Goal: Task Accomplishment & Management: Manage account settings

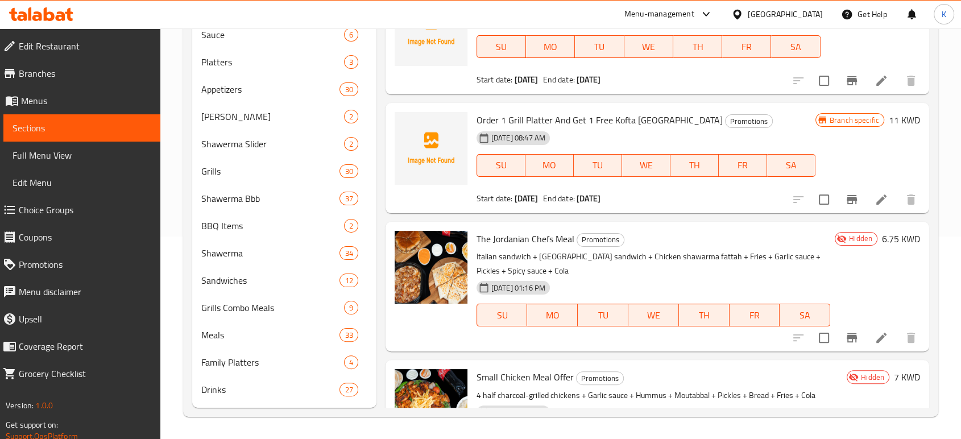
scroll to position [1661, 0]
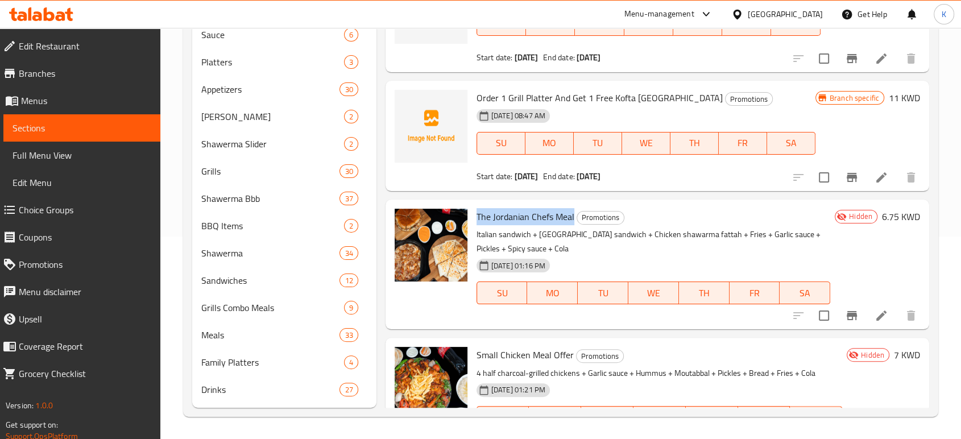
drag, startPoint x: 478, startPoint y: 215, endPoint x: 574, endPoint y: 214, distance: 96.1
click at [574, 214] on h6 "The Jordanian Chefs Meal Promotions" at bounding box center [654, 217] width 354 height 16
copy span "The Jordanian Chefs Meal"
drag, startPoint x: 873, startPoint y: 218, endPoint x: 882, endPoint y: 218, distance: 9.1
click at [882, 218] on h6 "6.75 KWD" at bounding box center [901, 217] width 38 height 16
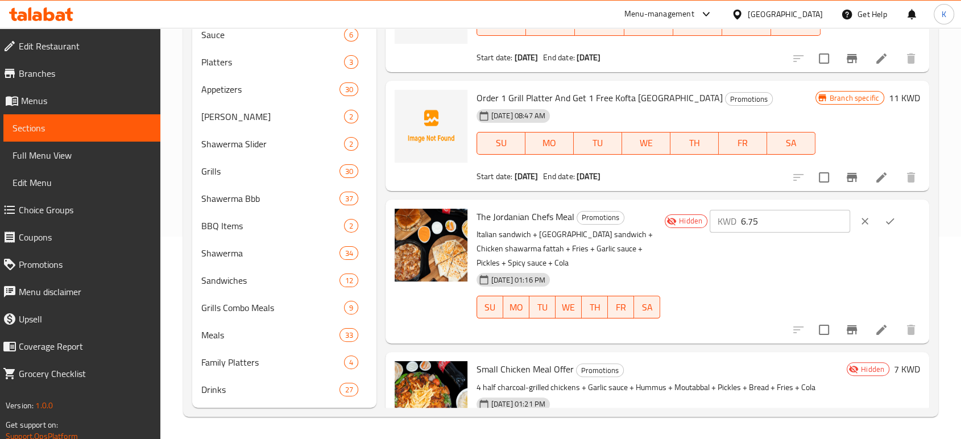
click at [873, 253] on div "Hidden KWD 6.75 ​" at bounding box center [791, 272] width 260 height 126
drag, startPoint x: 794, startPoint y: 222, endPoint x: 729, endPoint y: 224, distance: 64.9
click at [729, 224] on div "KWD 6.75 ​" at bounding box center [780, 221] width 141 height 23
click at [724, 272] on div "Hidden KWD 6.75 ​" at bounding box center [791, 272] width 260 height 126
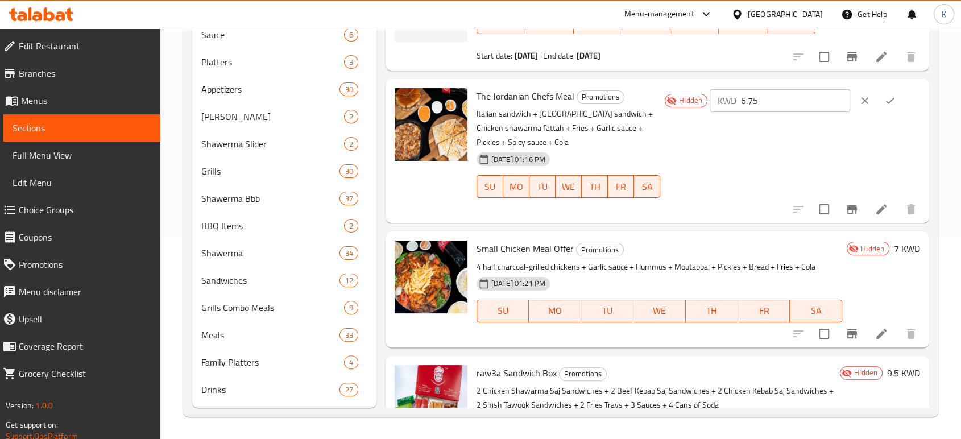
scroll to position [1788, 0]
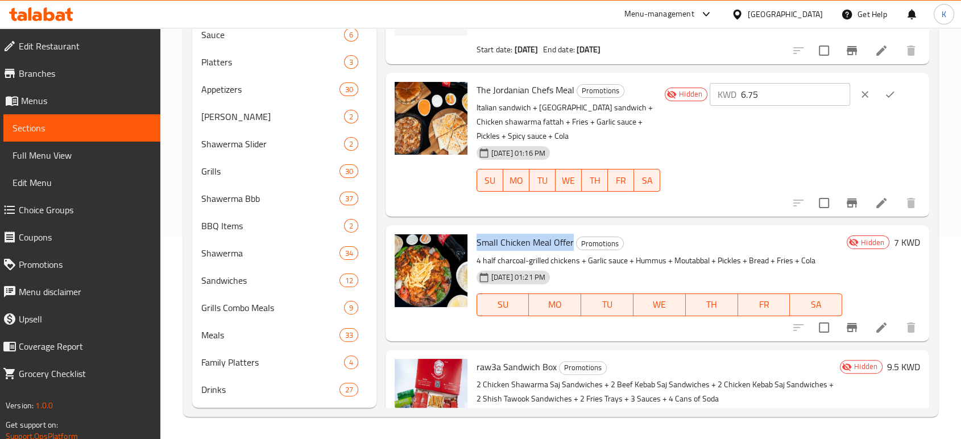
drag, startPoint x: 474, startPoint y: 227, endPoint x: 571, endPoint y: 232, distance: 96.9
click at [571, 232] on div "Small Chicken Meal Offer Promotions 4 half charcoal-grilled chickens + Garlic s…" at bounding box center [659, 283] width 375 height 106
copy span "Small Chicken Meal Offer"
click at [734, 234] on h6 "Small Chicken Meal Offer Promotions" at bounding box center [660, 242] width 366 height 16
click at [888, 234] on div "Hidden 7 KWD" at bounding box center [882, 242] width 78 height 16
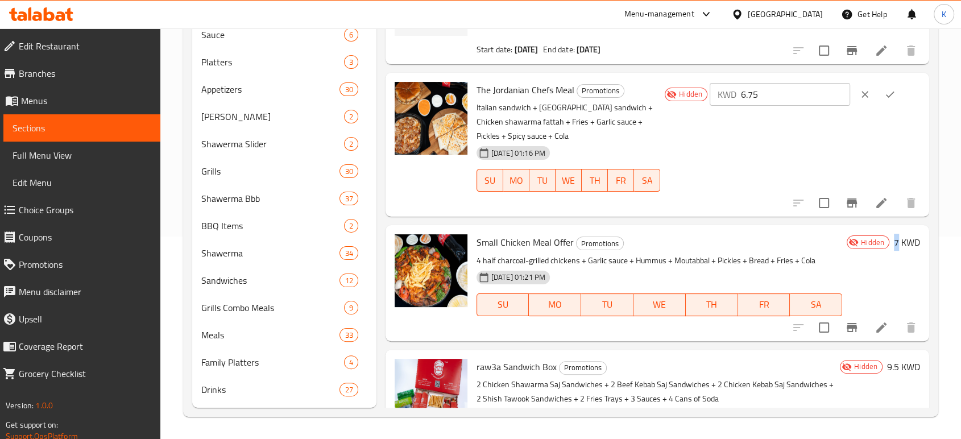
copy h6 "7"
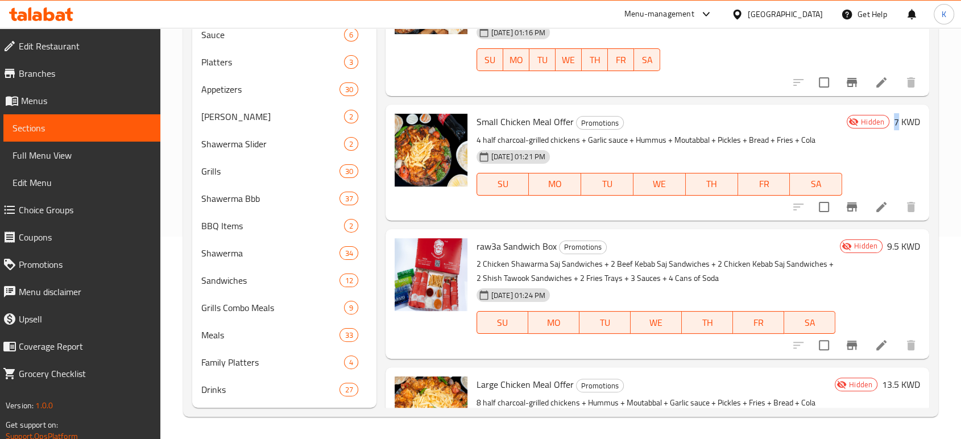
scroll to position [1914, 0]
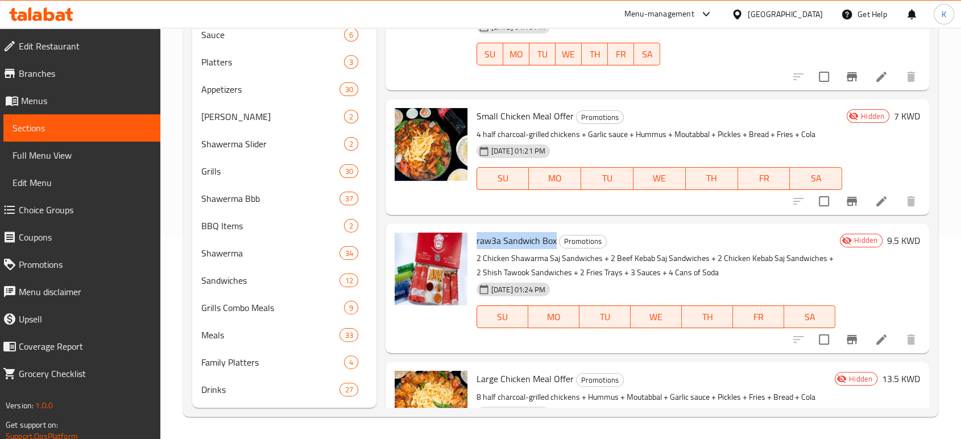
drag, startPoint x: 476, startPoint y: 224, endPoint x: 556, endPoint y: 226, distance: 79.7
click at [556, 233] on h6 "raw3a Sandwich Box Promotions" at bounding box center [656, 241] width 359 height 16
copy span "raw3a Sandwich Box"
drag, startPoint x: 878, startPoint y: 226, endPoint x: 891, endPoint y: 226, distance: 12.5
click at [891, 233] on h6 "9.5 KWD" at bounding box center [904, 241] width 33 height 16
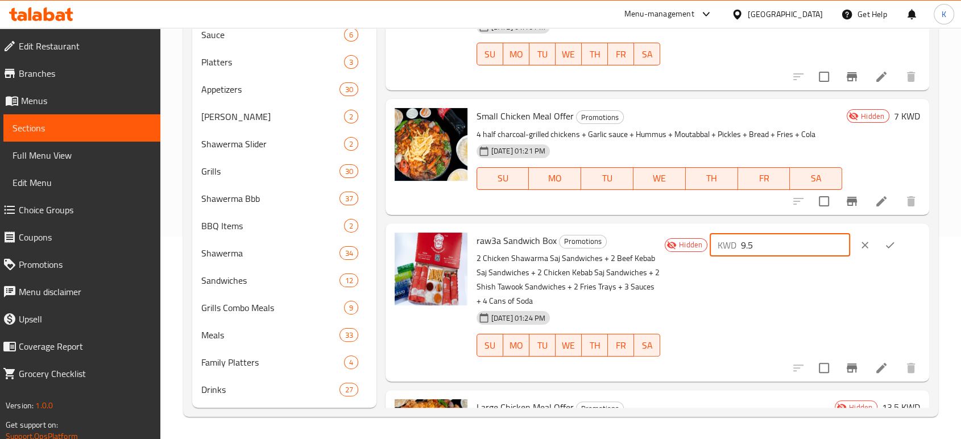
drag, startPoint x: 802, startPoint y: 233, endPoint x: 749, endPoint y: 242, distance: 53.0
click at [749, 242] on div "KWD 9.5 ​" at bounding box center [815, 245] width 210 height 25
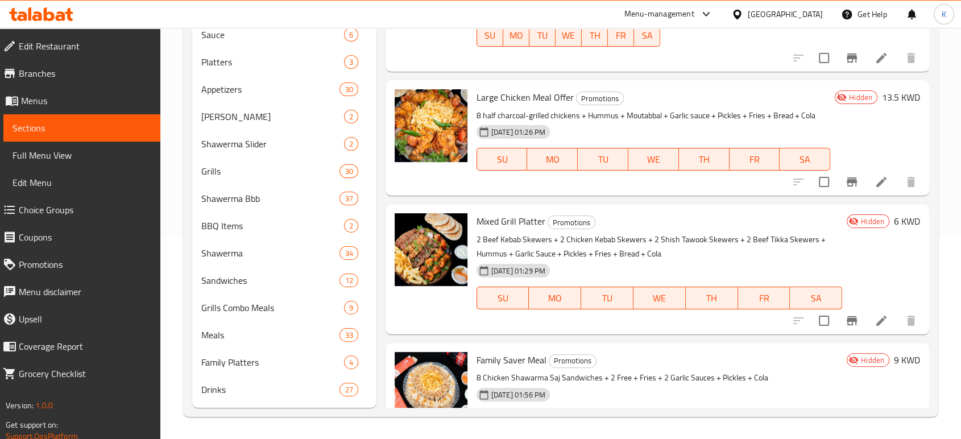
scroll to position [2167, 0]
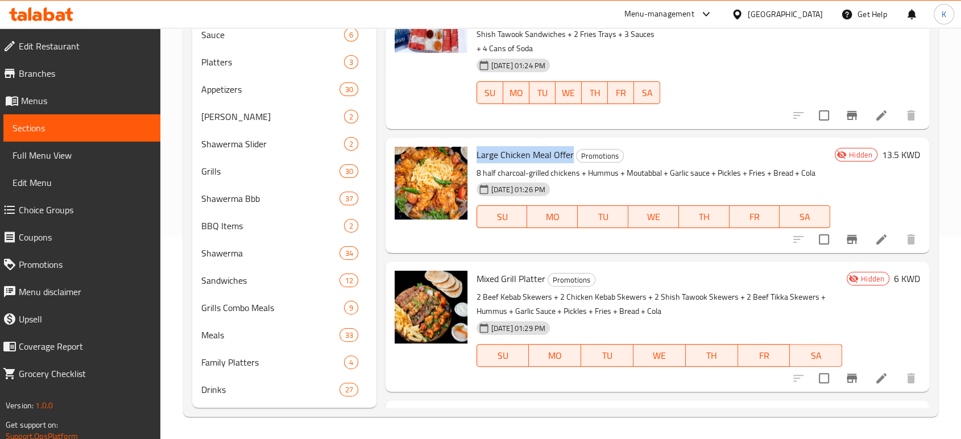
drag, startPoint x: 478, startPoint y: 139, endPoint x: 571, endPoint y: 143, distance: 93.4
click at [571, 146] on span "Large Chicken Meal Offer" at bounding box center [525, 154] width 97 height 17
copy span "Large Chicken Meal Offer"
drag, startPoint x: 872, startPoint y: 141, endPoint x: 891, endPoint y: 142, distance: 19.4
click at [891, 147] on div "Hidden 13.5 KWD" at bounding box center [876, 155] width 90 height 16
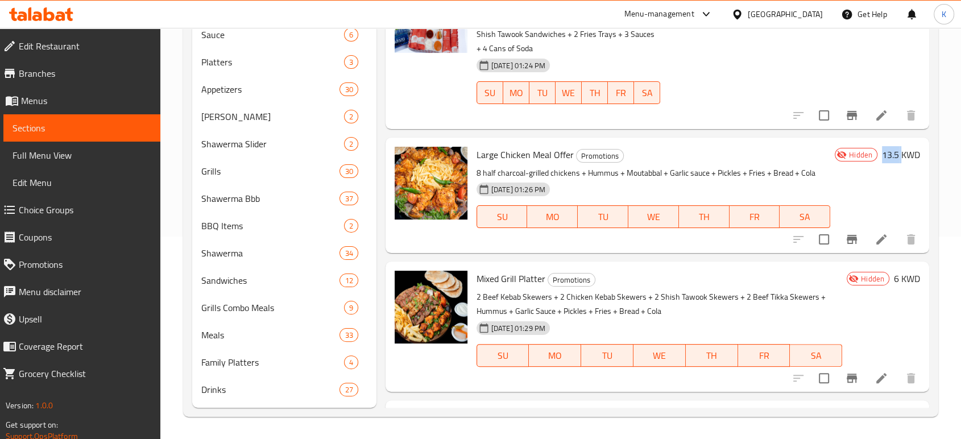
copy h6 "13.5"
click at [674, 290] on p "2 Beef Kebab Skewers + 2 Chicken Kebab Skewers + 2 Shish Tawook Skewers + 2 Bee…" at bounding box center [660, 304] width 366 height 28
drag, startPoint x: 478, startPoint y: 263, endPoint x: 546, endPoint y: 264, distance: 67.7
click at [546, 271] on h6 "Mixed Grill Platter Promotions" at bounding box center [660, 279] width 366 height 16
copy span "Mixed Grill Platter"
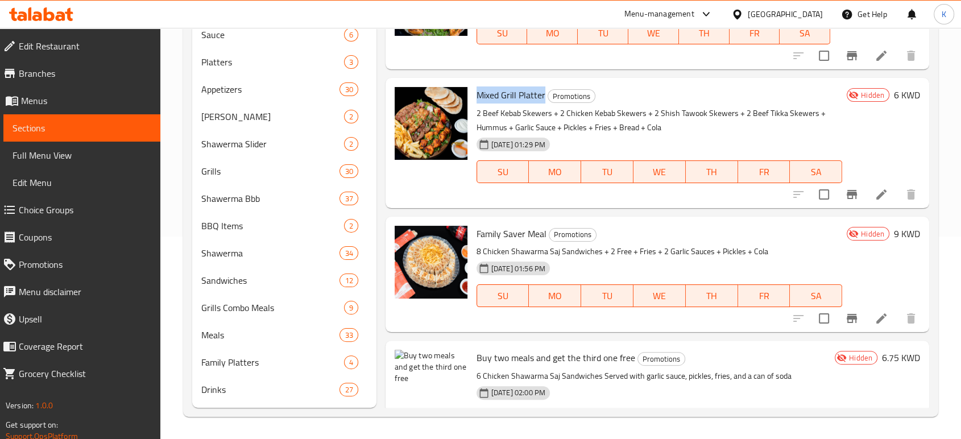
scroll to position [2322, 0]
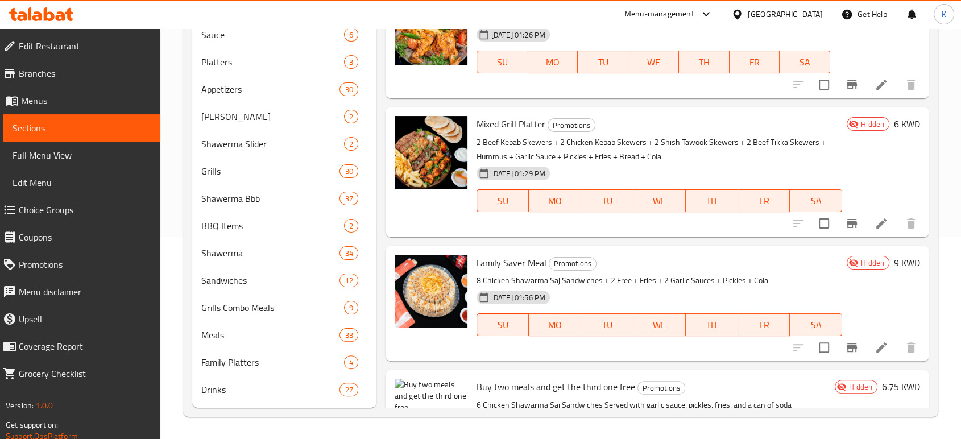
click at [672, 274] on p "8 Chicken Shawarma Saj Sandwiches + 2 Free + Fries + 2 Garlic Sauces + Pickles …" at bounding box center [660, 281] width 366 height 14
drag, startPoint x: 476, startPoint y: 109, endPoint x: 543, endPoint y: 109, distance: 67.1
click at [543, 115] on span "Mixed Grill Platter" at bounding box center [511, 123] width 69 height 17
copy span "Mixed Grill Platter"
click at [774, 257] on div "Family Saver Meal Promotions 8 Chicken Shawarma Saj Sandwiches + 2 Free + Fries…" at bounding box center [659, 303] width 375 height 106
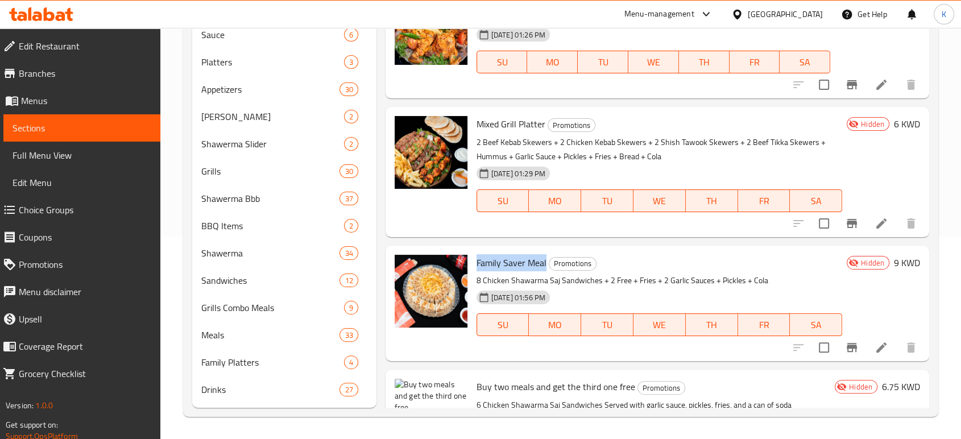
drag, startPoint x: 478, startPoint y: 247, endPoint x: 546, endPoint y: 246, distance: 67.7
click at [546, 255] on h6 "Family Saver Meal Promotions" at bounding box center [660, 263] width 366 height 16
copy span "Family Saver Meal"
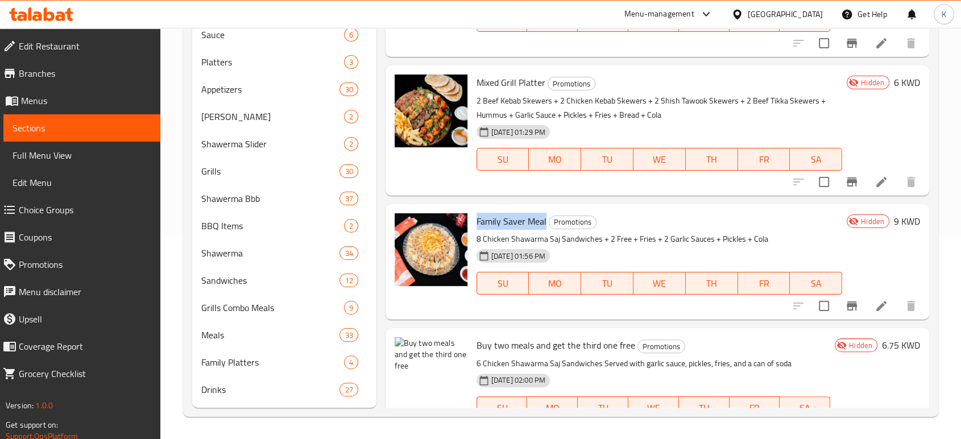
scroll to position [2385, 0]
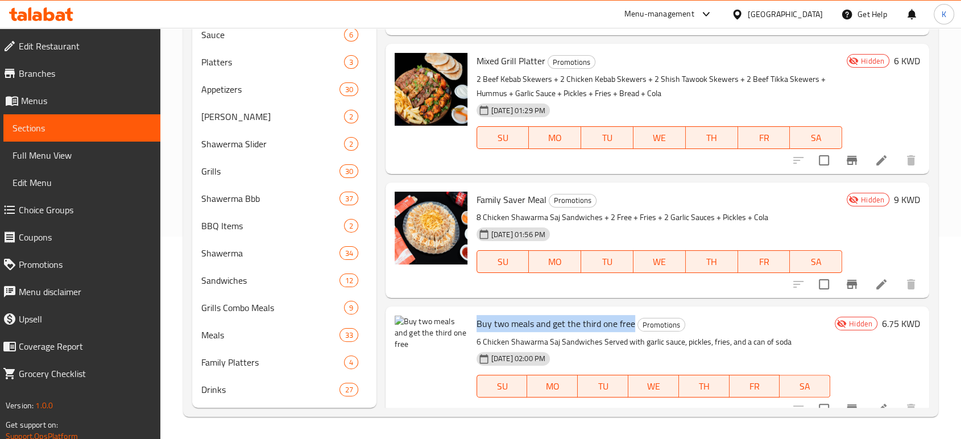
drag, startPoint x: 476, startPoint y: 308, endPoint x: 633, endPoint y: 310, distance: 156.5
click at [633, 316] on h6 "Buy two meals and get the third one free Promotions" at bounding box center [654, 324] width 354 height 16
copy span "Buy two meals and get the third one free"
drag, startPoint x: 872, startPoint y: 309, endPoint x: 888, endPoint y: 312, distance: 15.6
click at [888, 316] on h6 "6.75 KWD" at bounding box center [901, 324] width 38 height 16
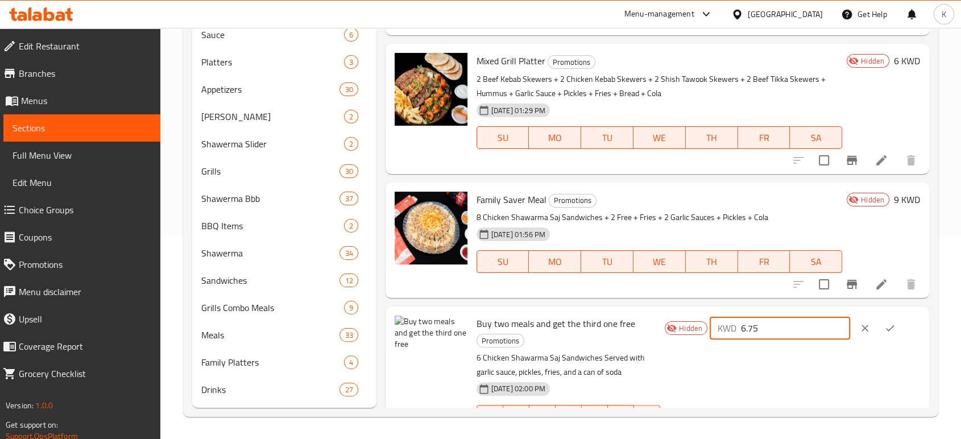
drag, startPoint x: 780, startPoint y: 311, endPoint x: 742, endPoint y: 315, distance: 37.8
click at [742, 317] on div "KWD 6.75 ​" at bounding box center [780, 328] width 141 height 23
click at [868, 323] on icon "clear" at bounding box center [865, 328] width 11 height 11
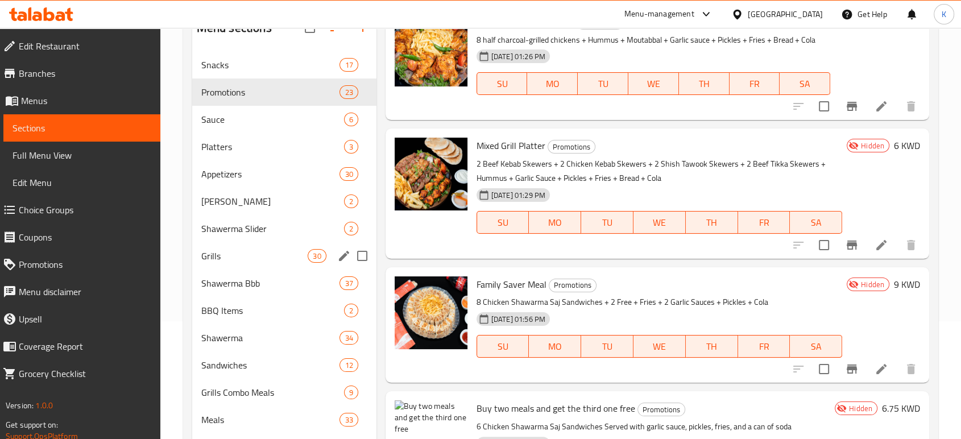
scroll to position [0, 0]
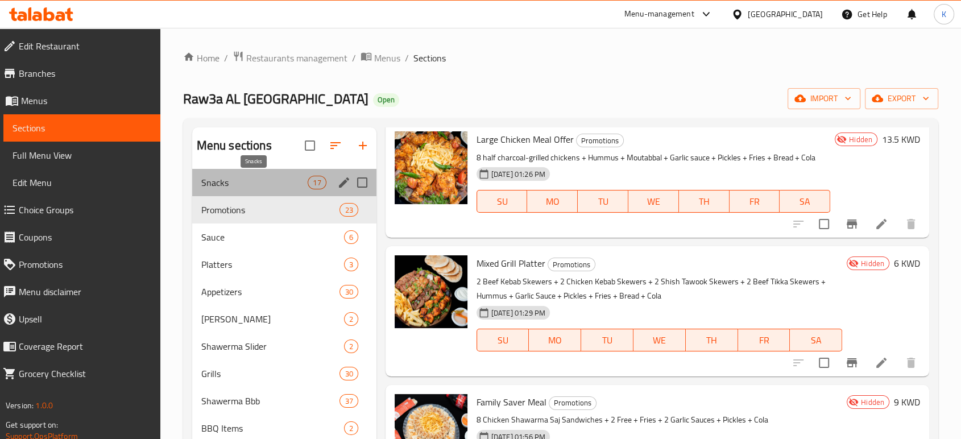
click at [254, 185] on span "Snacks" at bounding box center [254, 183] width 107 height 14
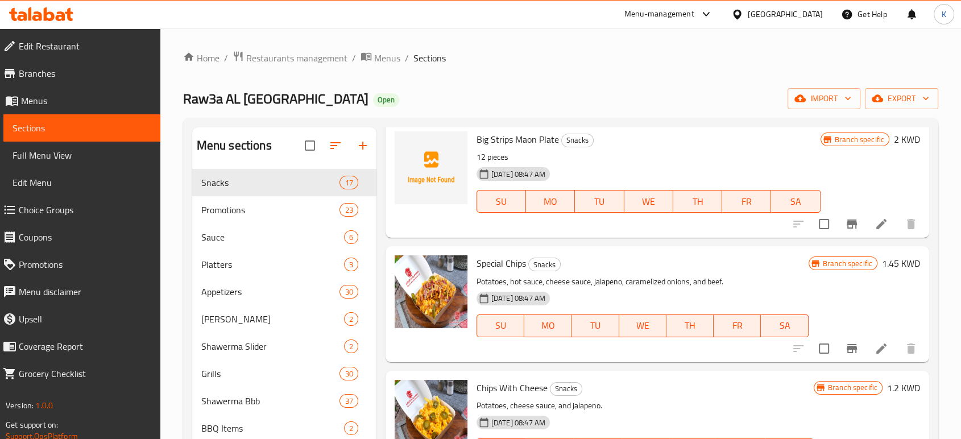
click at [710, 146] on h6 "Big Strips Maon Plate Snacks" at bounding box center [649, 139] width 344 height 16
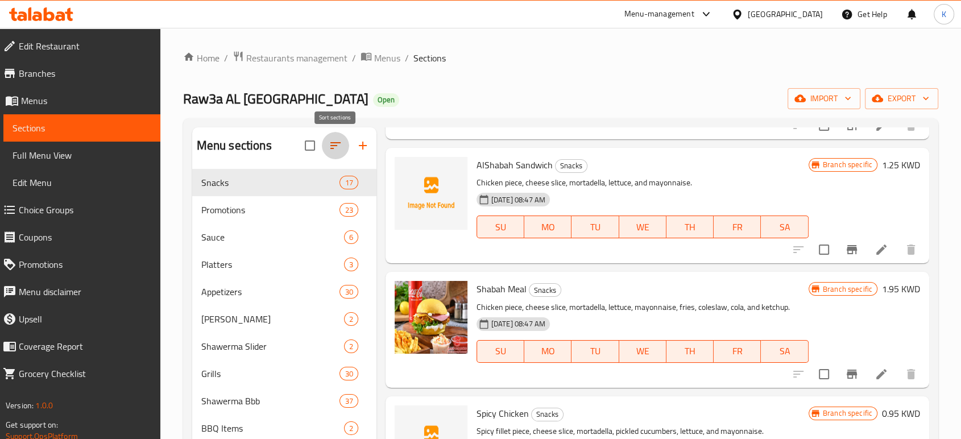
click at [337, 150] on icon "button" at bounding box center [336, 146] width 14 height 14
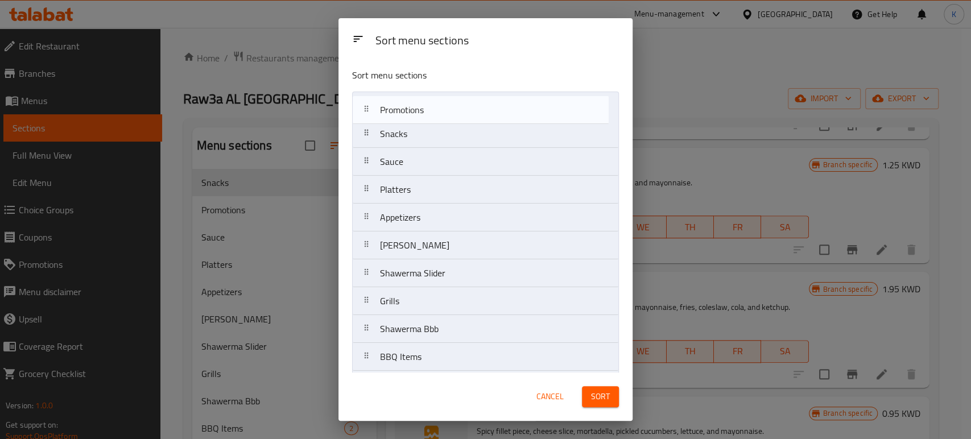
drag, startPoint x: 430, startPoint y: 142, endPoint x: 431, endPoint y: 114, distance: 27.3
click at [431, 114] on nav "Snacks Promotions Sauce Platters Appetizers [PERSON_NAME] Shawerma Shawerma Sli…" at bounding box center [485, 315] width 267 height 447
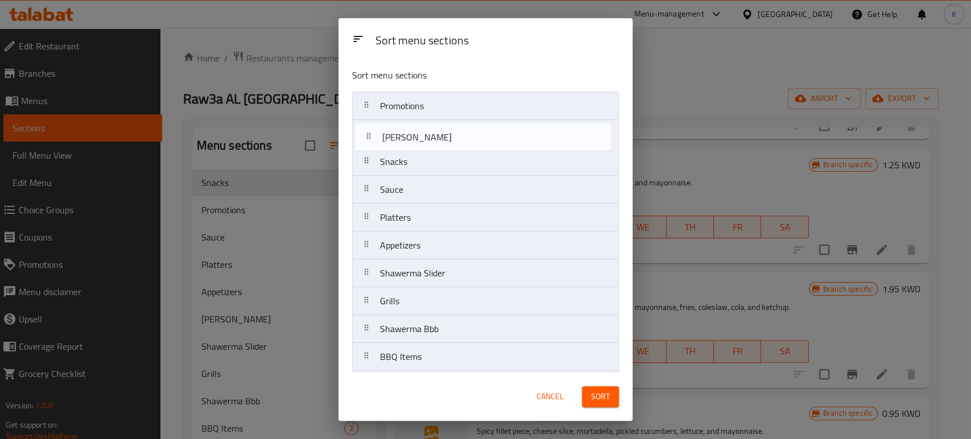
drag, startPoint x: 436, startPoint y: 252, endPoint x: 435, endPoint y: 142, distance: 109.8
click at [435, 142] on nav "Promotions Snacks Sauce Platters Appetizers [PERSON_NAME] Shawerma Shawerma Sli…" at bounding box center [485, 315] width 267 height 447
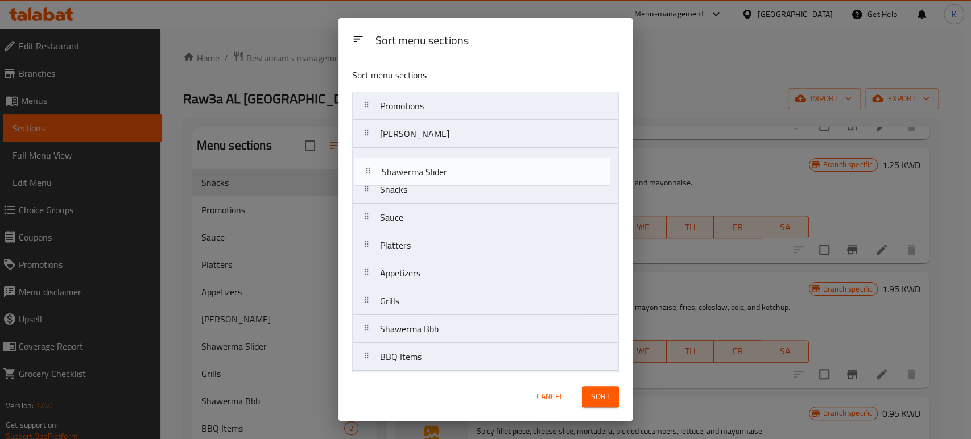
drag, startPoint x: 428, startPoint y: 272, endPoint x: 432, endPoint y: 157, distance: 115.0
click at [432, 157] on nav "Promotions [PERSON_NAME] Shawerma Snacks Sauce Platters Appetizers Shawerma Sli…" at bounding box center [485, 315] width 267 height 447
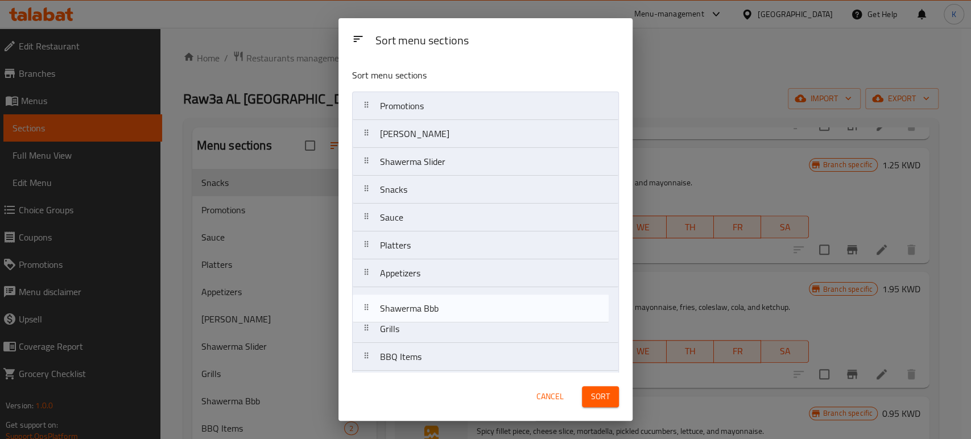
scroll to position [1, 0]
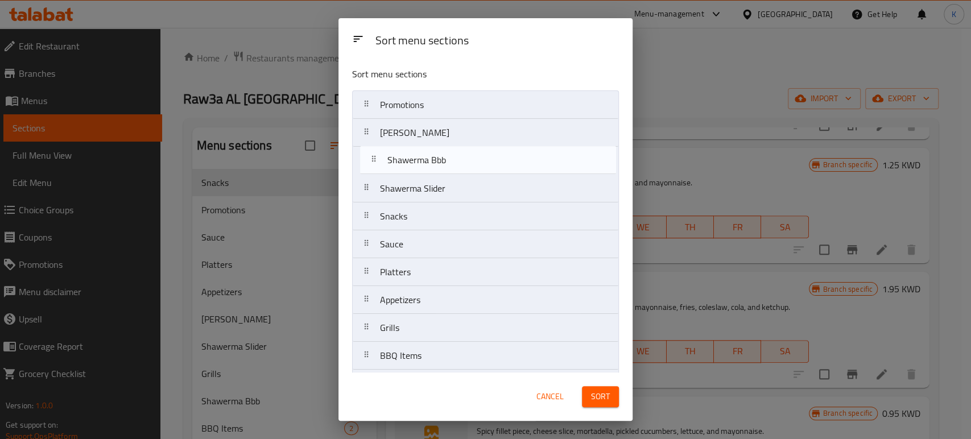
drag, startPoint x: 426, startPoint y: 333, endPoint x: 432, endPoint y: 166, distance: 166.8
click at [432, 166] on nav "Promotions [PERSON_NAME] Shawerma Shawerma Slider Snacks Sauce Platters Appetiz…" at bounding box center [485, 313] width 267 height 447
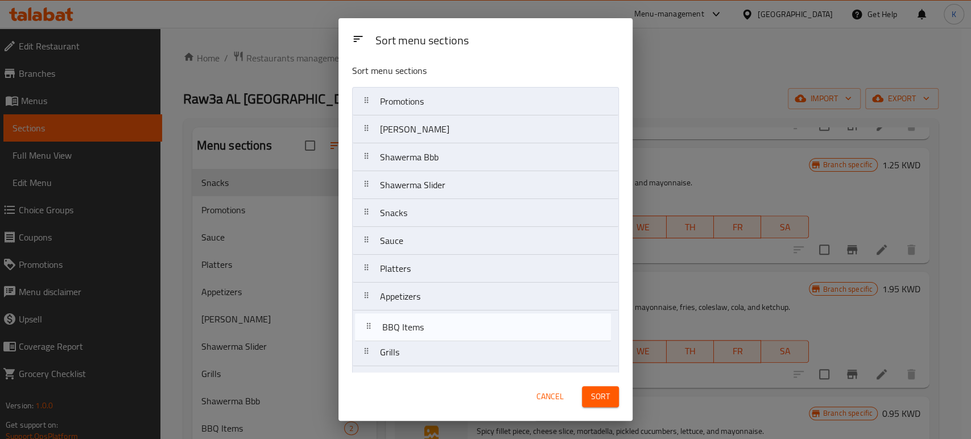
scroll to position [6, 0]
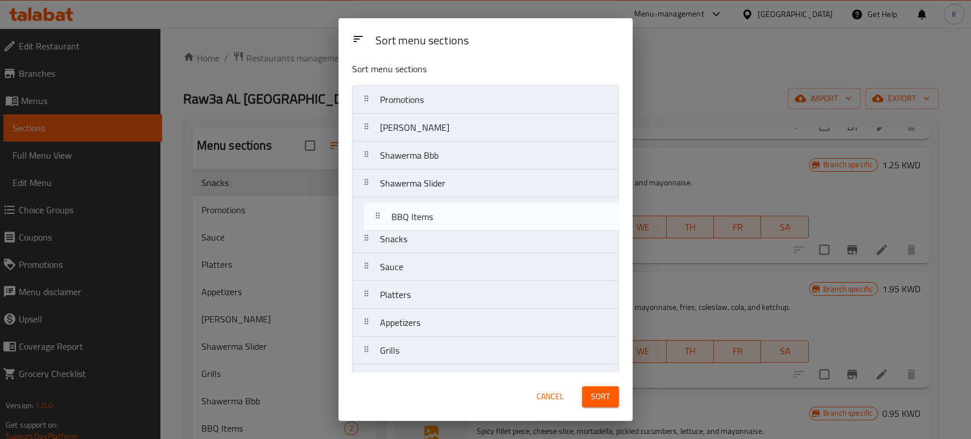
drag, startPoint x: 434, startPoint y: 357, endPoint x: 445, endPoint y: 213, distance: 144.4
click at [445, 213] on nav "Promotions [PERSON_NAME] Shawerma Shawerma Bbb Shawerma Slider Snacks Sauce Pla…" at bounding box center [485, 308] width 267 height 447
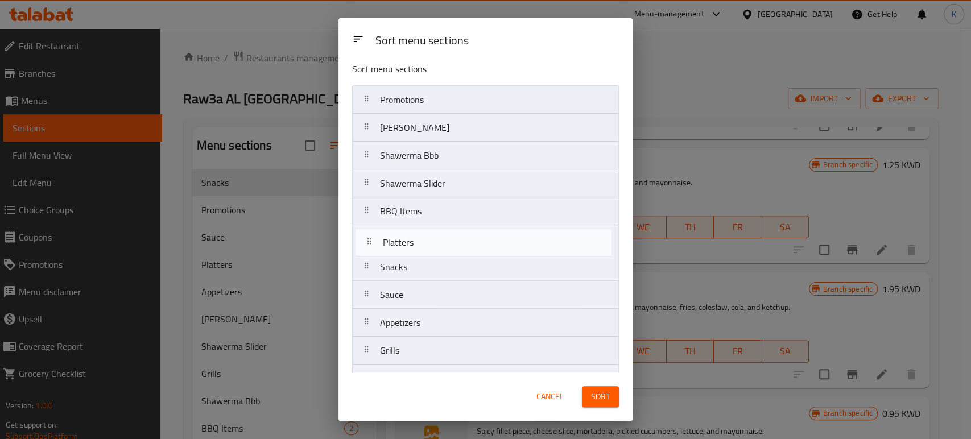
drag, startPoint x: 428, startPoint y: 299, endPoint x: 431, endPoint y: 239, distance: 60.4
click at [431, 239] on nav "Promotions [PERSON_NAME] Shawerma Shawerma Bbb Shawerma Slider BBQ Items Snacks…" at bounding box center [485, 308] width 267 height 447
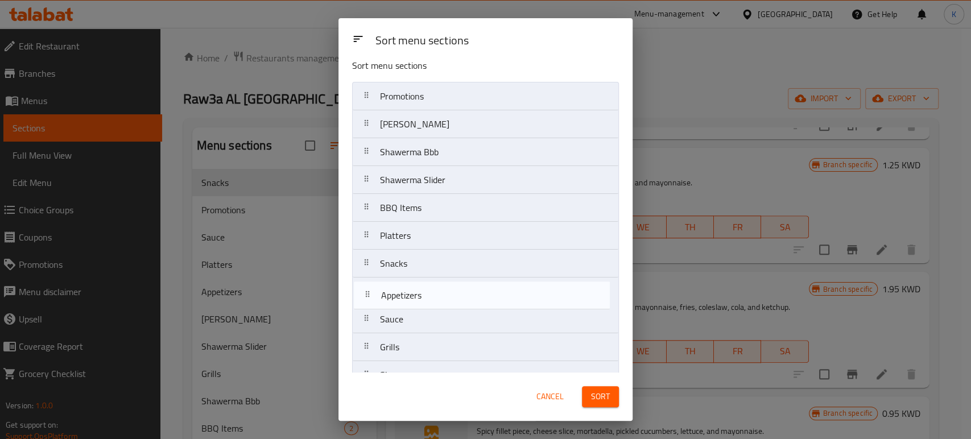
scroll to position [11, 0]
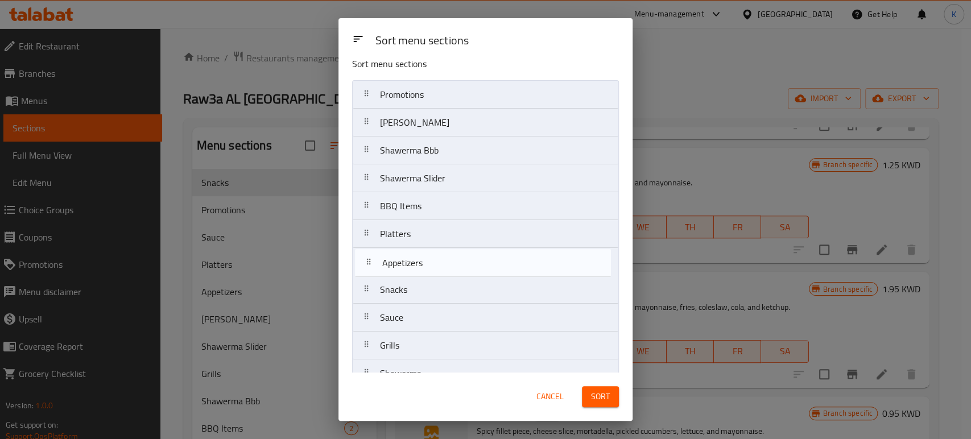
drag, startPoint x: 432, startPoint y: 334, endPoint x: 434, endPoint y: 268, distance: 66.0
click at [434, 268] on nav "Promotions [PERSON_NAME] Shawerma Shawerma Bbb Shawerma Slider BBQ Items Platte…" at bounding box center [485, 303] width 267 height 447
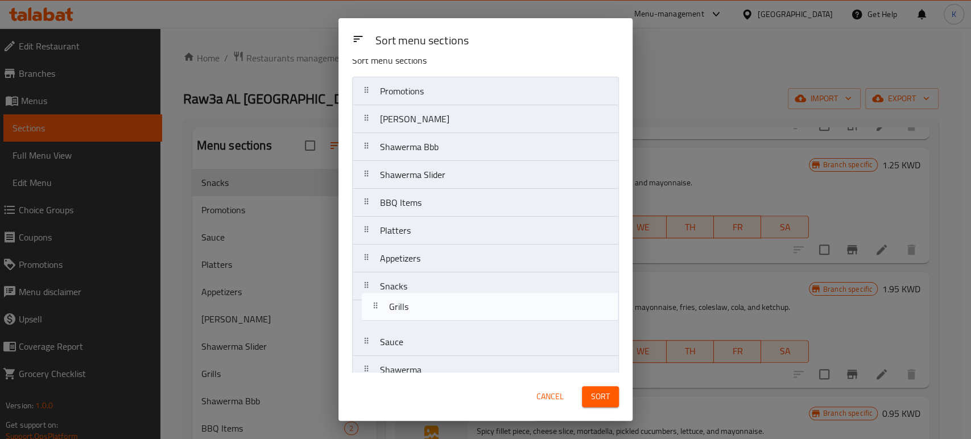
scroll to position [19, 0]
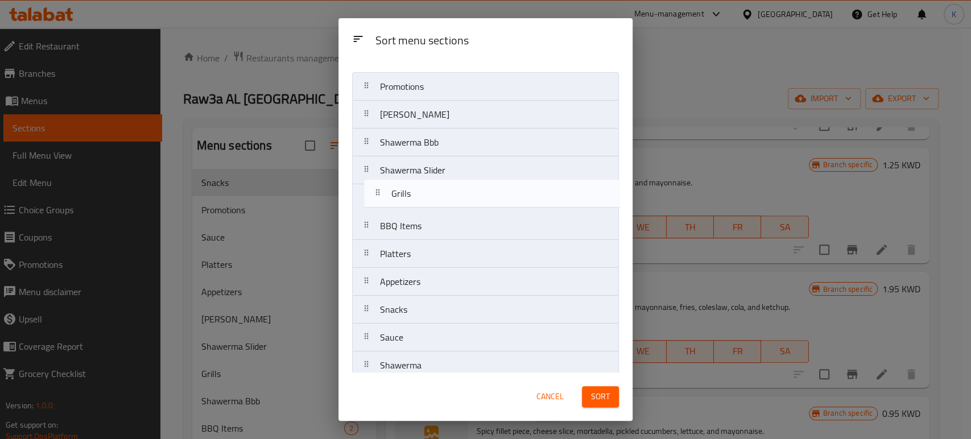
drag, startPoint x: 410, startPoint y: 345, endPoint x: 421, endPoint y: 189, distance: 155.7
click at [421, 189] on nav "Promotions [PERSON_NAME] Shawerma Shawerma Bbb Shawerma Slider BBQ Items Platte…" at bounding box center [485, 295] width 267 height 447
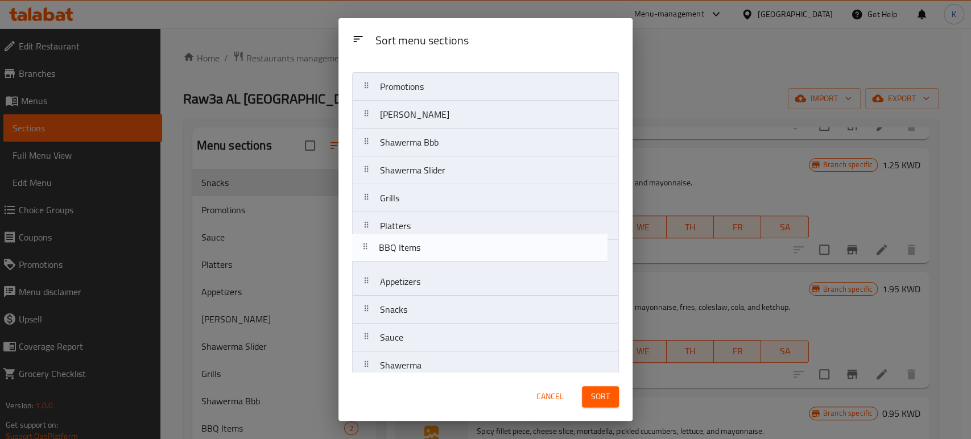
drag, startPoint x: 428, startPoint y: 232, endPoint x: 426, endPoint y: 257, distance: 25.1
click at [426, 257] on nav "Promotions [PERSON_NAME] Shawerma Shawerma Bbb Shawerma Slider Grills BBQ Items…" at bounding box center [485, 295] width 267 height 447
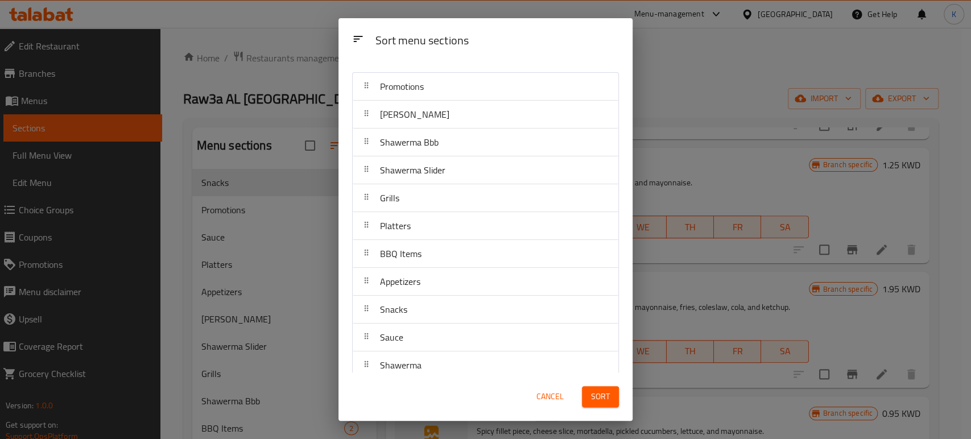
scroll to position [82, 0]
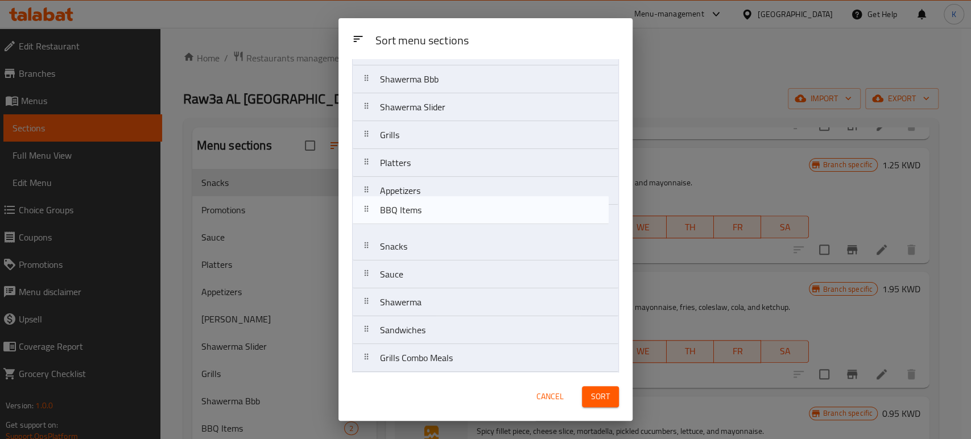
drag, startPoint x: 429, startPoint y: 198, endPoint x: 429, endPoint y: 222, distance: 24.5
click at [429, 222] on nav "Promotions [PERSON_NAME] Shawerma Shawerma Bbb Shawerma Slider Grills Platters …" at bounding box center [485, 232] width 267 height 447
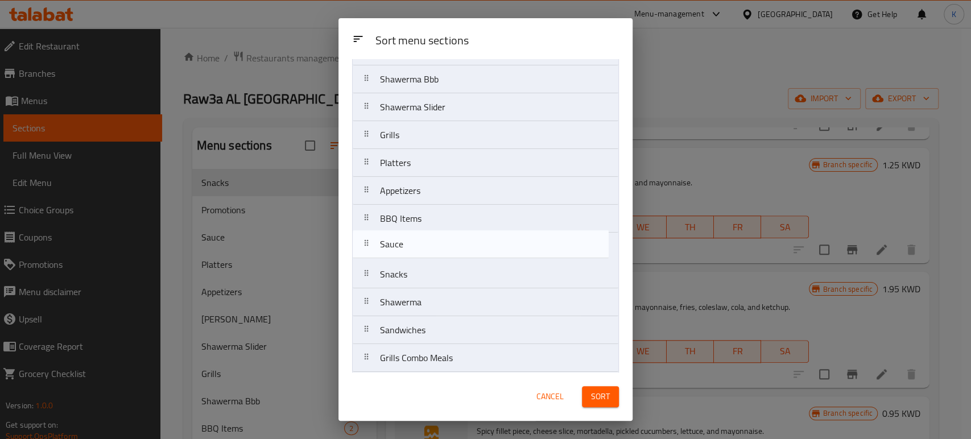
drag, startPoint x: 436, startPoint y: 272, endPoint x: 436, endPoint y: 247, distance: 25.0
click at [436, 247] on nav "Promotions [PERSON_NAME] Shawerma Shawerma Bbb Shawerma Slider Grills Platters …" at bounding box center [485, 232] width 267 height 447
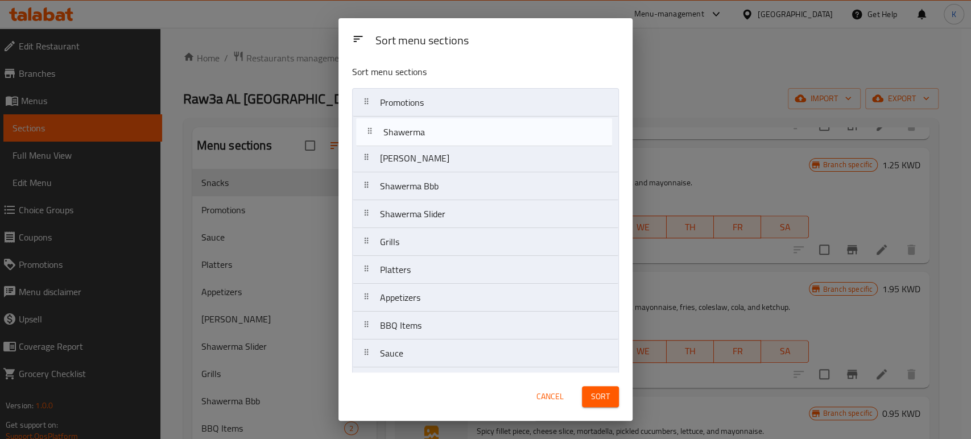
scroll to position [0, 0]
click at [444, 135] on nav "Promotions [PERSON_NAME] Shawerma Shawerma Bbb Shawerma Slider Grills Platters …" at bounding box center [485, 315] width 267 height 447
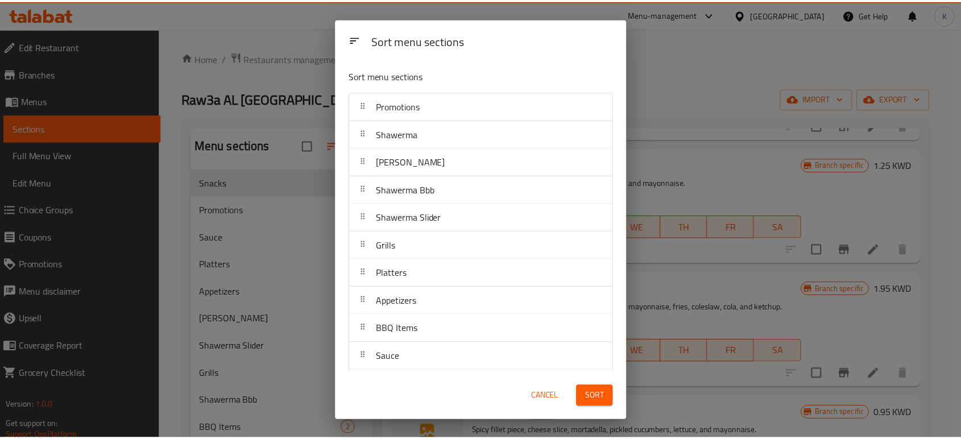
scroll to position [169, 0]
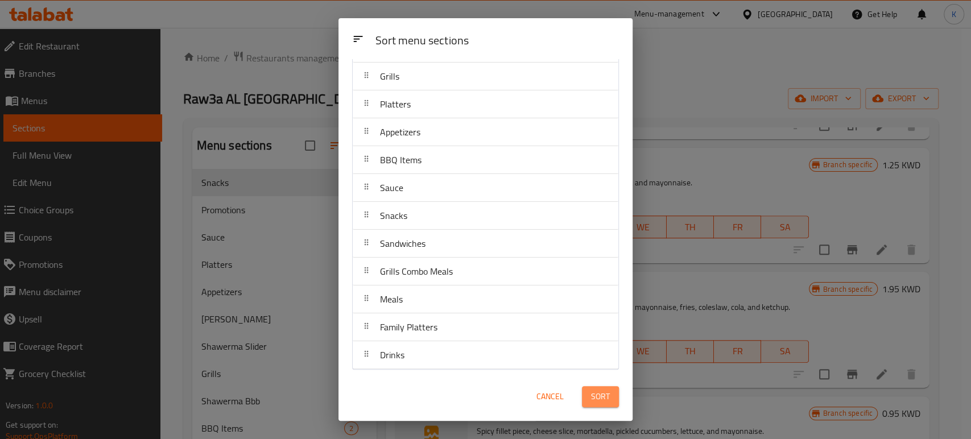
click at [598, 399] on span "Sort" at bounding box center [600, 397] width 19 height 14
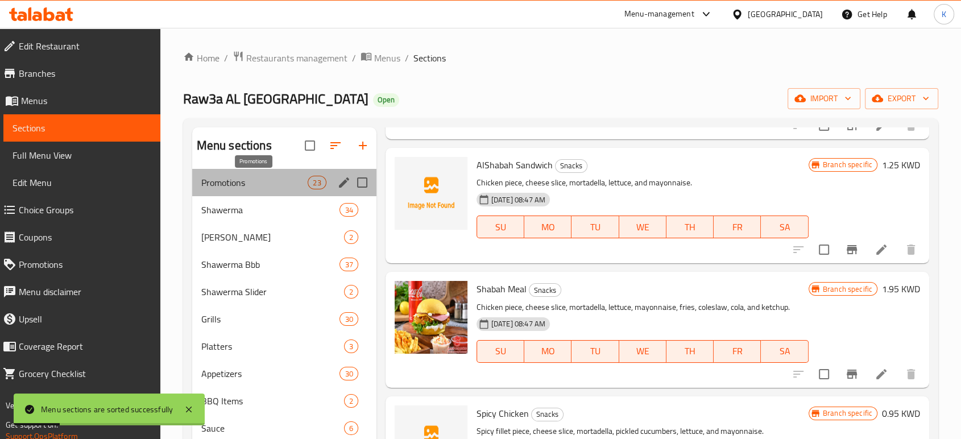
click at [262, 178] on span "Promotions" at bounding box center [254, 183] width 107 height 14
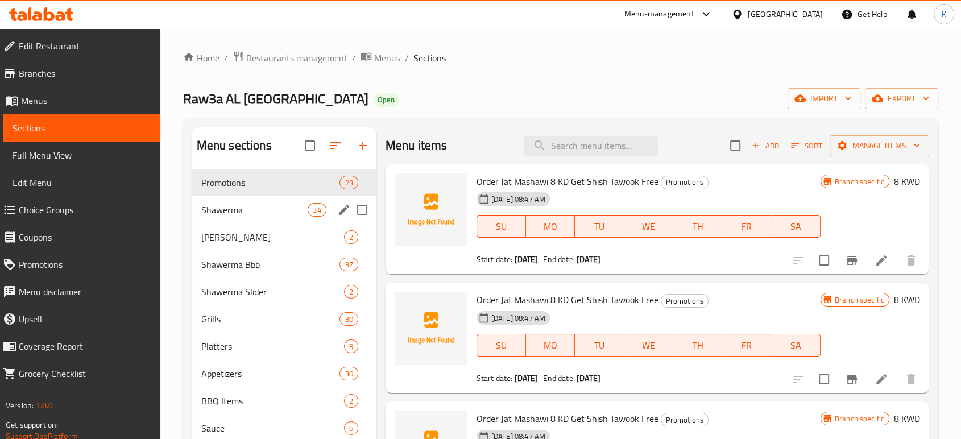
click at [228, 212] on span "Shawerma" at bounding box center [254, 210] width 107 height 14
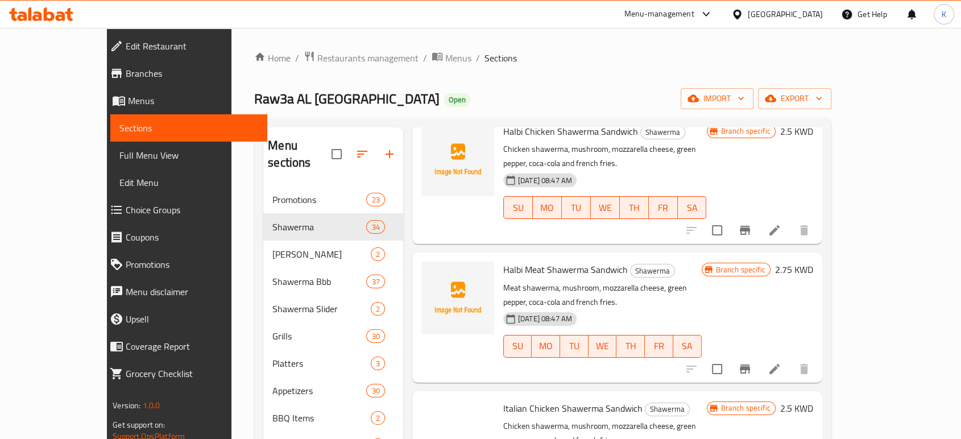
scroll to position [948, 0]
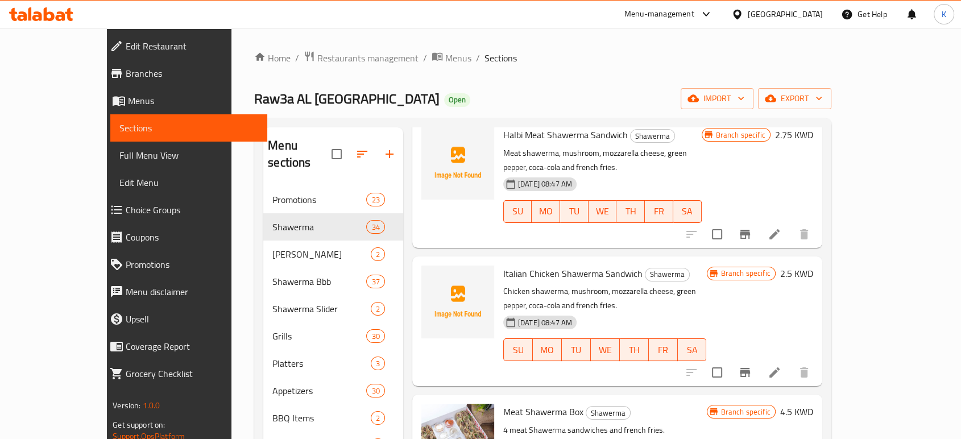
click at [750, 368] on icon "Branch-specific-item" at bounding box center [745, 372] width 10 height 9
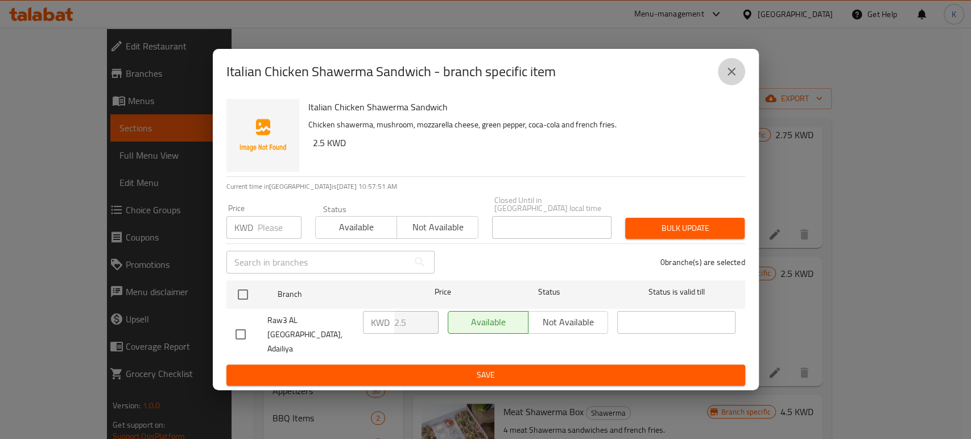
click at [730, 79] on icon "close" at bounding box center [732, 72] width 14 height 14
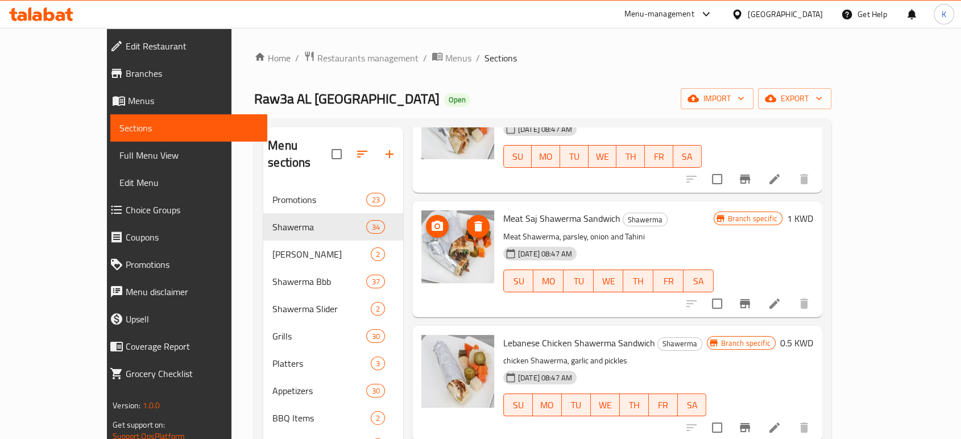
scroll to position [0, 0]
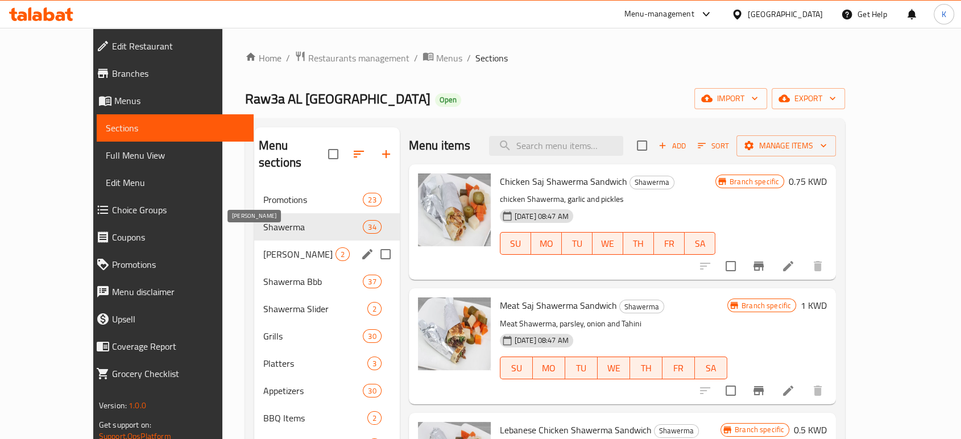
click at [276, 247] on span "[PERSON_NAME]" at bounding box center [299, 254] width 72 height 14
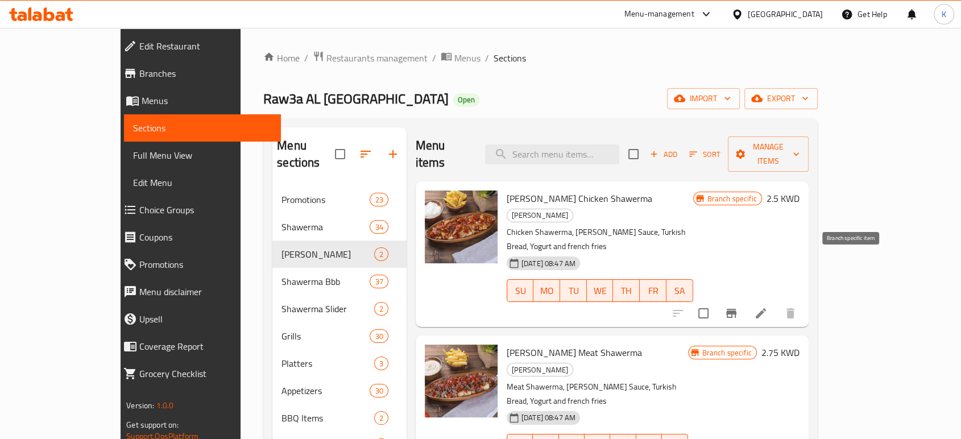
click at [745, 300] on button "Branch-specific-item" at bounding box center [731, 313] width 27 height 27
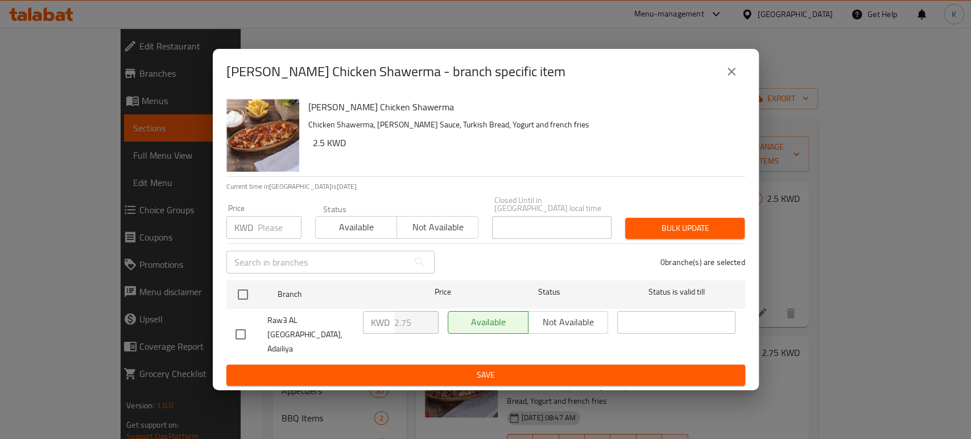
click at [732, 79] on icon "close" at bounding box center [732, 72] width 14 height 14
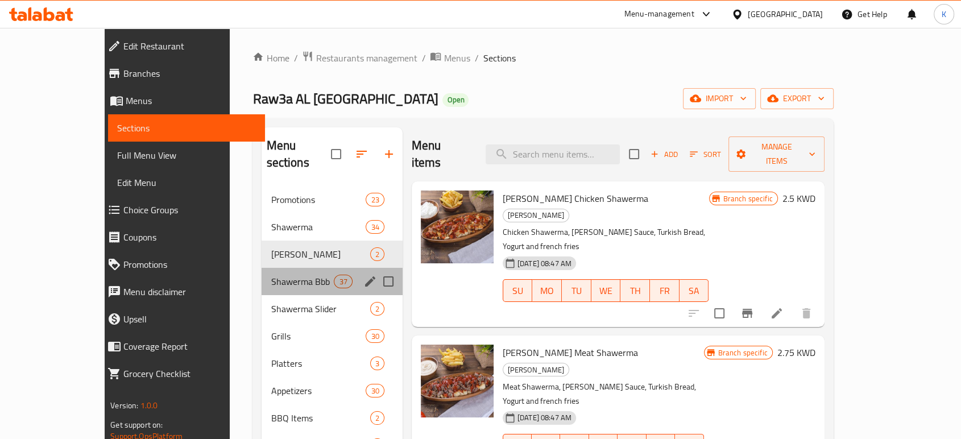
click at [262, 268] on div "Shawerma Bbb 37" at bounding box center [332, 281] width 141 height 27
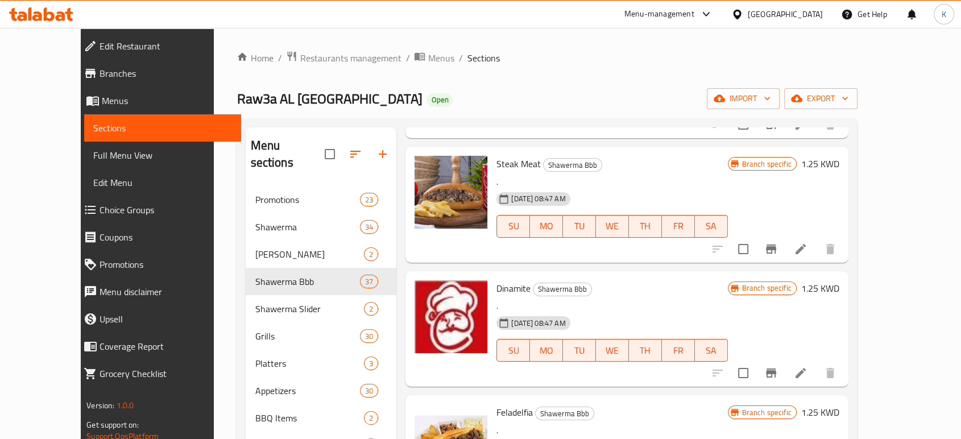
scroll to position [442, 0]
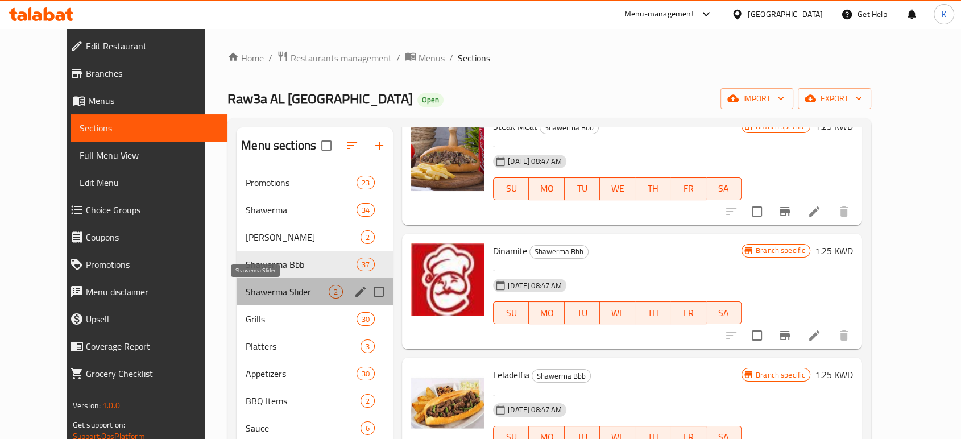
click at [275, 295] on span "Shawerma Slider" at bounding box center [287, 292] width 83 height 14
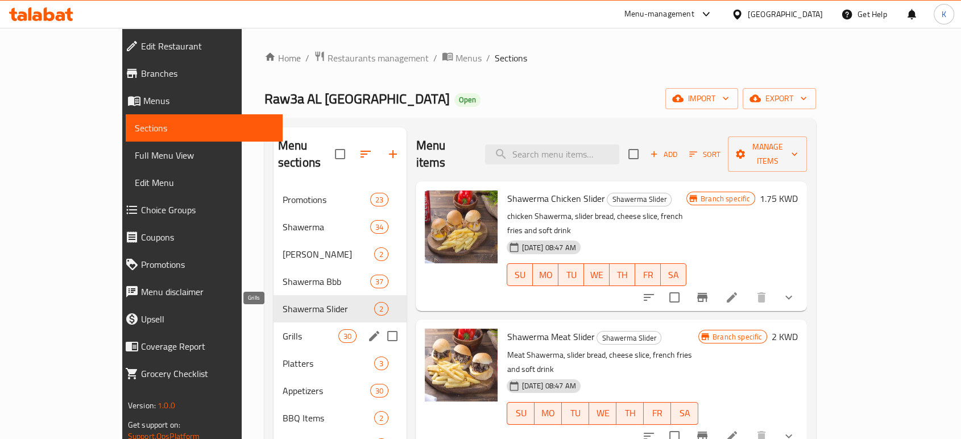
click at [283, 329] on span "Grills" at bounding box center [311, 336] width 56 height 14
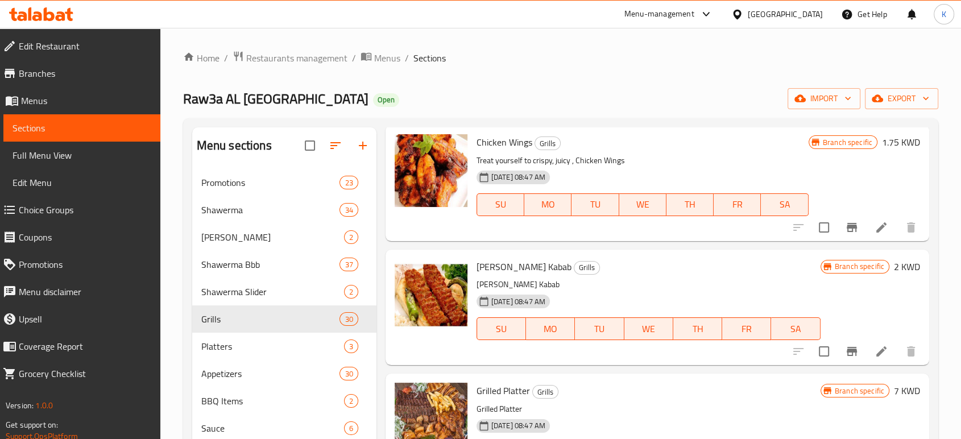
scroll to position [63, 0]
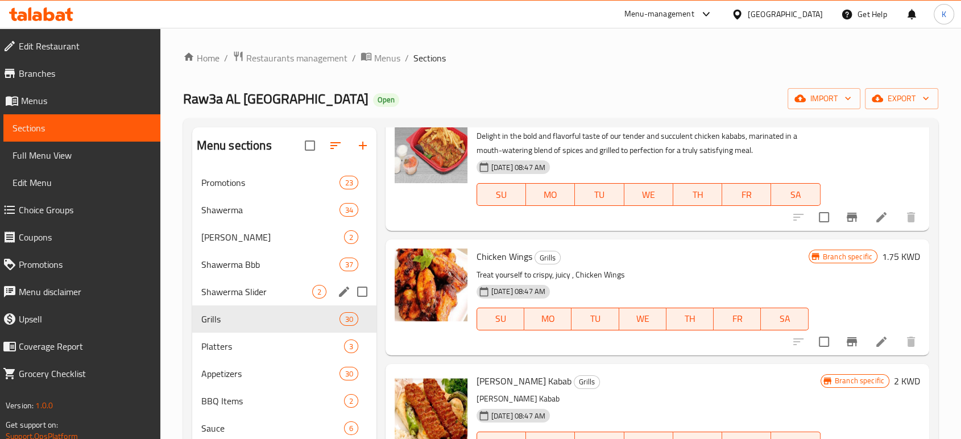
click at [273, 295] on span "Shawerma Slider" at bounding box center [256, 292] width 111 height 14
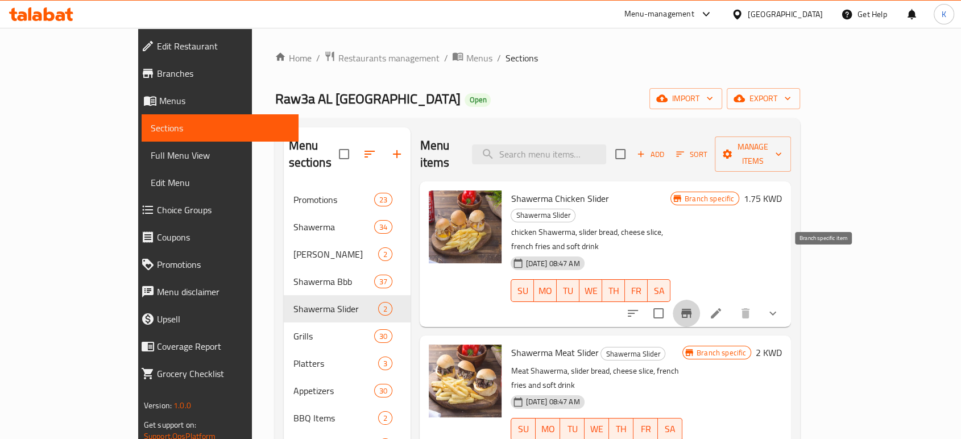
click at [694, 307] on icon "Branch-specific-item" at bounding box center [687, 314] width 14 height 14
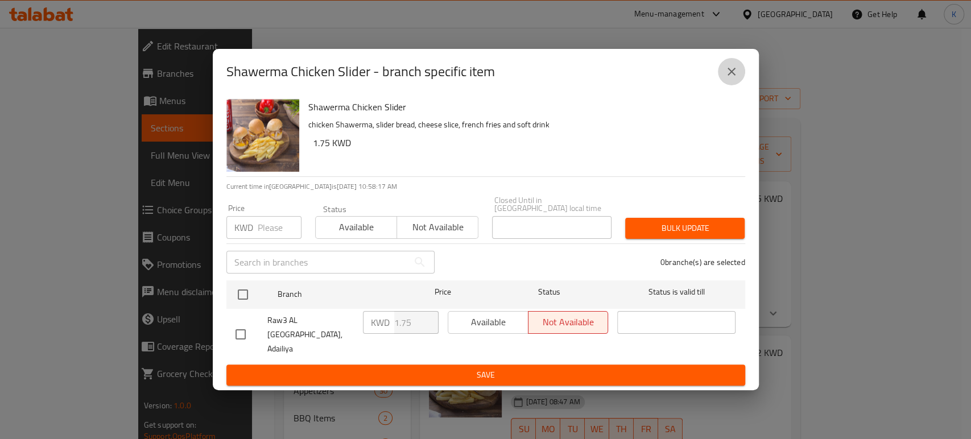
click at [733, 79] on icon "close" at bounding box center [732, 72] width 14 height 14
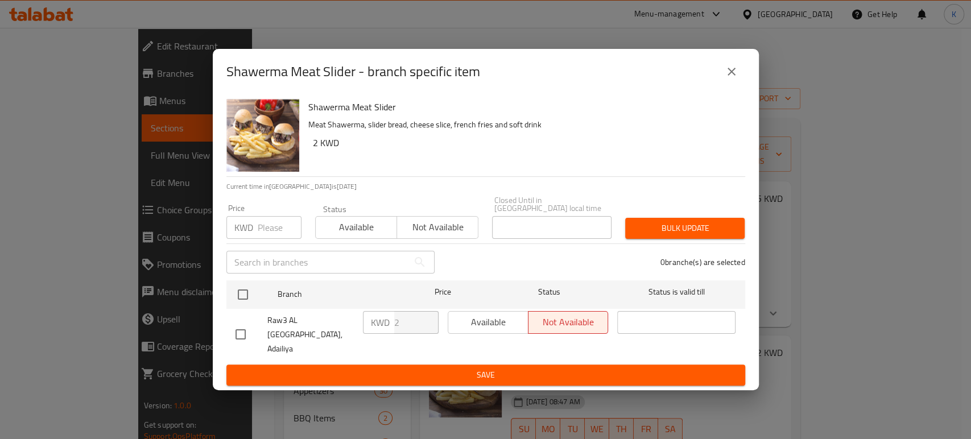
click at [732, 79] on icon "close" at bounding box center [732, 72] width 14 height 14
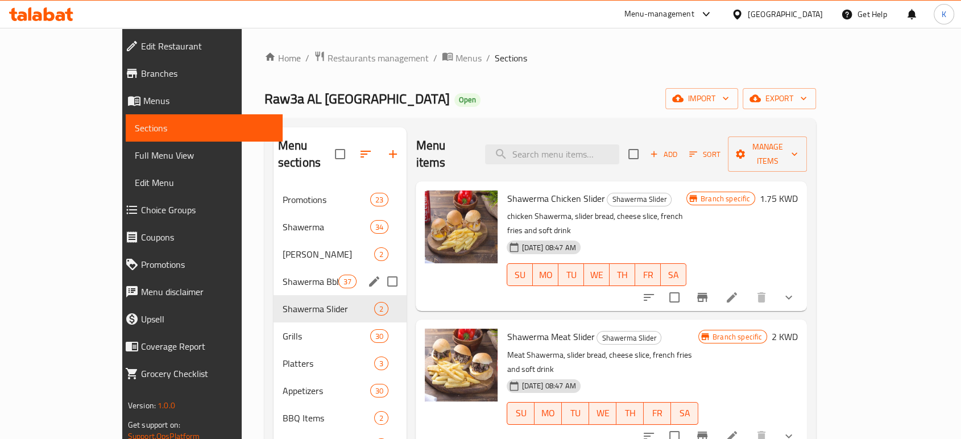
click at [283, 275] on span "Shawerma Bbb" at bounding box center [311, 282] width 56 height 14
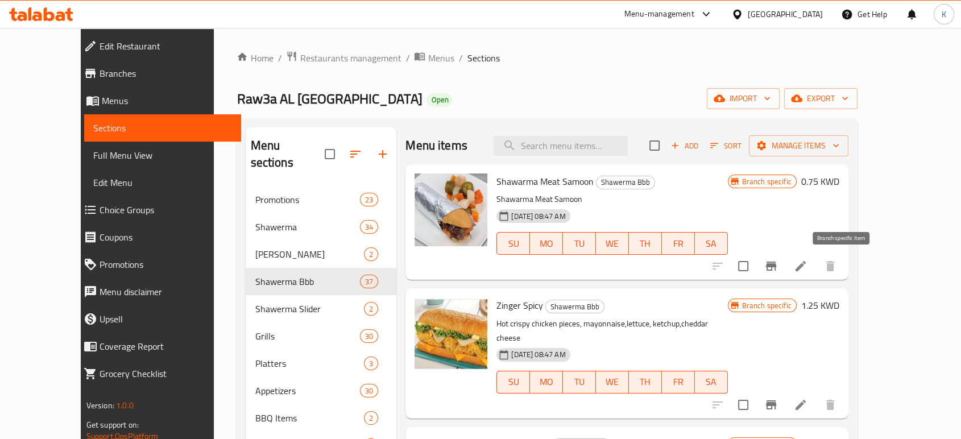
click at [777, 265] on icon "Branch-specific-item" at bounding box center [771, 266] width 10 height 9
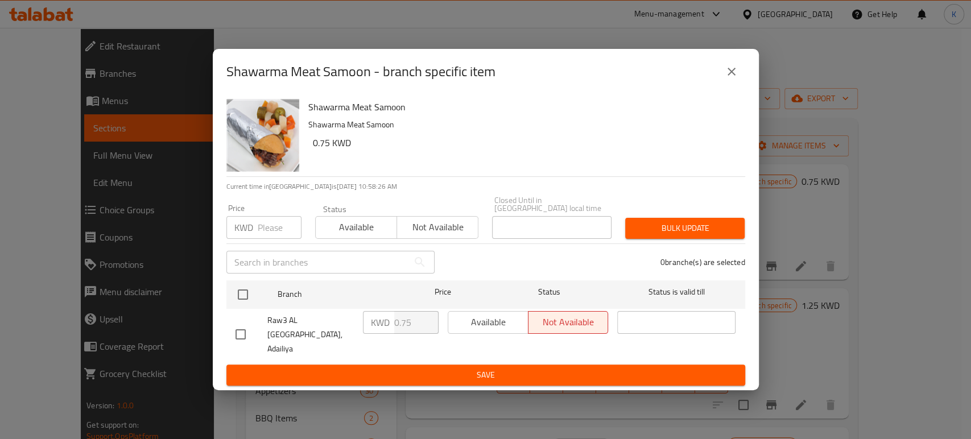
click at [733, 76] on icon "close" at bounding box center [732, 72] width 8 height 8
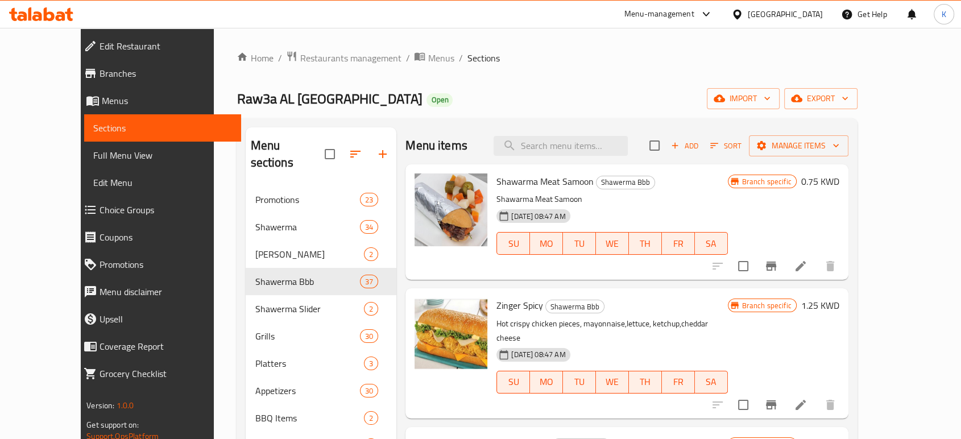
click at [785, 391] on button "Branch-specific-item" at bounding box center [771, 404] width 27 height 27
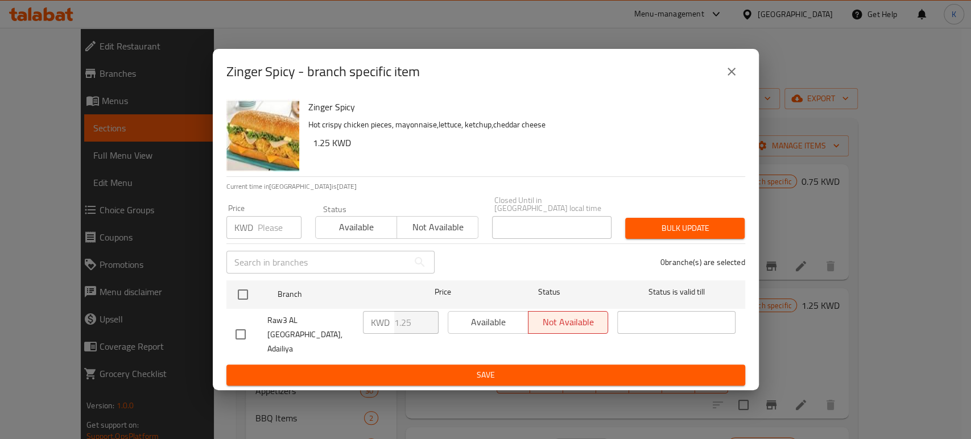
click at [734, 79] on icon "close" at bounding box center [732, 72] width 14 height 14
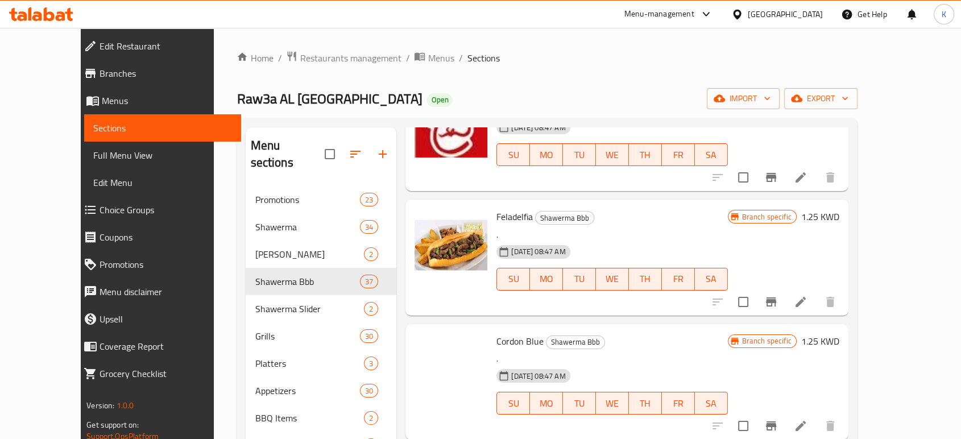
scroll to position [695, 0]
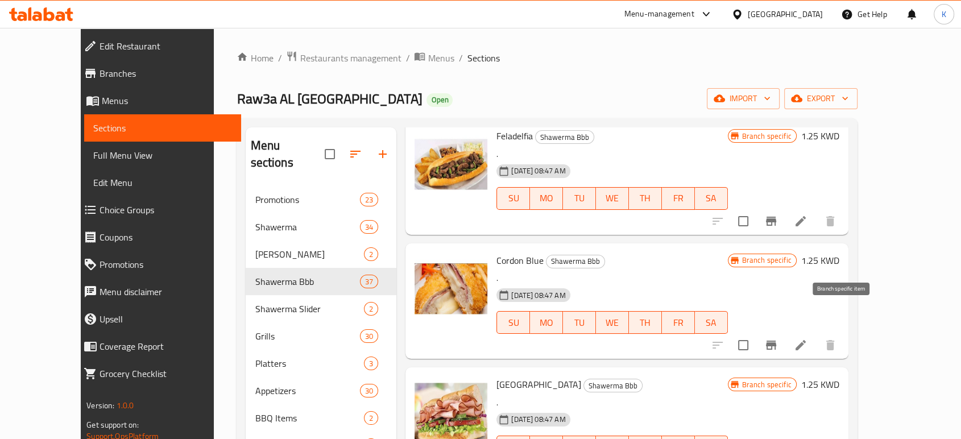
click at [777, 341] on icon "Branch-specific-item" at bounding box center [771, 345] width 10 height 9
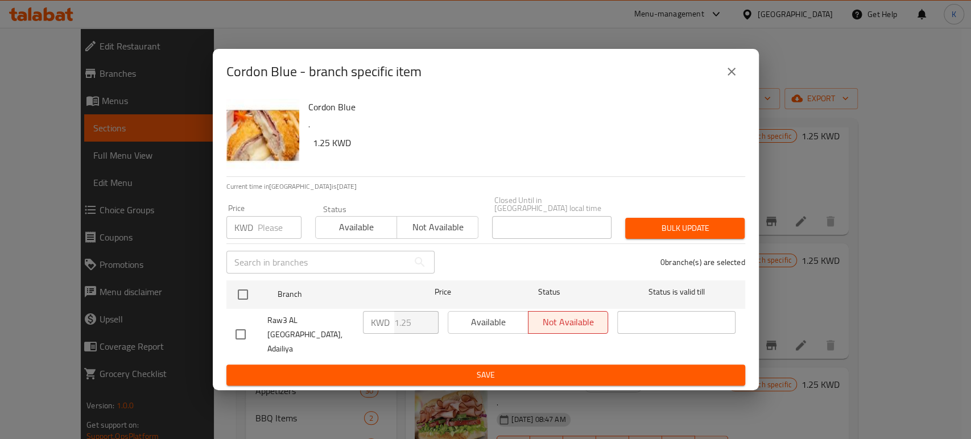
click at [731, 79] on icon "close" at bounding box center [732, 72] width 14 height 14
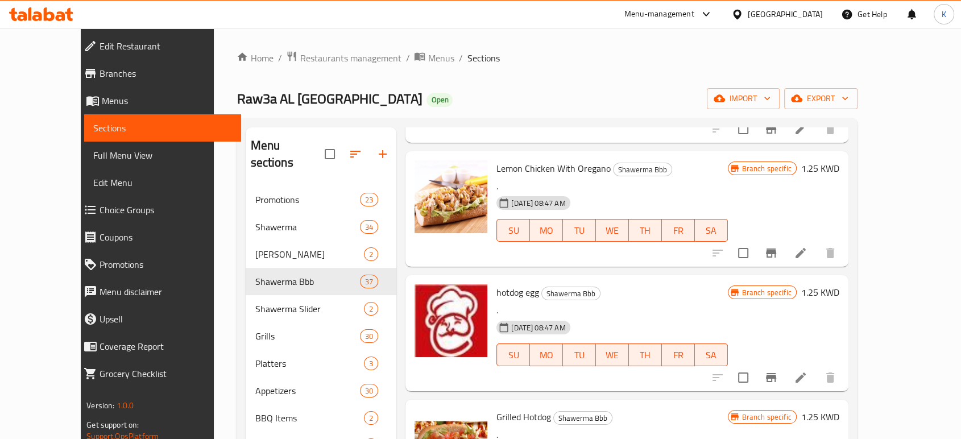
scroll to position [1580, 0]
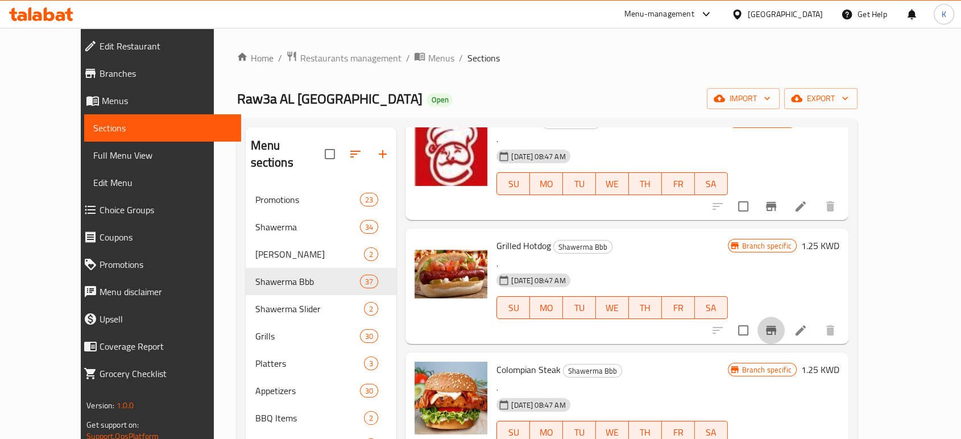
click at [778, 324] on icon "Branch-specific-item" at bounding box center [772, 331] width 14 height 14
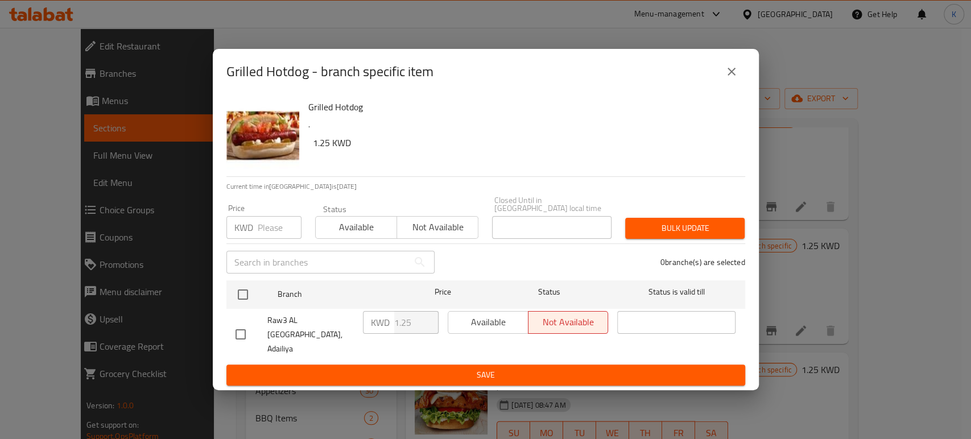
click at [733, 79] on icon "close" at bounding box center [732, 72] width 14 height 14
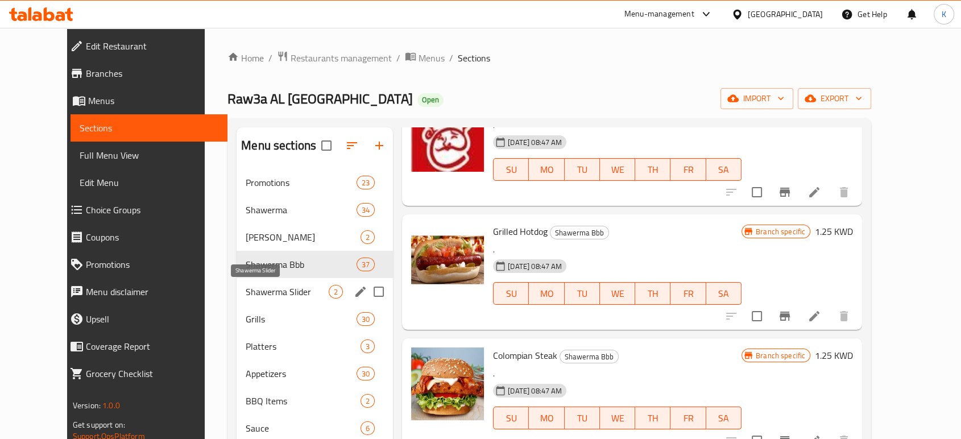
click at [257, 290] on span "Shawerma Slider" at bounding box center [287, 292] width 83 height 14
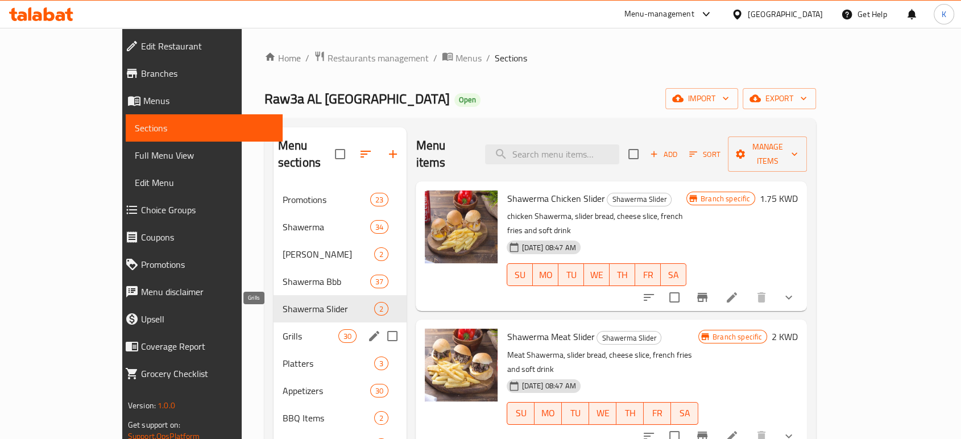
click at [283, 329] on span "Grills" at bounding box center [311, 336] width 56 height 14
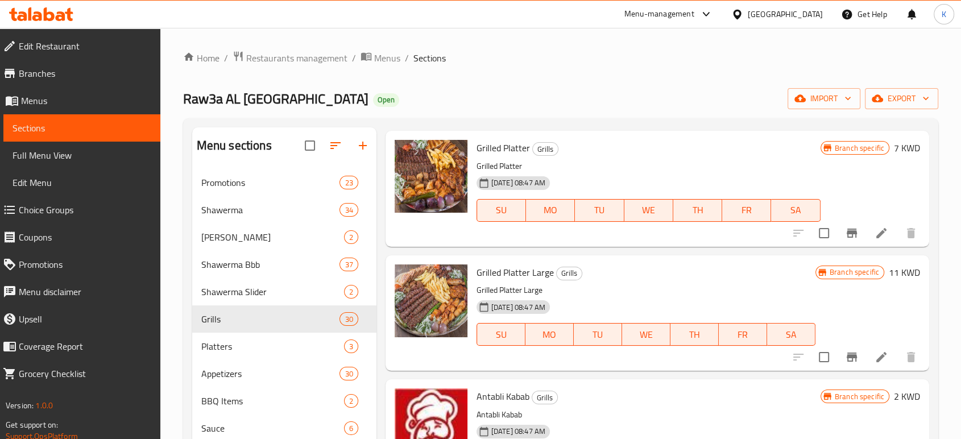
scroll to position [442, 0]
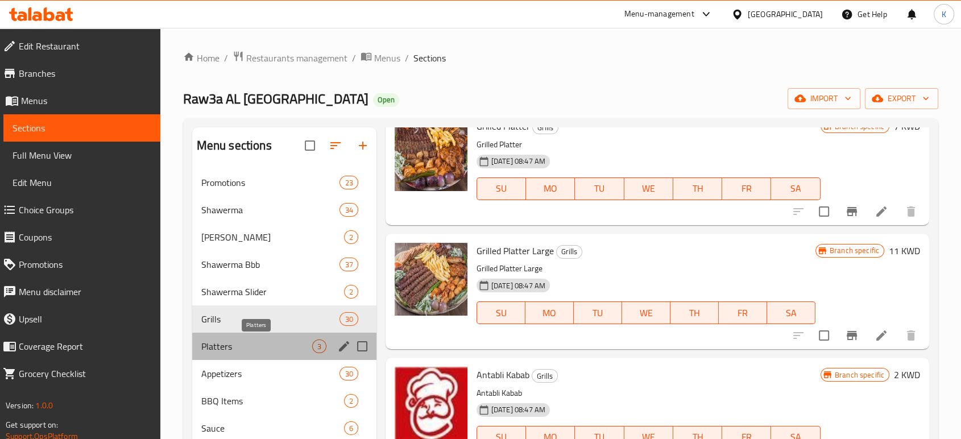
click at [254, 340] on span "Platters" at bounding box center [256, 347] width 111 height 14
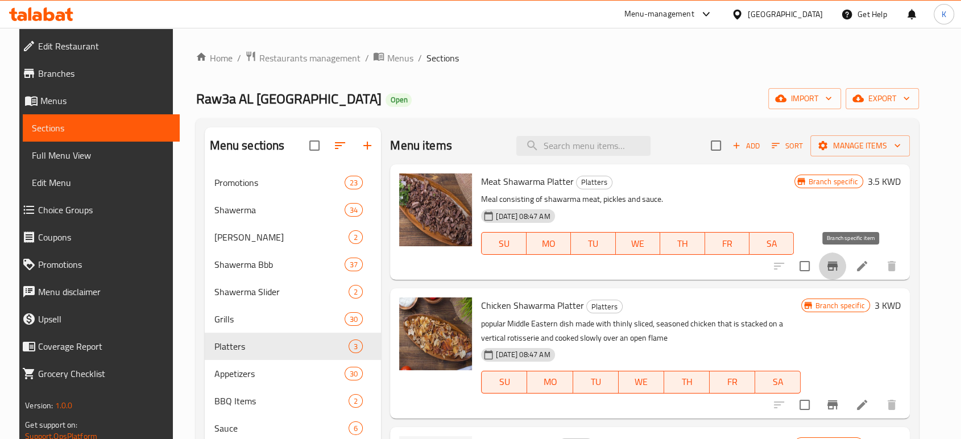
click at [840, 259] on icon "Branch-specific-item" at bounding box center [833, 266] width 14 height 14
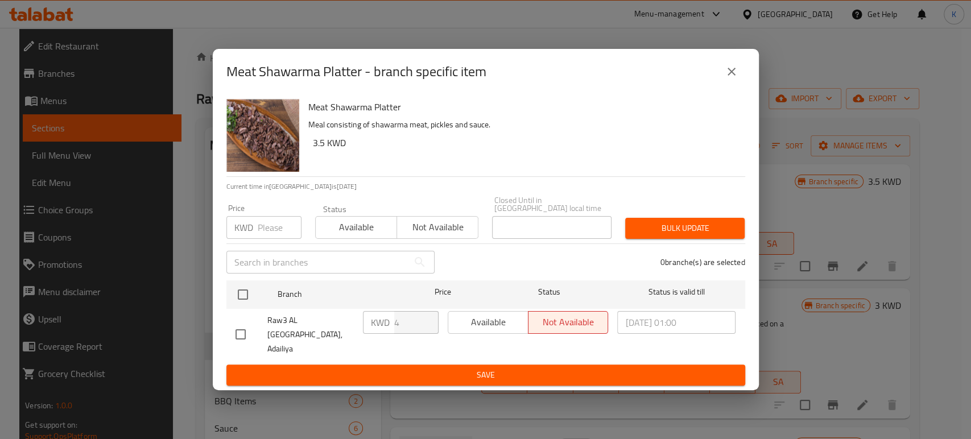
click at [732, 80] on button "close" at bounding box center [731, 71] width 27 height 27
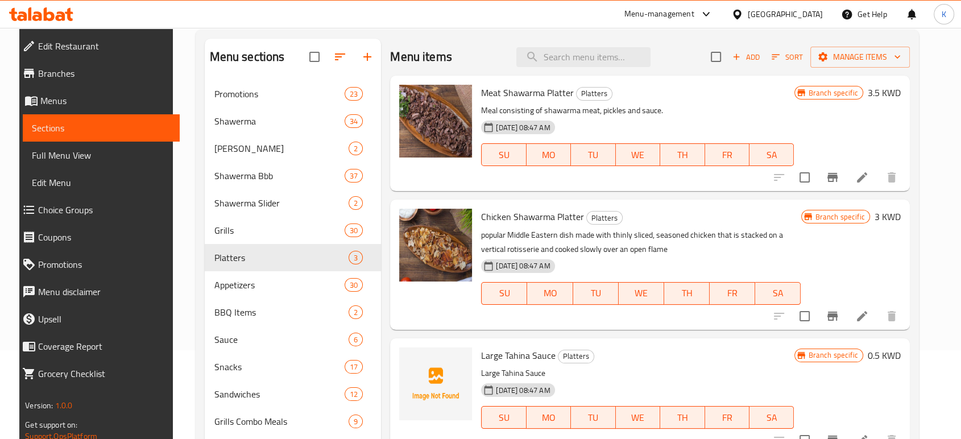
scroll to position [203, 0]
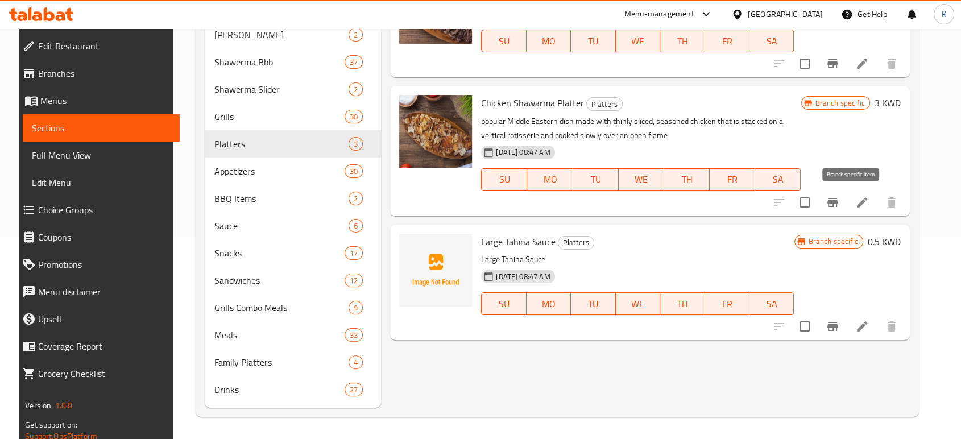
click at [840, 204] on icon "Branch-specific-item" at bounding box center [833, 203] width 14 height 14
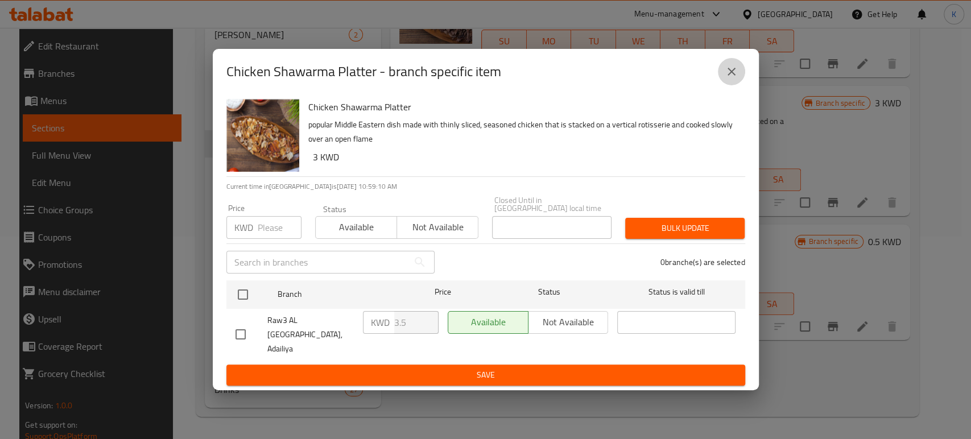
click at [728, 79] on icon "close" at bounding box center [732, 72] width 14 height 14
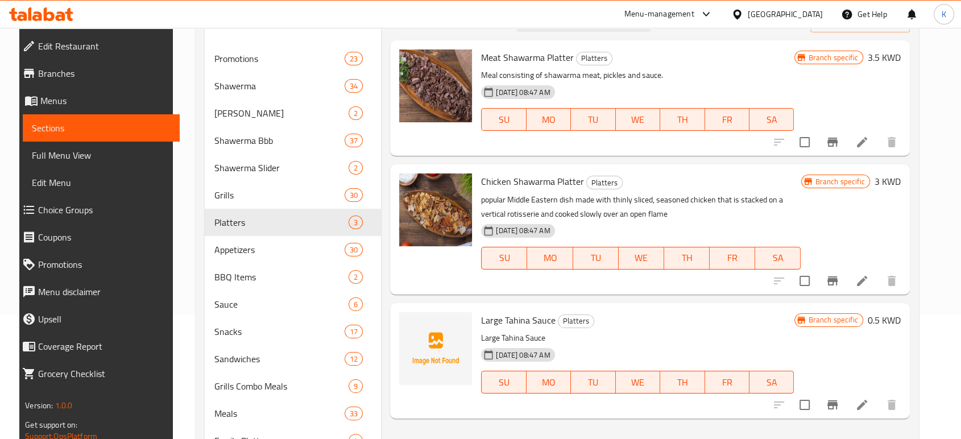
scroll to position [76, 0]
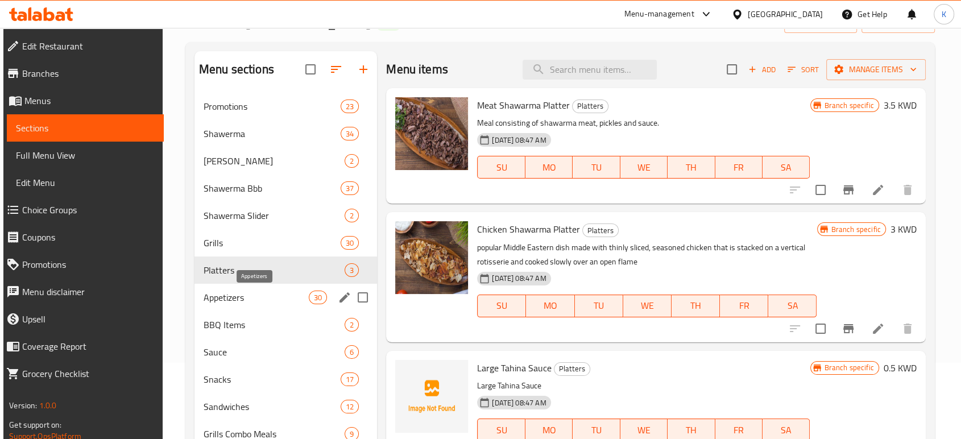
click at [257, 294] on span "Appetizers" at bounding box center [256, 298] width 105 height 14
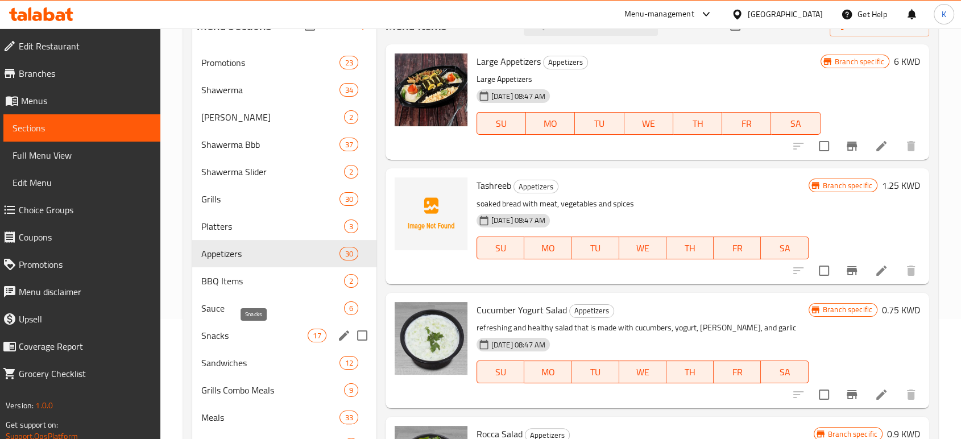
scroll to position [139, 0]
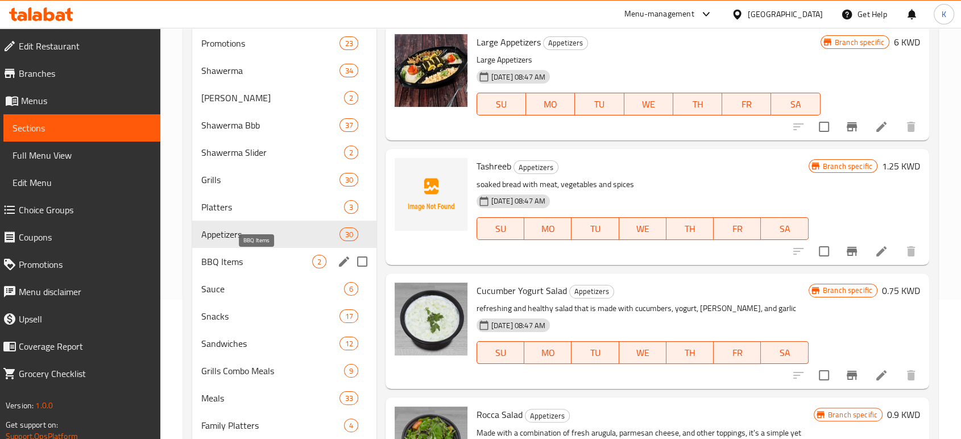
click at [255, 267] on span "BBQ Items" at bounding box center [256, 262] width 111 height 14
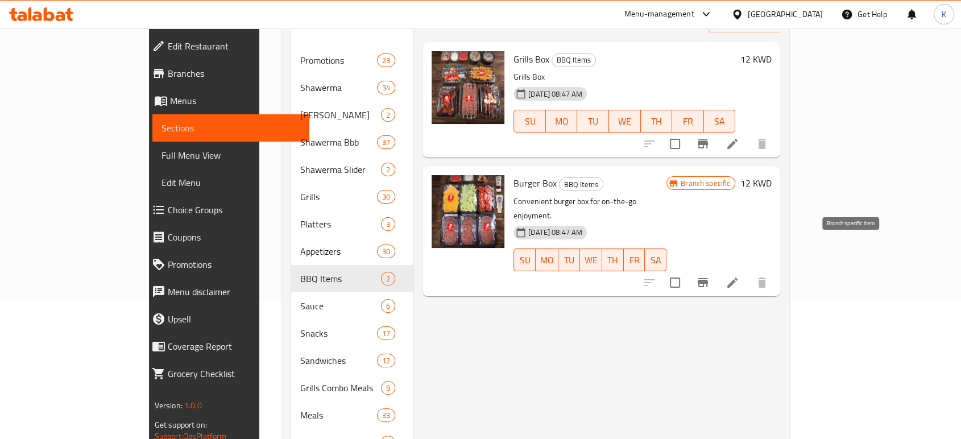
click at [710, 276] on icon "Branch-specific-item" at bounding box center [703, 283] width 14 height 14
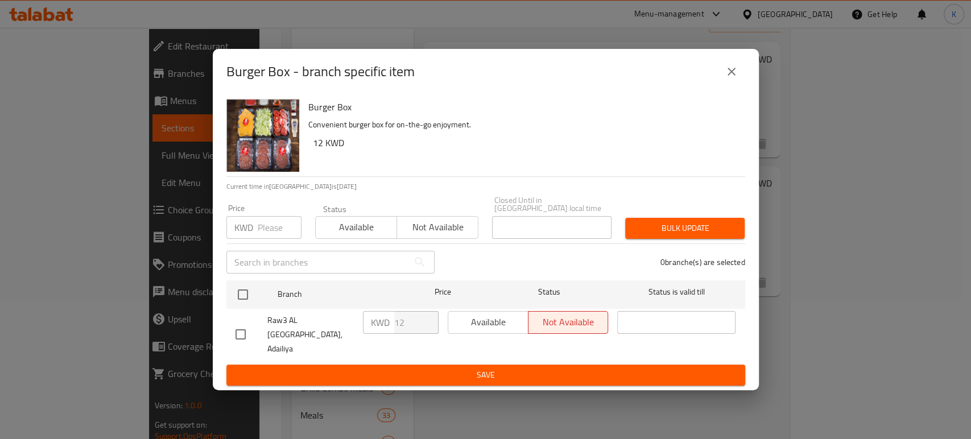
click at [728, 85] on button "close" at bounding box center [731, 71] width 27 height 27
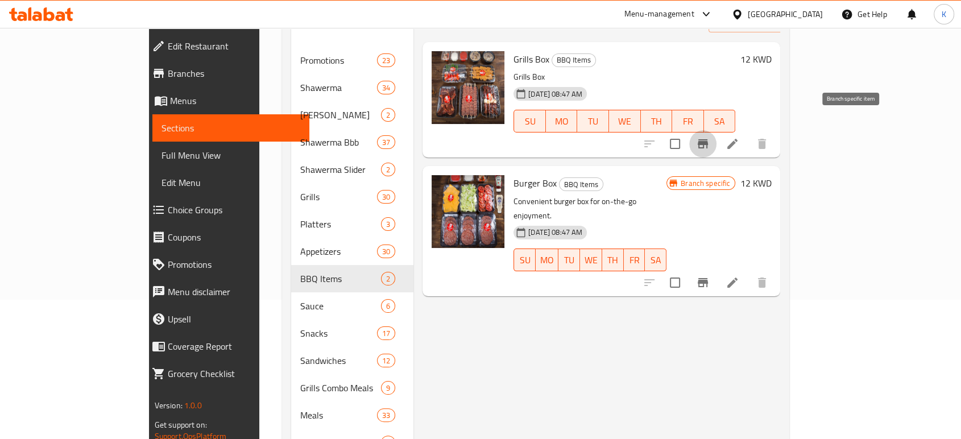
click at [708, 139] on icon "Branch-specific-item" at bounding box center [703, 143] width 10 height 9
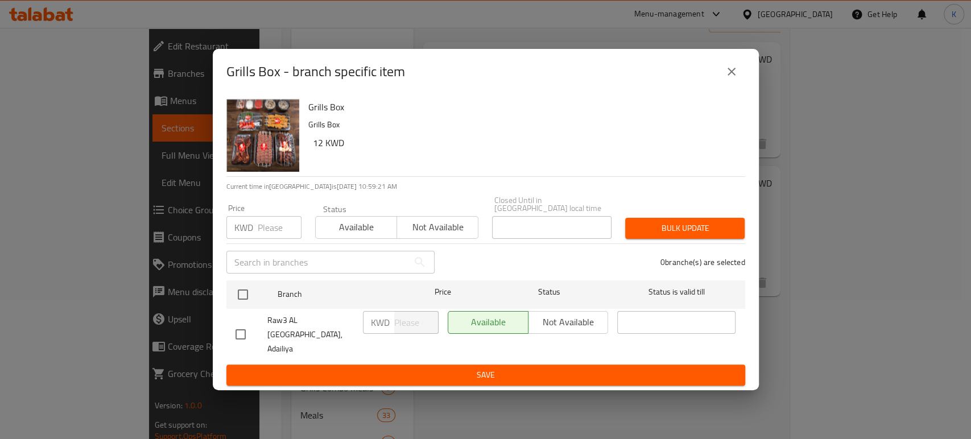
click at [741, 84] on button "close" at bounding box center [731, 71] width 27 height 27
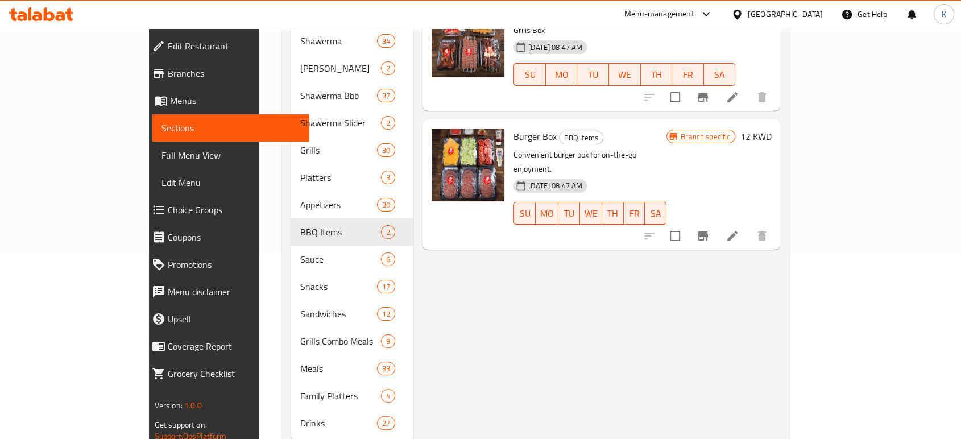
scroll to position [203, 0]
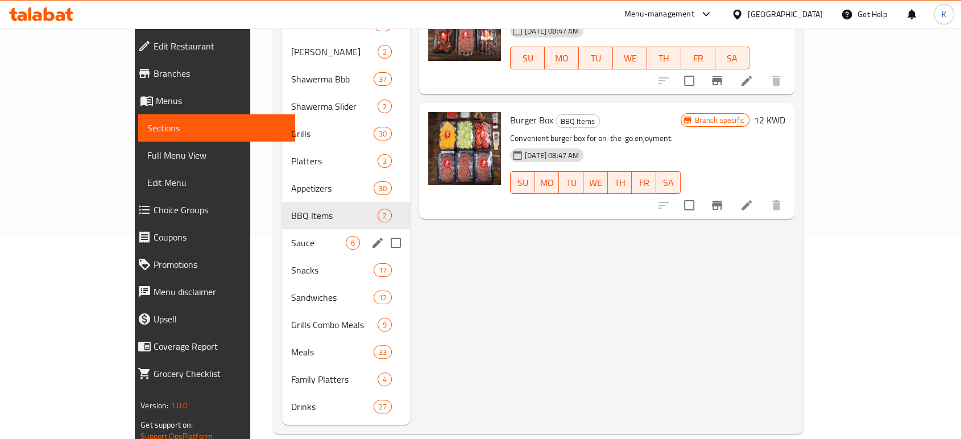
click at [291, 236] on span "Sauce" at bounding box center [318, 243] width 55 height 14
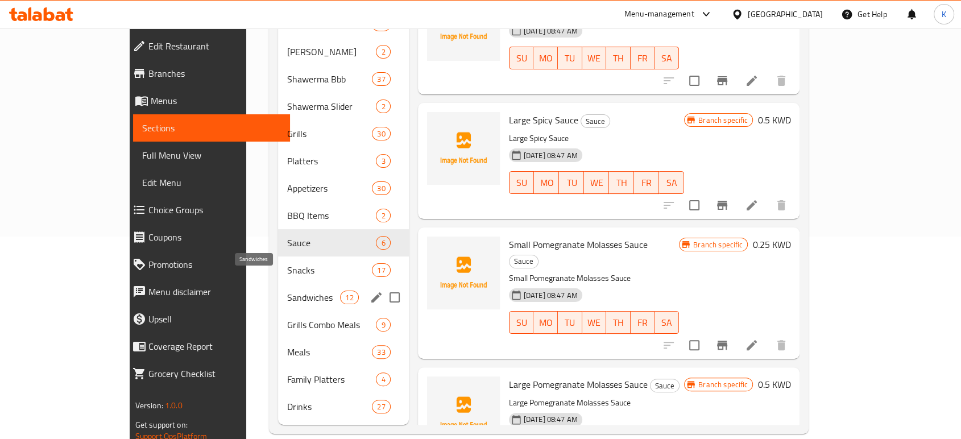
click at [287, 291] on span "Sandwiches" at bounding box center [313, 298] width 53 height 14
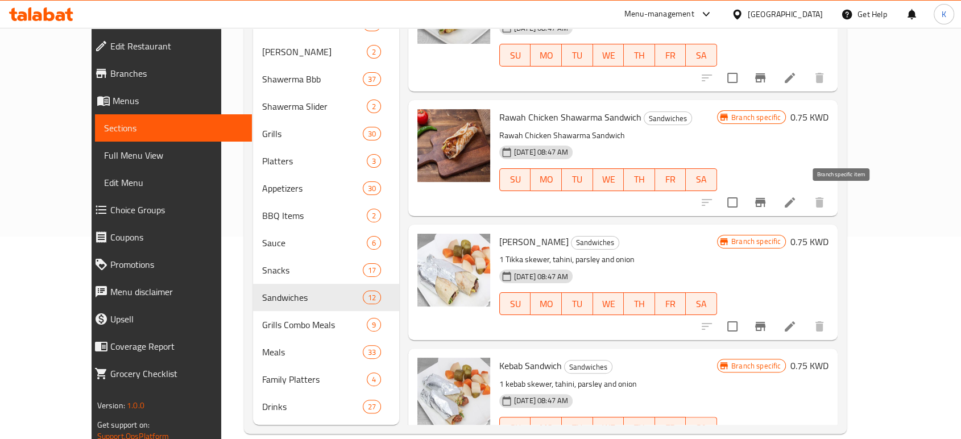
click at [767, 199] on icon "Branch-specific-item" at bounding box center [761, 203] width 14 height 14
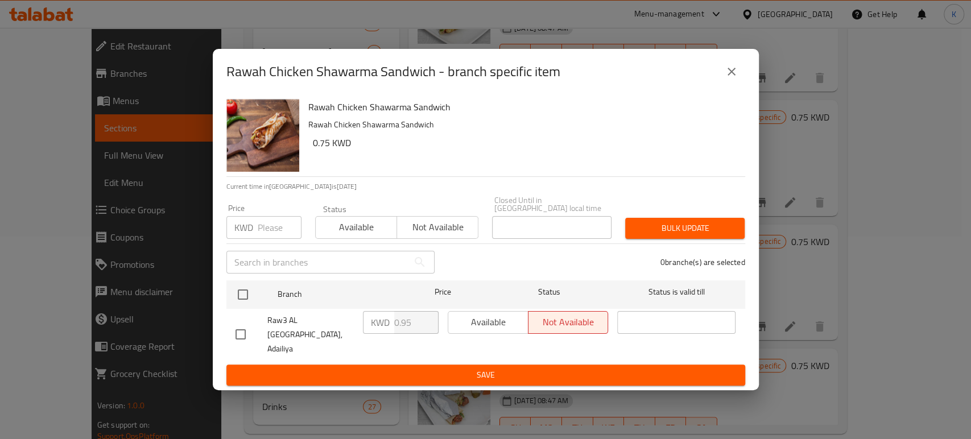
click at [733, 79] on icon "close" at bounding box center [732, 72] width 14 height 14
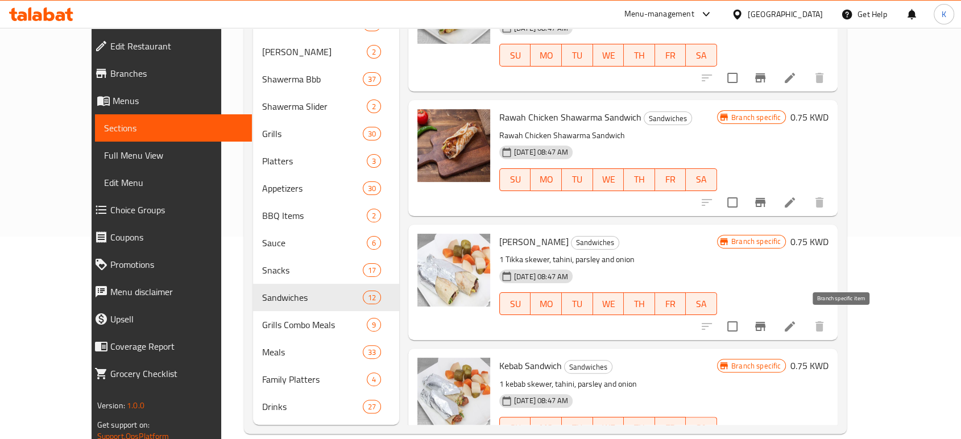
click at [767, 320] on icon "Branch-specific-item" at bounding box center [761, 327] width 14 height 14
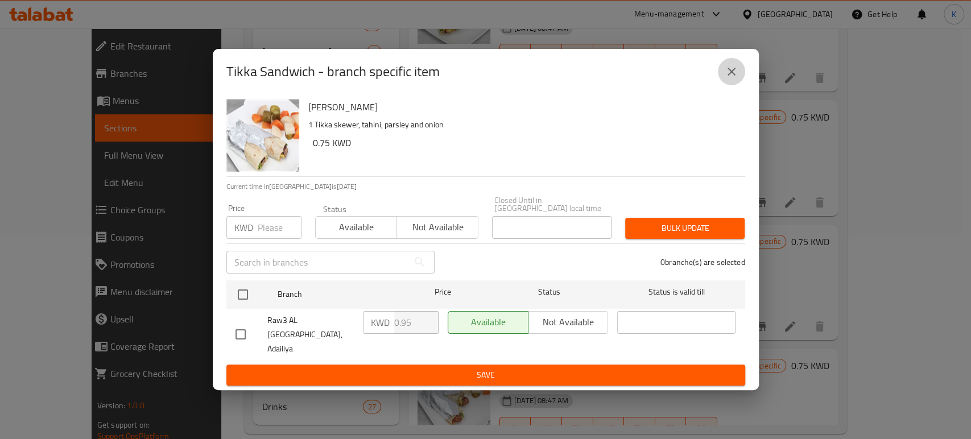
click at [728, 76] on icon "close" at bounding box center [732, 72] width 8 height 8
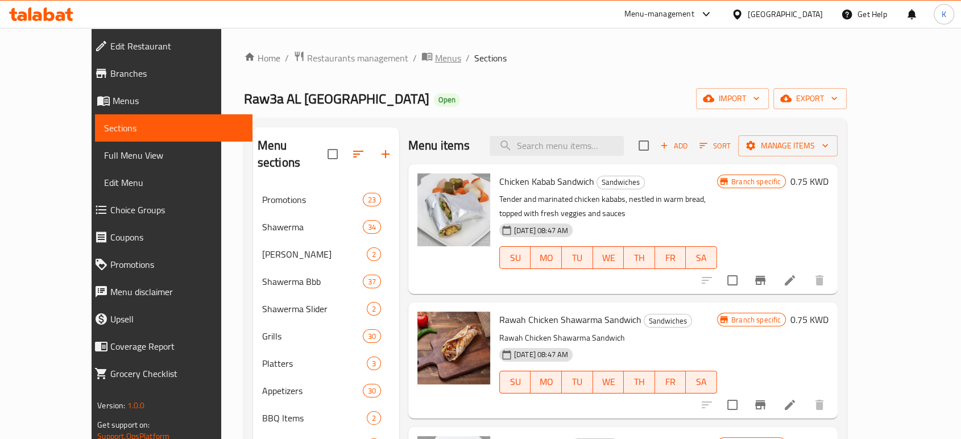
click at [435, 54] on span "Menus" at bounding box center [448, 58] width 26 height 14
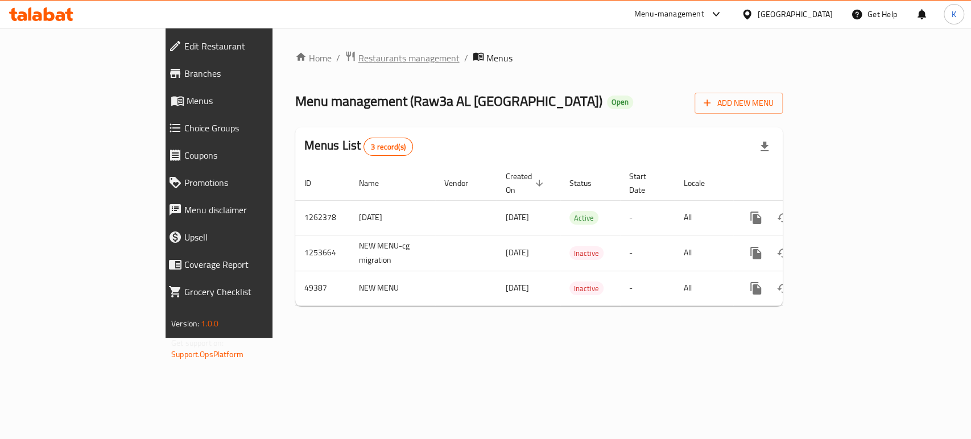
click at [358, 64] on span "Restaurants management" at bounding box center [408, 58] width 101 height 14
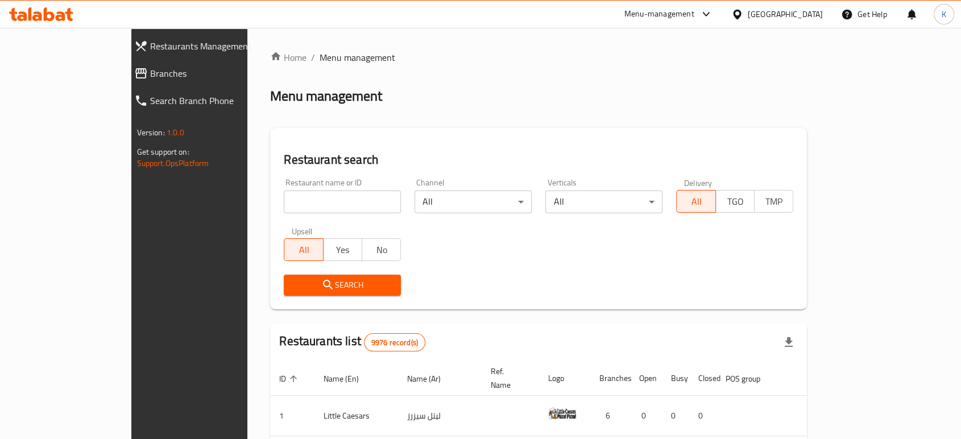
drag, startPoint x: 296, startPoint y: 213, endPoint x: 290, endPoint y: 213, distance: 6.3
click at [296, 213] on input "search" at bounding box center [342, 202] width 117 height 23
type input "furn al hana"
click at [311, 282] on span "Search" at bounding box center [342, 285] width 99 height 14
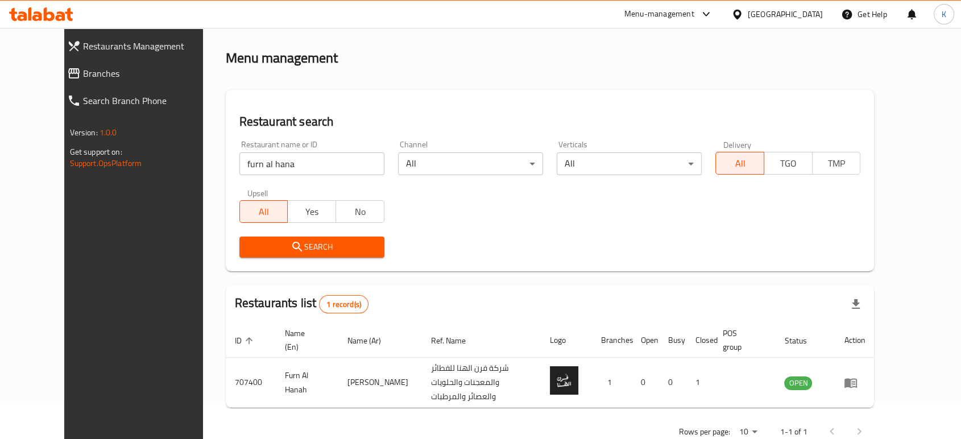
scroll to position [58, 0]
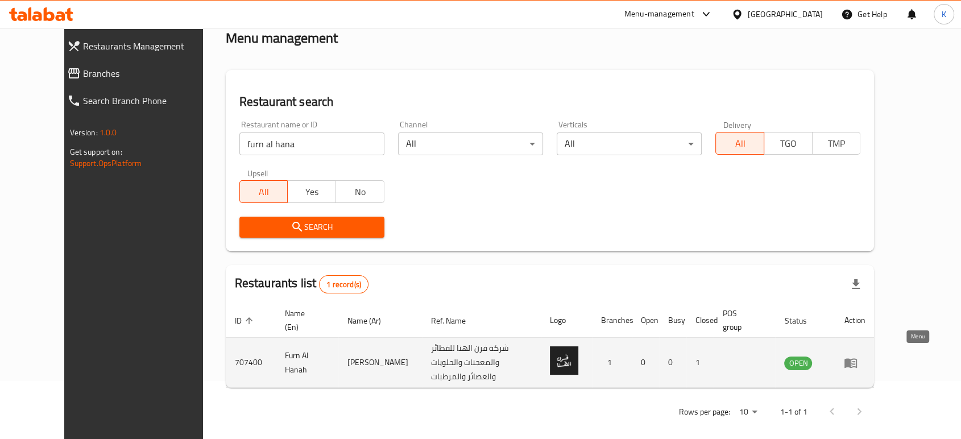
click at [858, 358] on icon "enhanced table" at bounding box center [851, 363] width 14 height 14
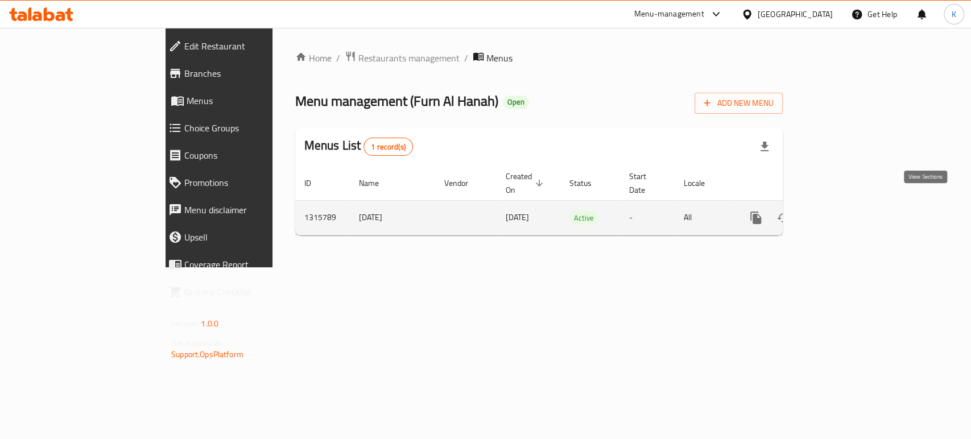
click at [845, 211] on icon "enhanced table" at bounding box center [838, 218] width 14 height 14
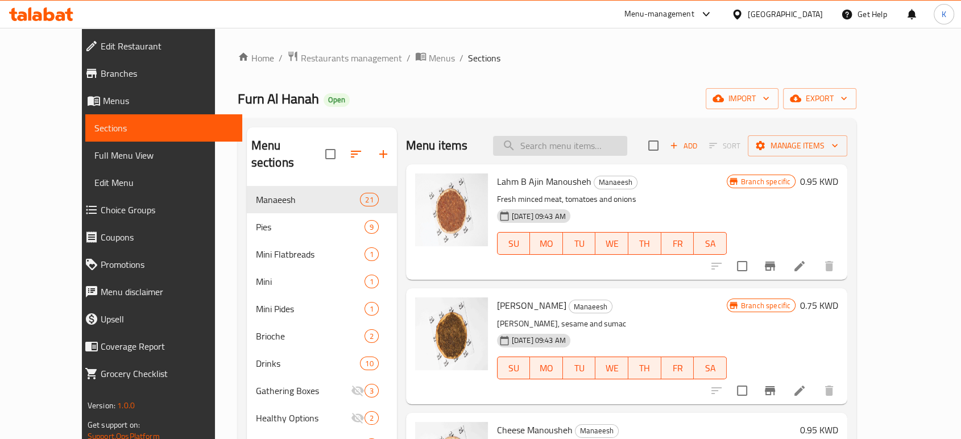
click at [561, 139] on input "search" at bounding box center [560, 146] width 134 height 20
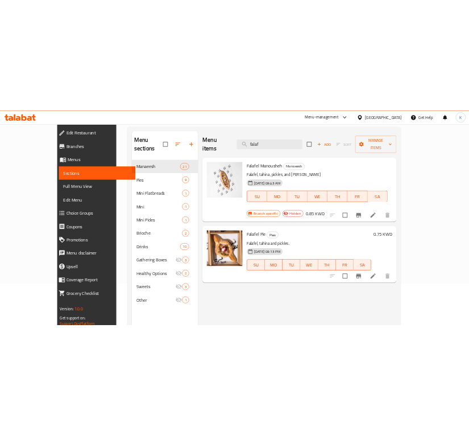
scroll to position [63, 0]
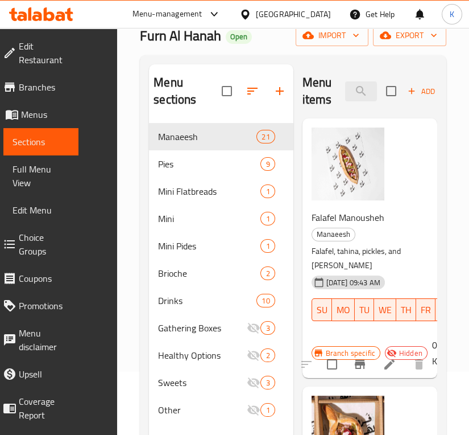
type input "falaf"
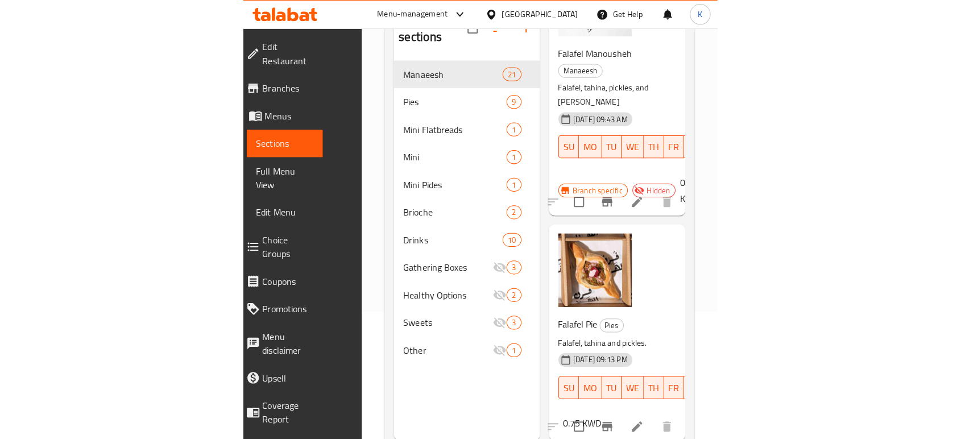
scroll to position [159, 0]
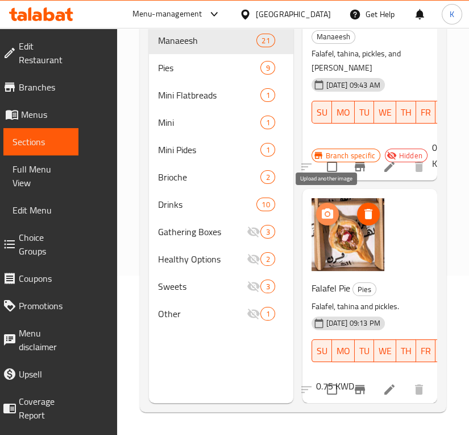
click at [335, 207] on span "upload picture" at bounding box center [327, 214] width 23 height 14
click at [332, 208] on icon "upload picture" at bounding box center [327, 213] width 11 height 10
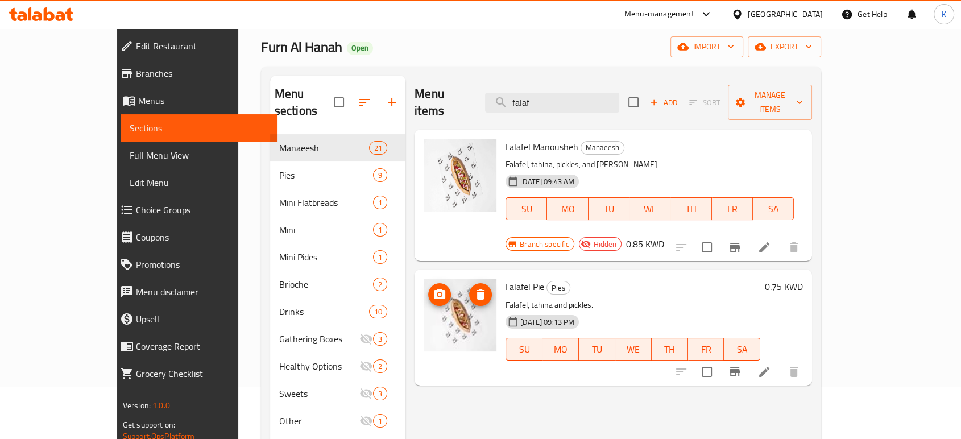
scroll to position [0, 0]
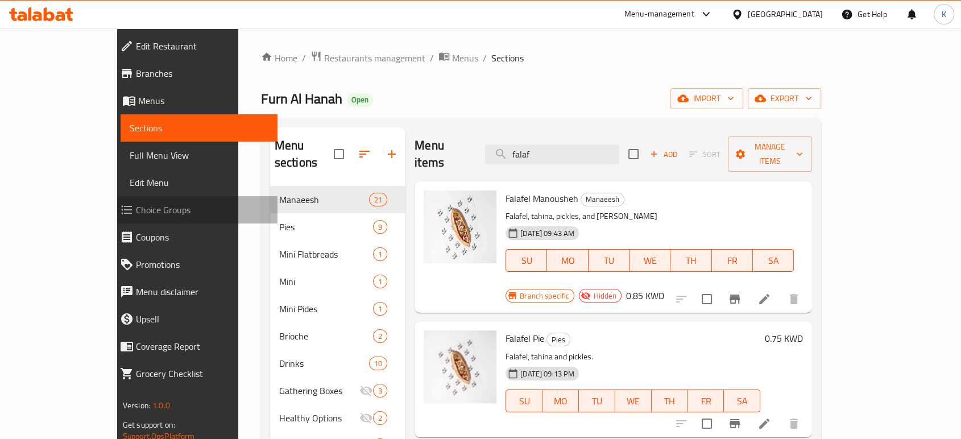
click at [136, 210] on span "Choice Groups" at bounding box center [202, 210] width 133 height 14
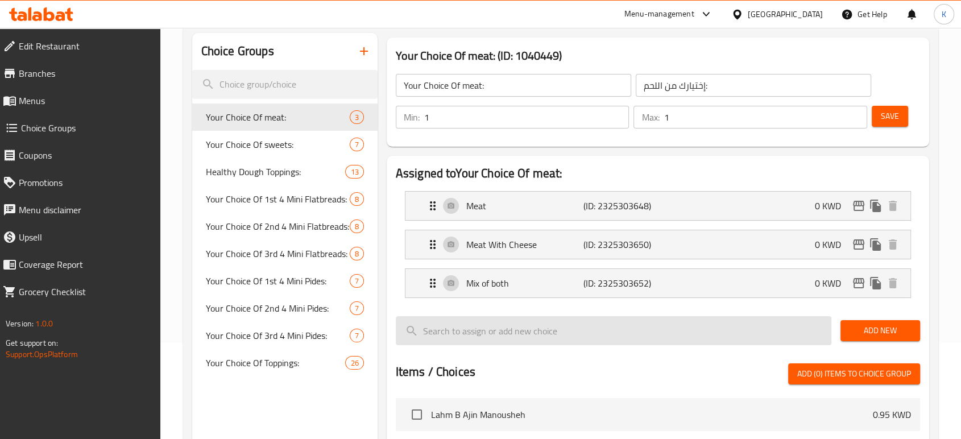
scroll to position [126, 0]
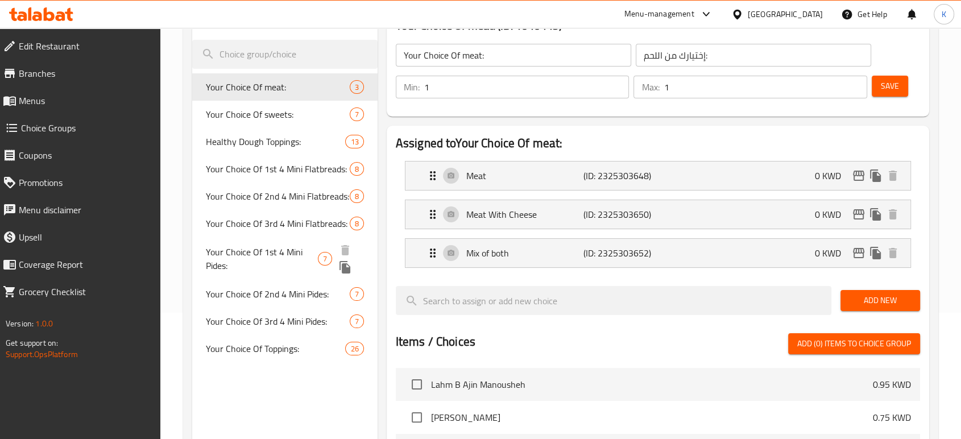
drag, startPoint x: 265, startPoint y: 259, endPoint x: 272, endPoint y: 258, distance: 6.9
click at [265, 259] on span "Your Choice Of 1st 4 Mini Pides:" at bounding box center [262, 258] width 112 height 27
type input "Your Choice Of 1st 4 Mini Pides:"
type input "اختيارك من أول 4 ميني فطاير تركية:"
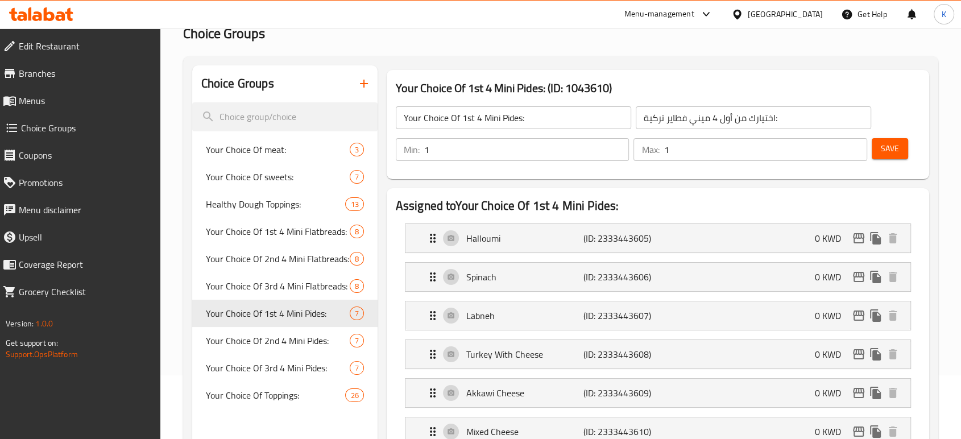
scroll to position [63, 0]
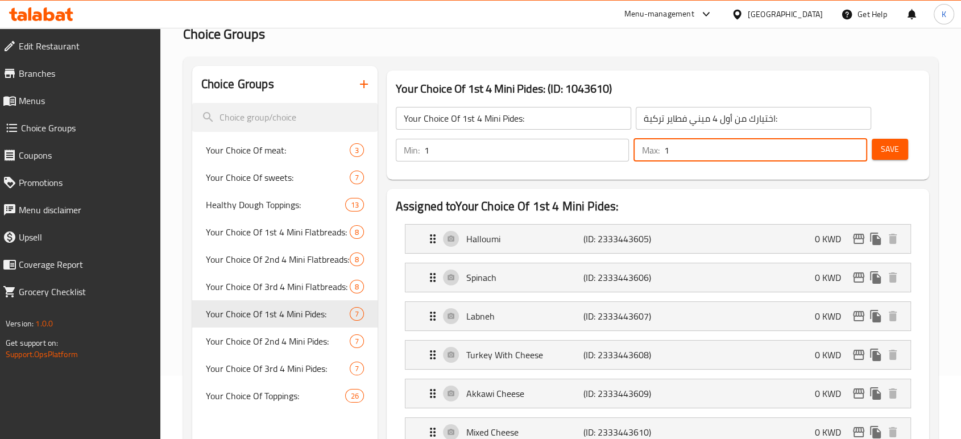
drag, startPoint x: 684, startPoint y: 147, endPoint x: 654, endPoint y: 146, distance: 30.2
click at [654, 146] on div "Max: 1 ​" at bounding box center [751, 150] width 234 height 23
type input "3"
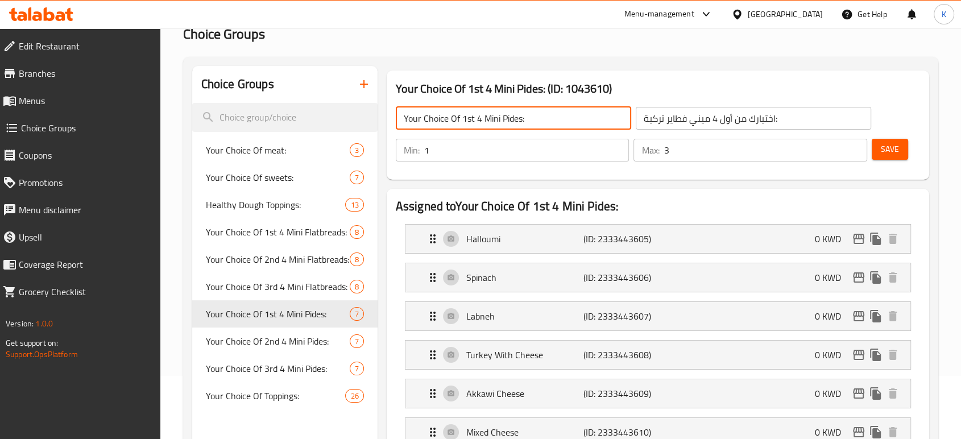
click at [478, 117] on input "Your Choice Of 1st 4 Mini Pides:" at bounding box center [514, 118] width 236 height 23
type input "Your Choice Of 1st 3 Mini Pides:"
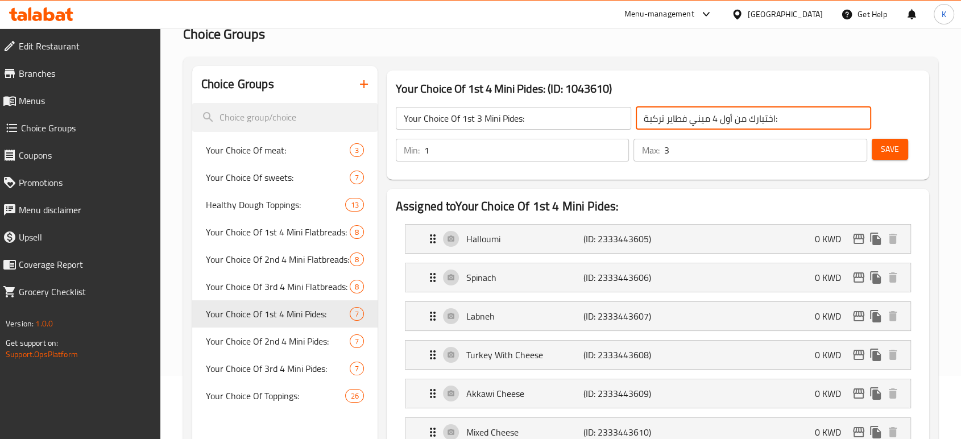
click at [715, 116] on input "اختيارك من أول 4 ميني فطاير تركية:" at bounding box center [754, 118] width 236 height 23
type input "اختيارك من أول 3 ميني فطاير تركية:"
click at [887, 147] on span "Save" at bounding box center [890, 149] width 18 height 14
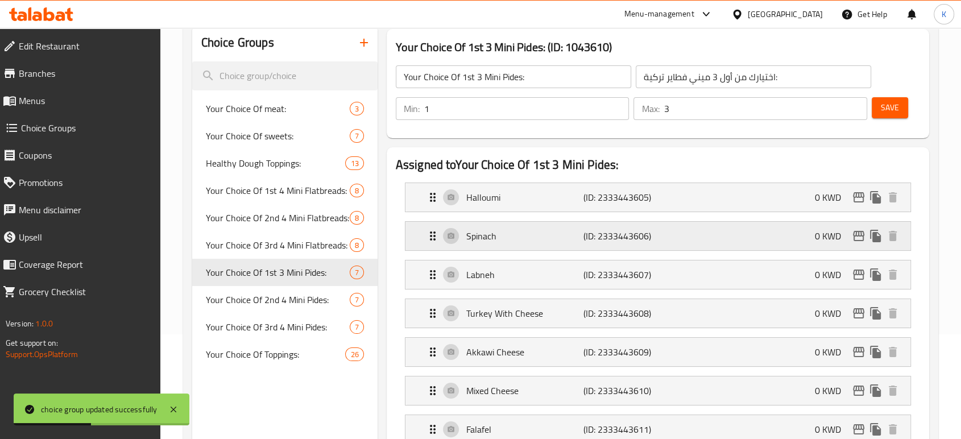
scroll to position [126, 0]
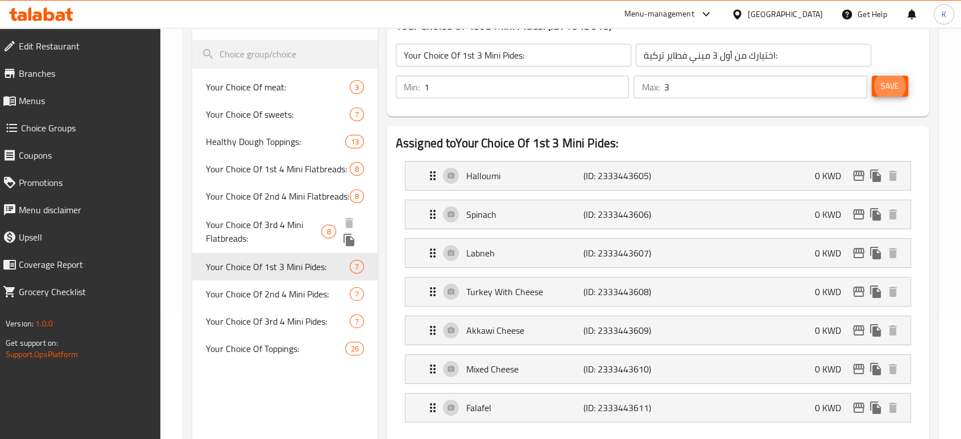
click at [286, 225] on span "Your Choice Of 3rd 4 Mini Flatbreads:" at bounding box center [264, 231] width 116 height 27
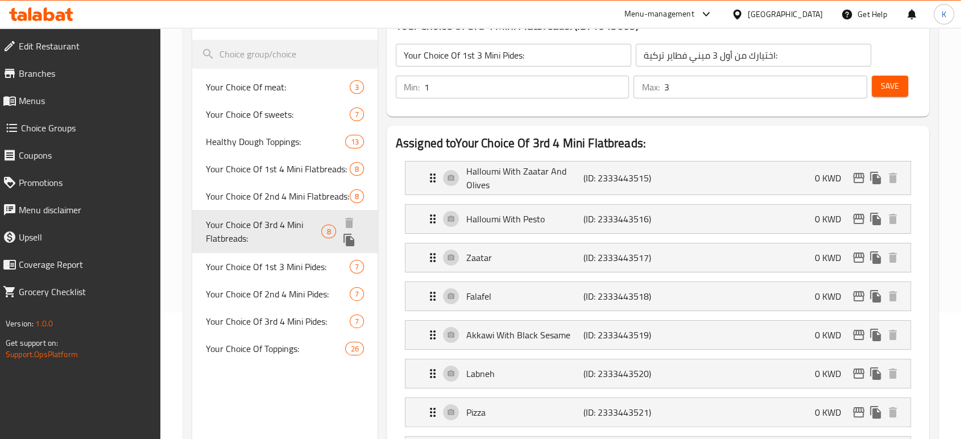
type input "Your Choice Of 3rd 4 Mini Flatbreads:"
type input "اختيارك من ثالث 4 [PERSON_NAME]:"
type input "1"
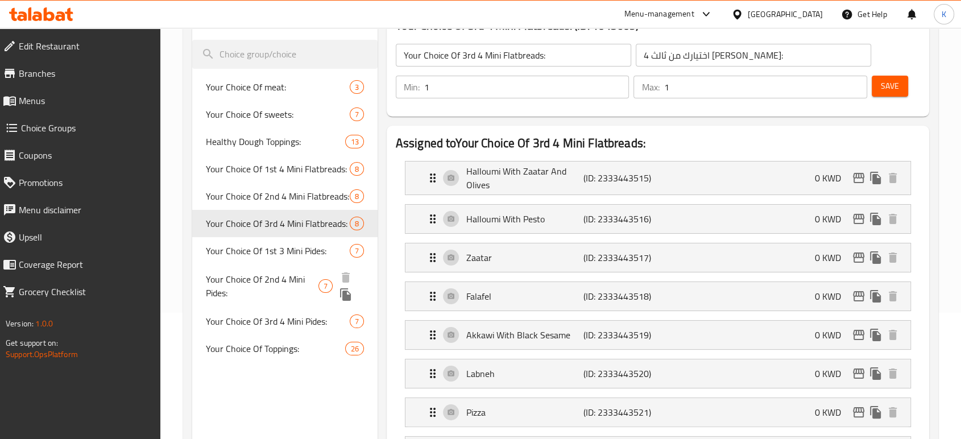
click at [280, 286] on span "Your Choice Of 2nd 4 Mini Pides:" at bounding box center [262, 286] width 113 height 27
type input "Your Choice Of 2nd 4 Mini Pides:"
type input "اختيارك من ثاني 4 ميني فطاير تركية:"
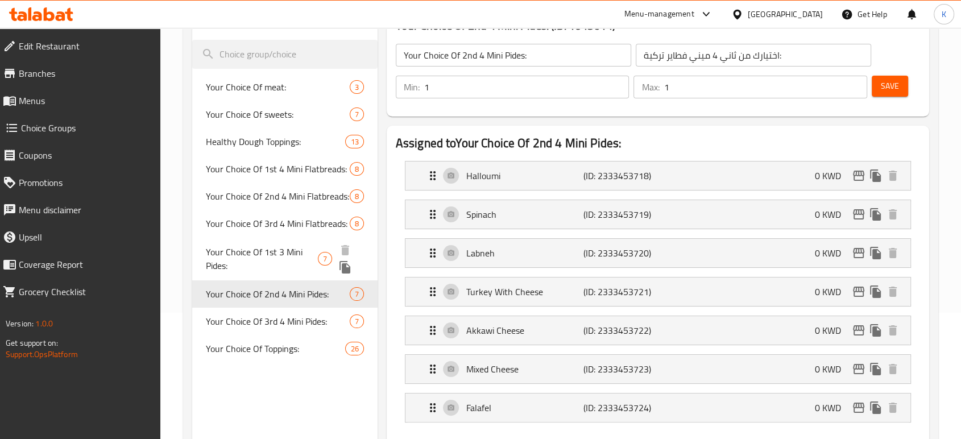
click at [269, 253] on span "Your Choice Of 1st 3 Mini Pides:" at bounding box center [262, 258] width 112 height 27
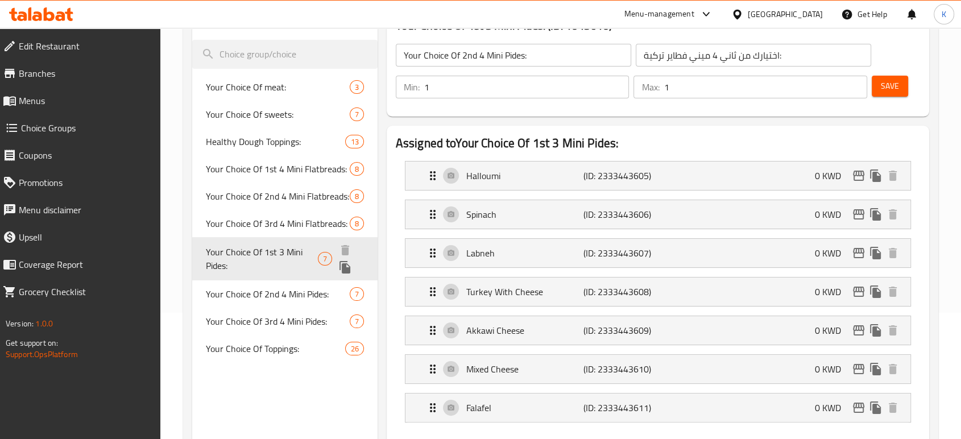
type input "Your Choice Of 1st 3 Mini Pides:"
type input "اختيارك من أول 3 ميني فطاير تركية:"
type input "3"
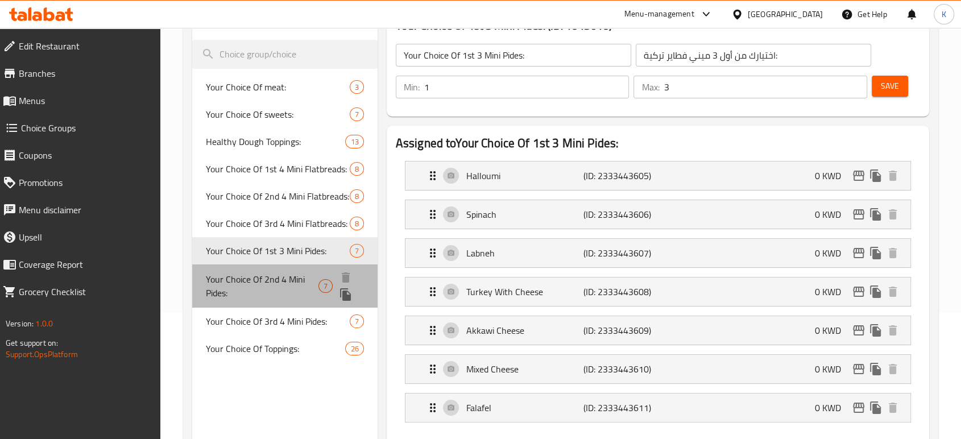
click at [270, 290] on span "Your Choice Of 2nd 4 Mini Pides:" at bounding box center [262, 286] width 113 height 27
type input "Your Choice Of 2nd 4 Mini Pides:"
type input "اختيارك من ثاني 4 ميني فطاير تركية:"
type input "1"
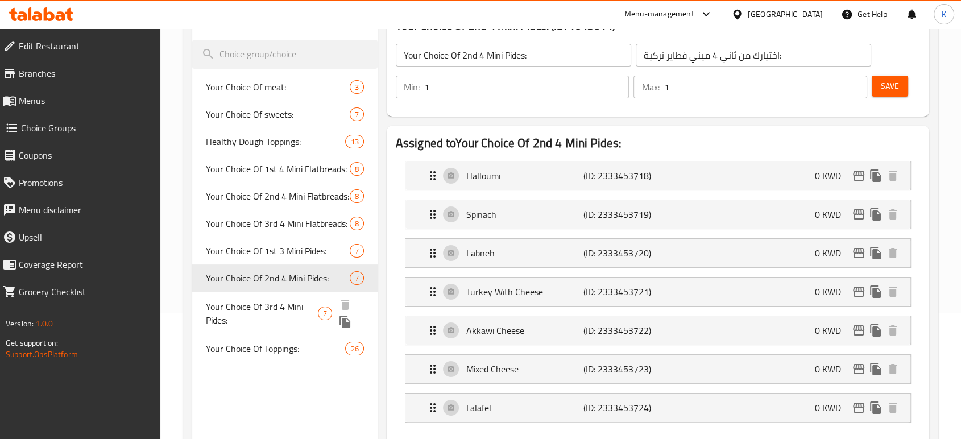
click at [274, 316] on span "Your Choice Of 3rd 4 Mini Pides:" at bounding box center [262, 313] width 112 height 27
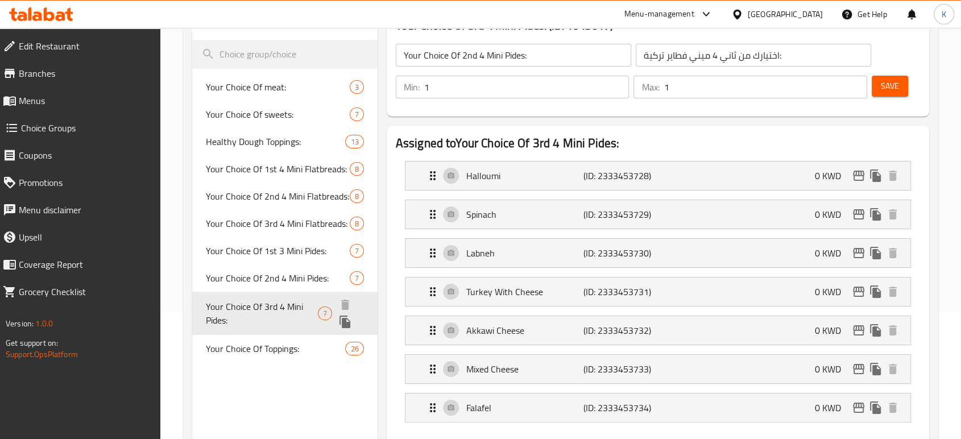
type input "Your Choice Of 3rd 4 Mini Pides:"
type input "اختيارك من ثالث 4 ميني فطاير تركية:"
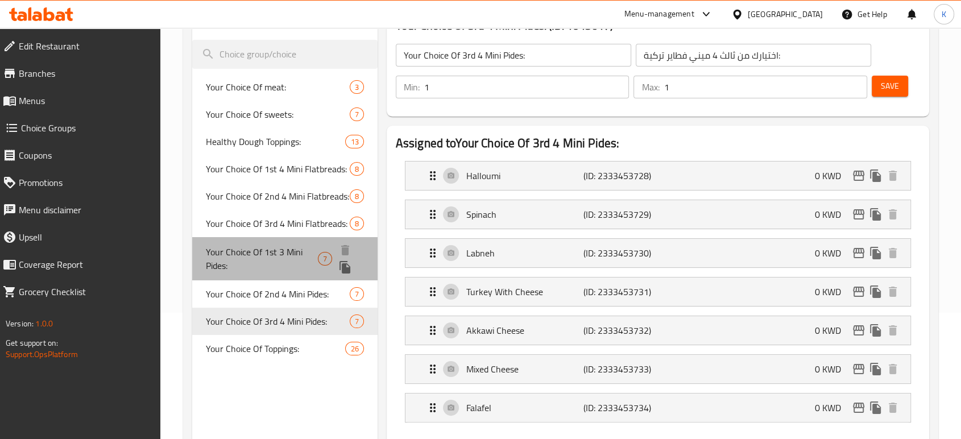
click at [293, 262] on span "Your Choice Of 1st 3 Mini Pides:" at bounding box center [262, 258] width 112 height 27
type input "Your Choice Of 1st 3 Mini Pides:"
type input "اختيارك من أول 3 ميني فطاير تركية:"
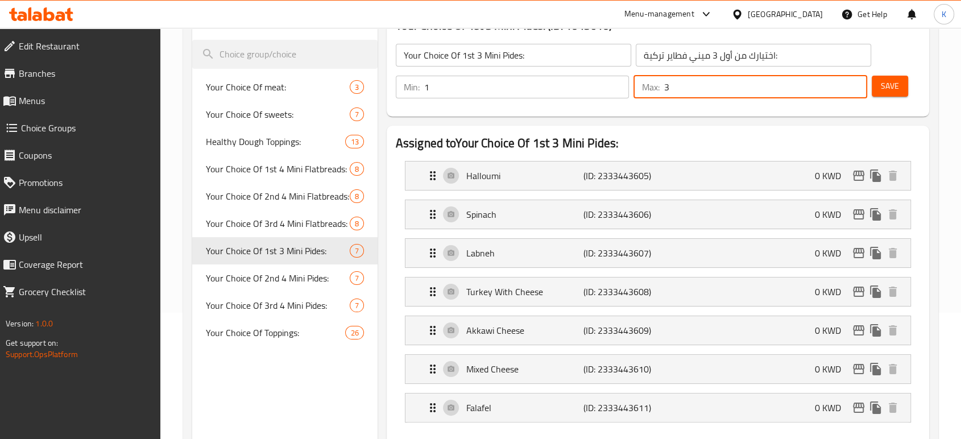
drag, startPoint x: 675, startPoint y: 90, endPoint x: 659, endPoint y: 93, distance: 16.2
click at [659, 93] on div "Max: 3 ​" at bounding box center [751, 87] width 234 height 23
type input "1"
click at [892, 86] on span "Save" at bounding box center [890, 86] width 18 height 14
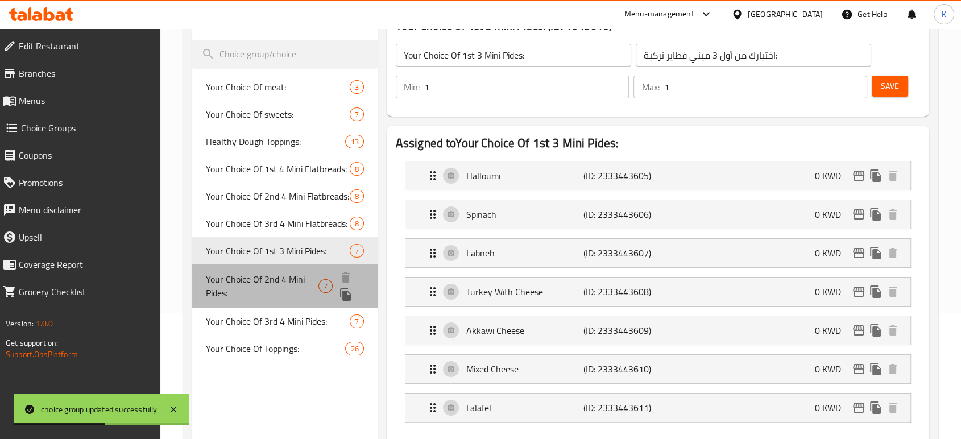
click at [284, 290] on span "Your Choice Of 2nd 4 Mini Pides:" at bounding box center [262, 286] width 113 height 27
type input "Your Choice Of 2nd 4 Mini Pides:"
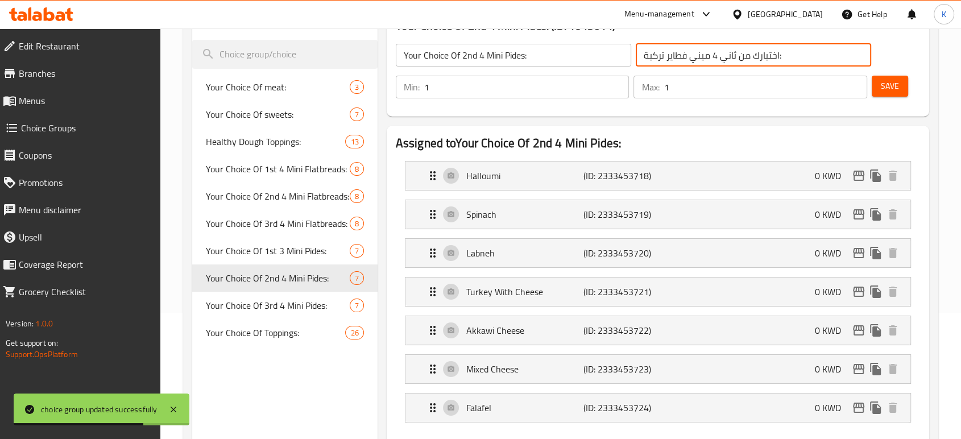
click at [715, 57] on input "اختيارك من ثاني 4 ميني فطاير تركية:" at bounding box center [754, 55] width 236 height 23
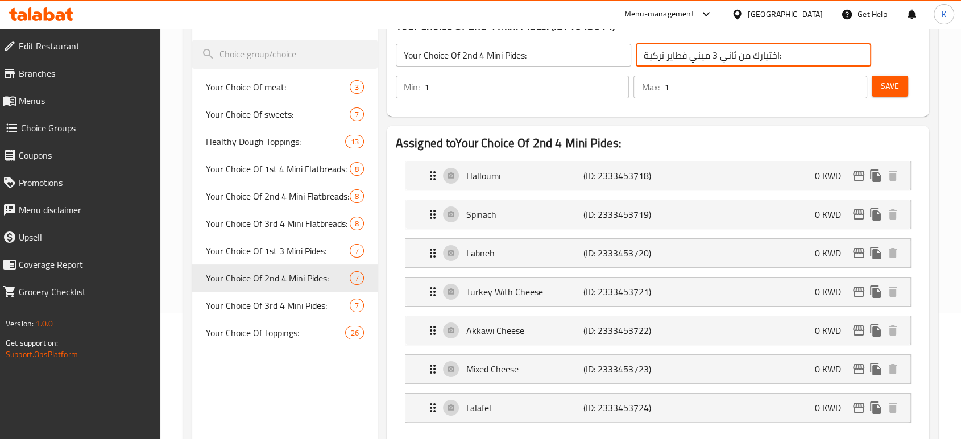
type input "اختيارك من ثاني 3 ميني فطاير تركية:"
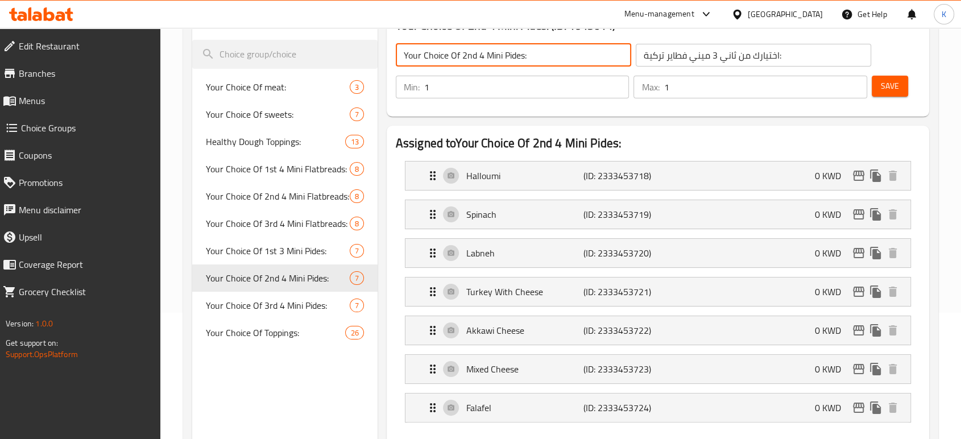
click at [481, 53] on input "Your Choice Of 2nd 4 Mini Pides:" at bounding box center [514, 55] width 236 height 23
click at [895, 82] on span "Save" at bounding box center [890, 86] width 18 height 14
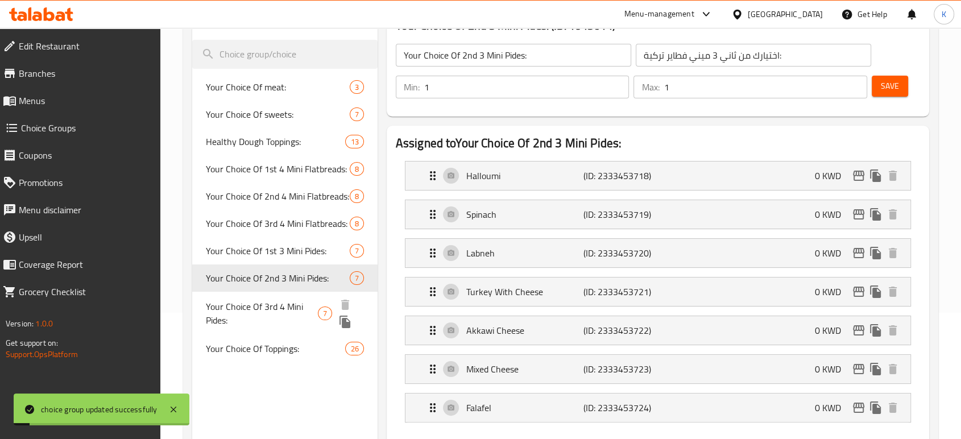
click at [296, 307] on span "Your Choice Of 3rd 4 Mini Pides:" at bounding box center [262, 313] width 112 height 27
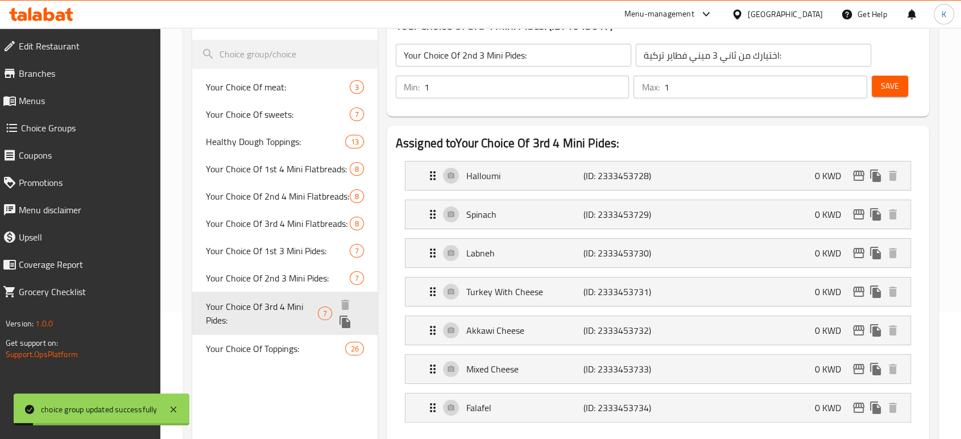
type input "Your Choice Of 3rd 4 Mini Pides:"
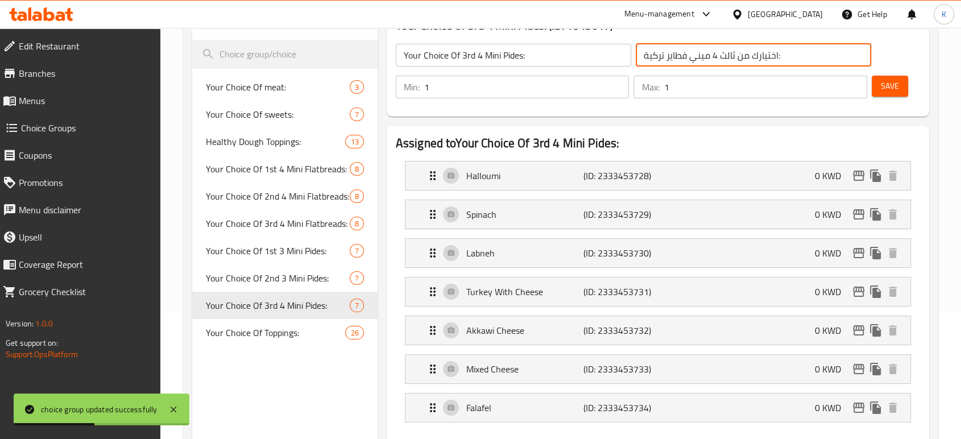
click at [716, 56] on input "اختيارك من ثالث 4 ميني فطاير تركية:" at bounding box center [754, 55] width 236 height 23
type input "اختيارك من ثالث 3 ميني فطاير تركية:"
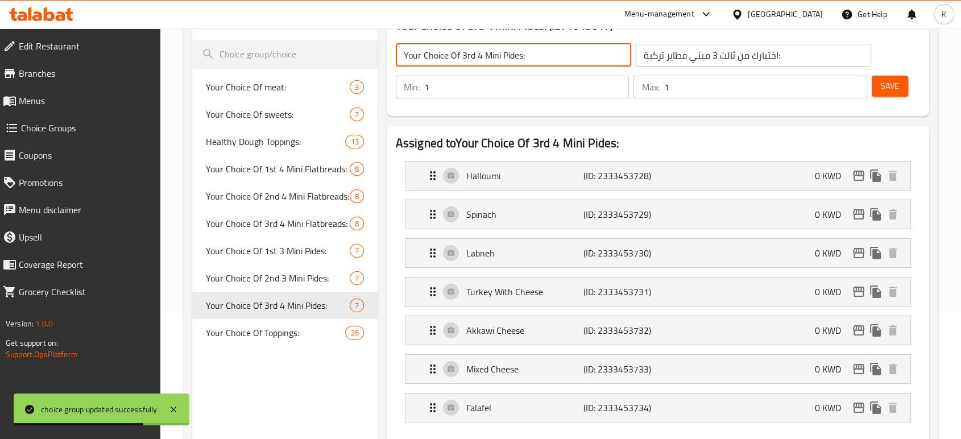
click at [478, 54] on input "Your Choice Of 3rd 4 Mini Pides:" at bounding box center [514, 55] width 236 height 23
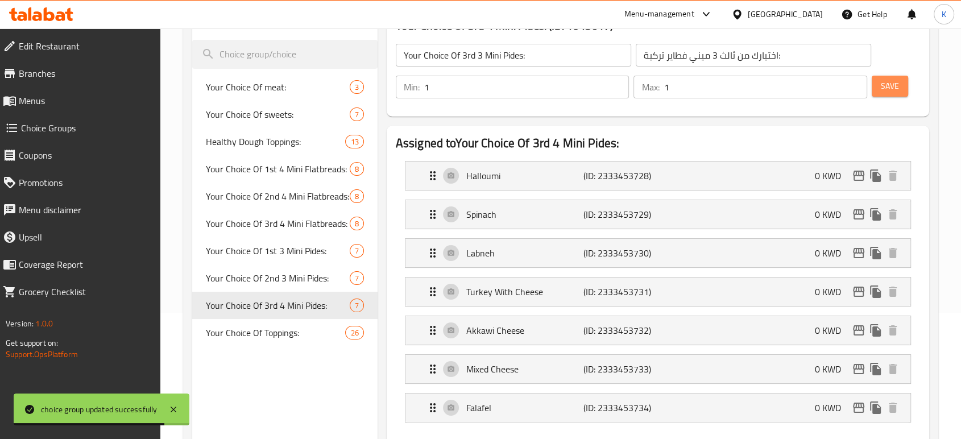
click at [881, 85] on span "Save" at bounding box center [890, 86] width 18 height 14
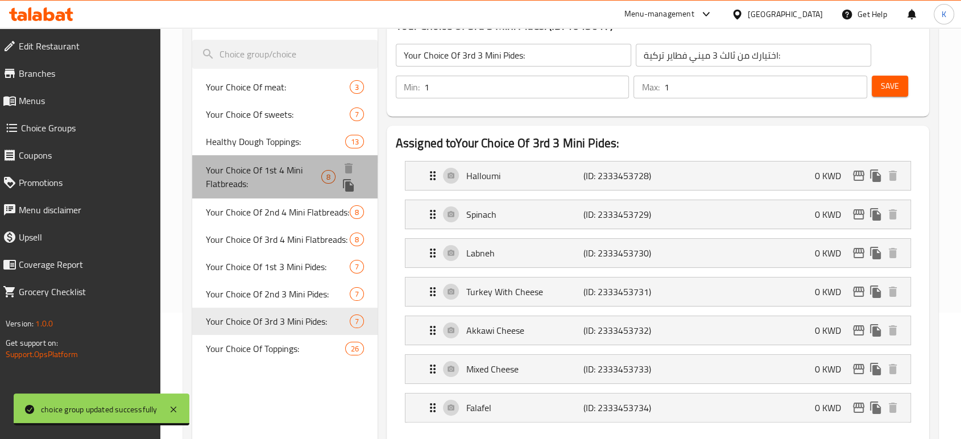
click at [295, 176] on span "Your Choice Of 1st 4 Mini Flatbreads:" at bounding box center [264, 176] width 116 height 27
type input "Your Choice Of 1st 4 Mini Flatbreads:"
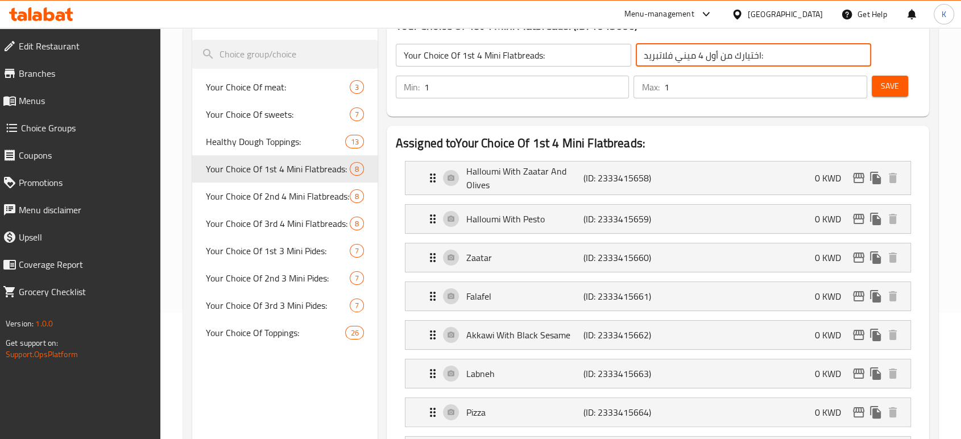
click at [701, 56] on input "اختيارك من أول 4 ميني فلاتبريد:" at bounding box center [754, 55] width 236 height 23
type input "اختيارك من أول 3 ميني فلاتبريد:"
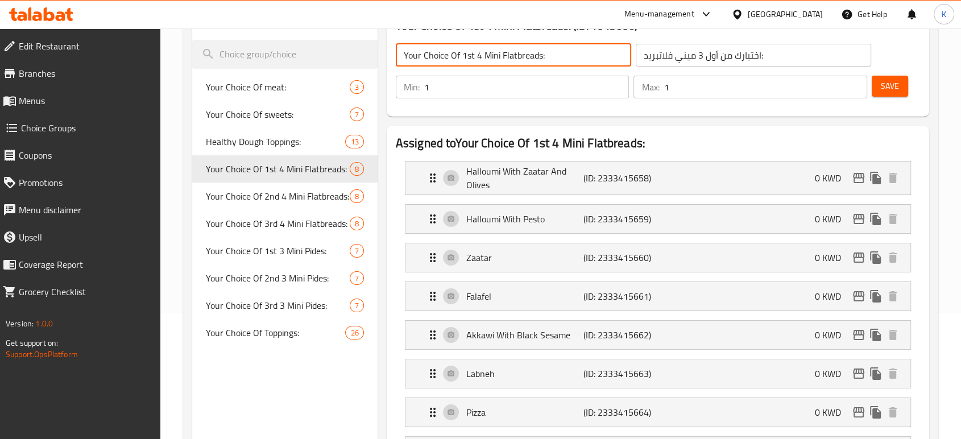
click at [479, 53] on input "Your Choice Of 1st 4 Mini Flatbreads:" at bounding box center [514, 55] width 236 height 23
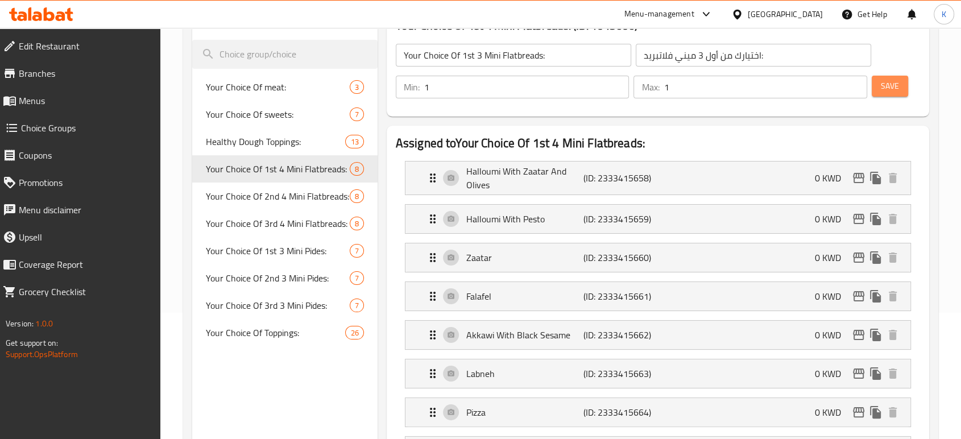
click at [898, 85] on span "Save" at bounding box center [890, 86] width 18 height 14
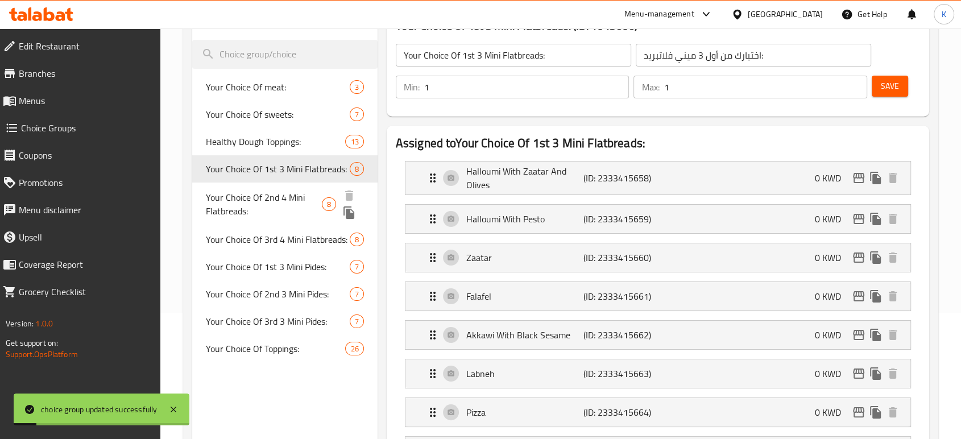
click at [288, 198] on span "Your Choice Of 2nd 4 Mini Flatbreads:" at bounding box center [264, 204] width 116 height 27
type input "Your Choice Of 2nd 4 Mini Flatbreads:"
type input "اختيارك من ثاني 4 [PERSON_NAME]:"
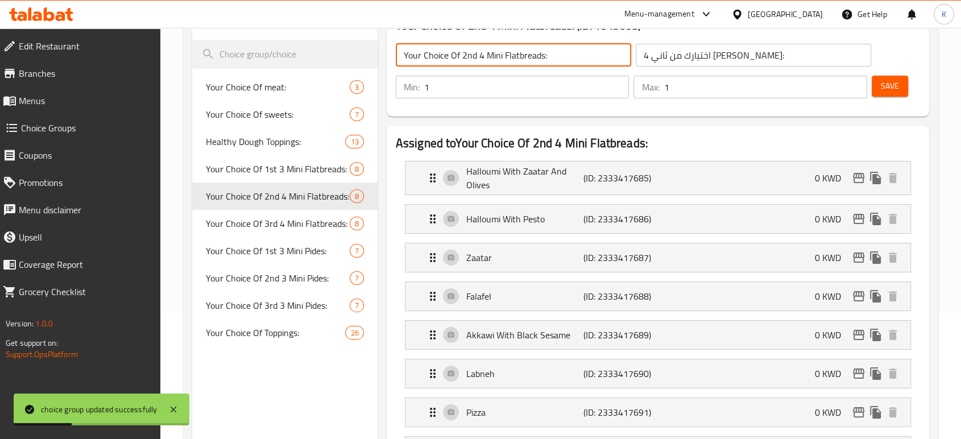
click at [481, 53] on input "Your Choice Of 2nd 4 Mini Flatbreads:" at bounding box center [514, 55] width 236 height 23
type input "Your Choice Of 2nd 3 Mini Flatbreads:"
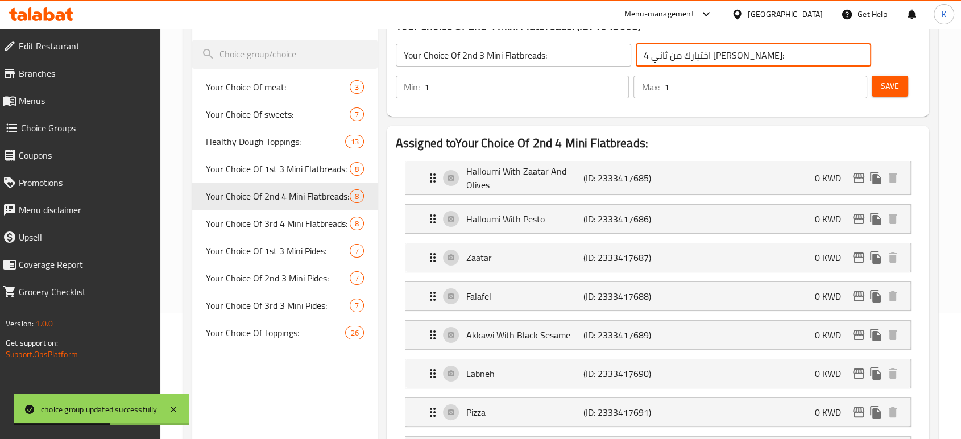
click at [701, 56] on input "اختيارك من ثاني 4 [PERSON_NAME]:" at bounding box center [754, 55] width 236 height 23
type input "اختيارك من ثاني 3 ميني فلاتبريد:"
click at [893, 88] on span "Save" at bounding box center [890, 86] width 18 height 14
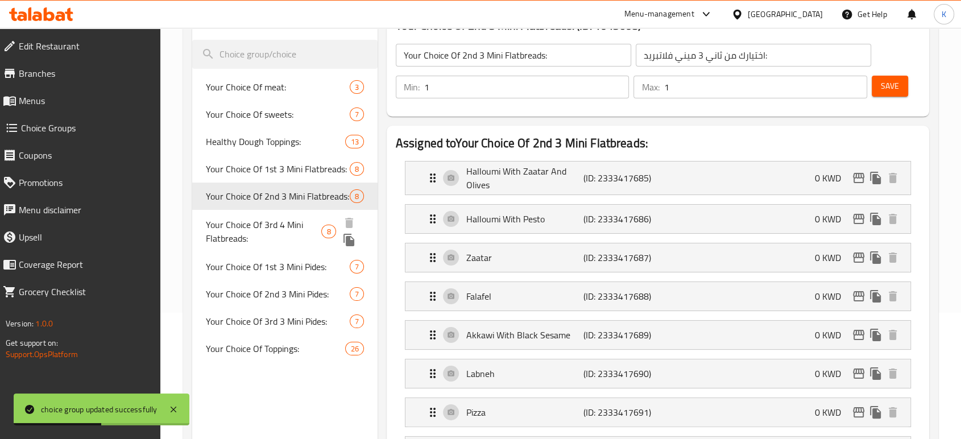
click at [246, 242] on span "Your Choice Of 3rd 4 Mini Flatbreads:" at bounding box center [264, 231] width 116 height 27
type input "Your Choice Of 3rd 4 Mini Flatbreads:"
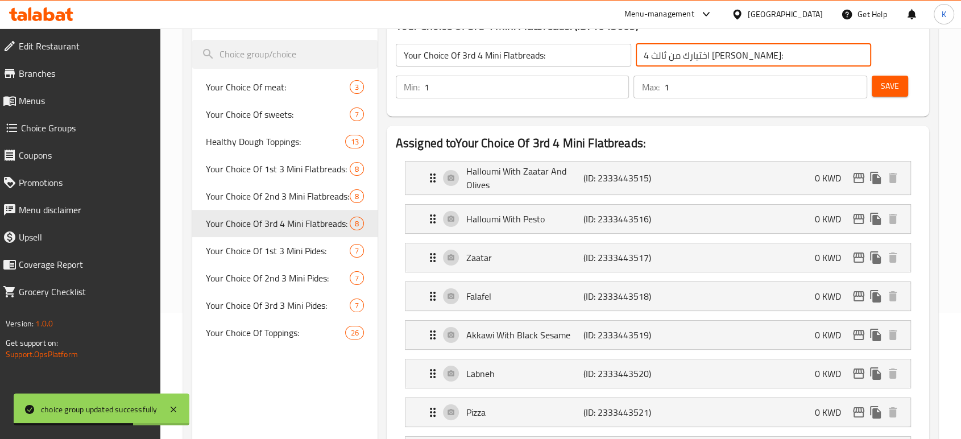
click at [701, 56] on input "اختيارك من ثالث 4 [PERSON_NAME]:" at bounding box center [754, 55] width 236 height 23
type input "اختيارك من ثالث 3 [PERSON_NAME]:"
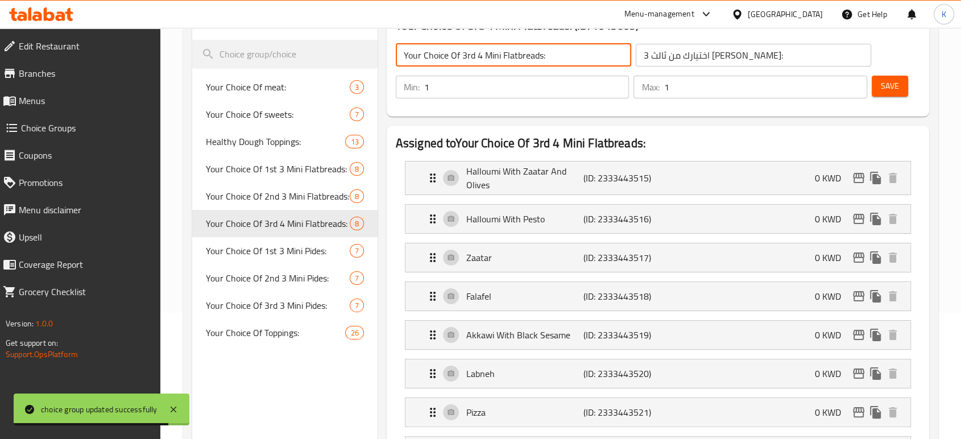
click at [478, 55] on input "Your Choice Of 3rd 4 Mini Flatbreads:" at bounding box center [514, 55] width 236 height 23
type input "Your Choice Of 3rd 3 Mini Flatbreads:"
click at [895, 87] on span "Save" at bounding box center [890, 86] width 18 height 14
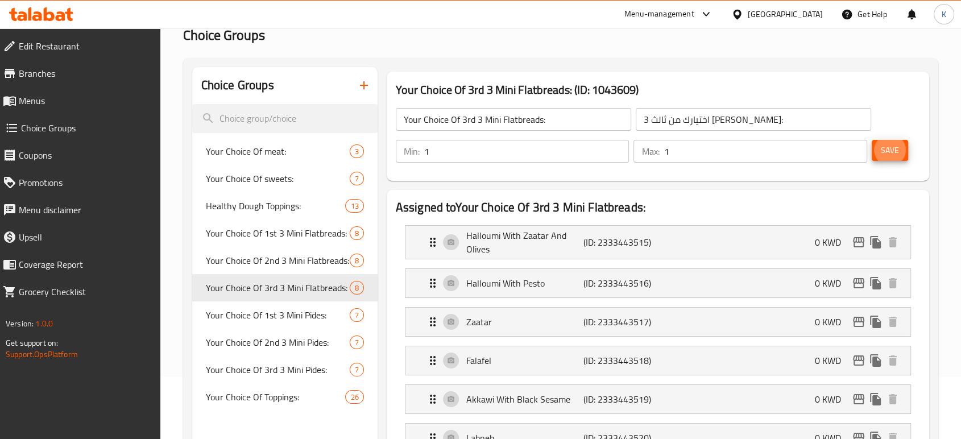
scroll to position [0, 0]
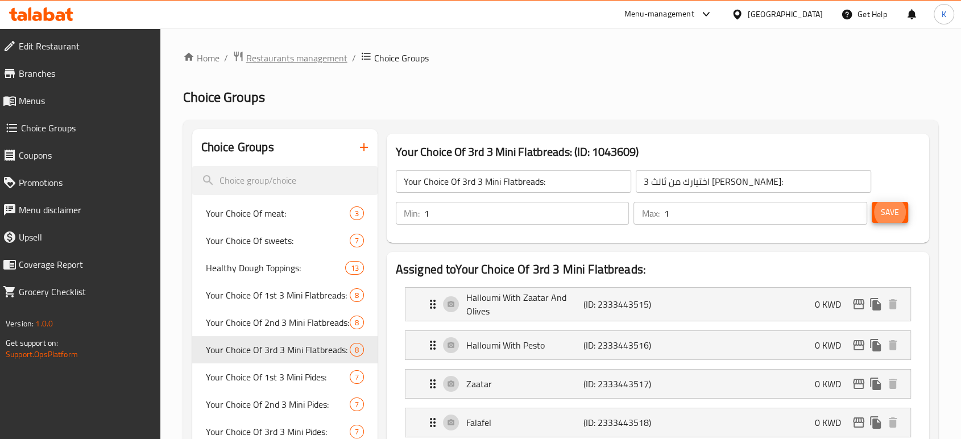
click at [313, 60] on span "Restaurants management" at bounding box center [296, 58] width 101 height 14
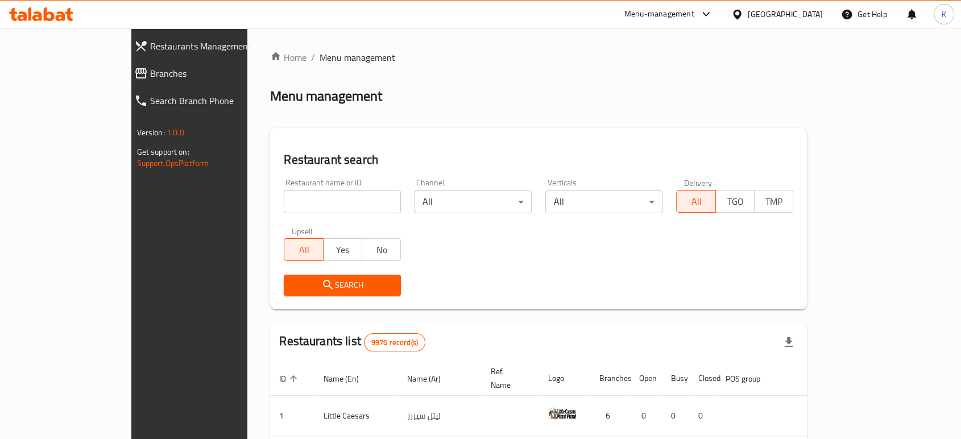
click at [331, 196] on input "search" at bounding box center [342, 202] width 117 height 23
type input "furn al hana"
click at [305, 288] on span "Search" at bounding box center [342, 285] width 99 height 14
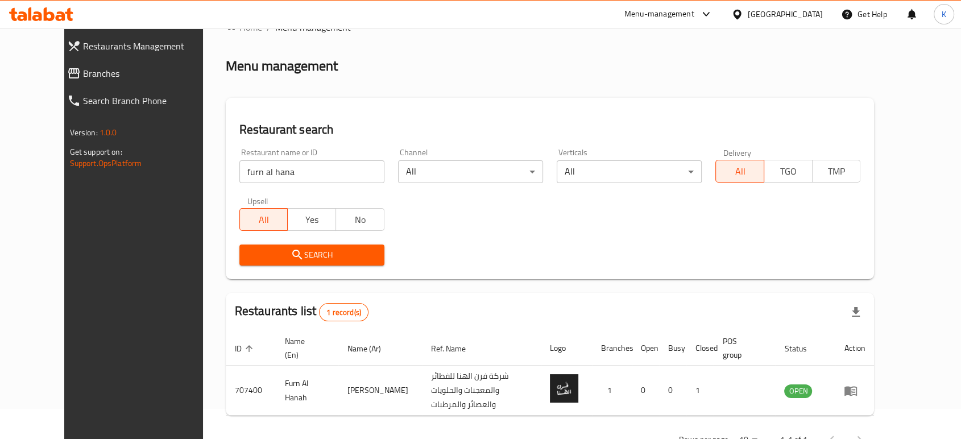
scroll to position [58, 0]
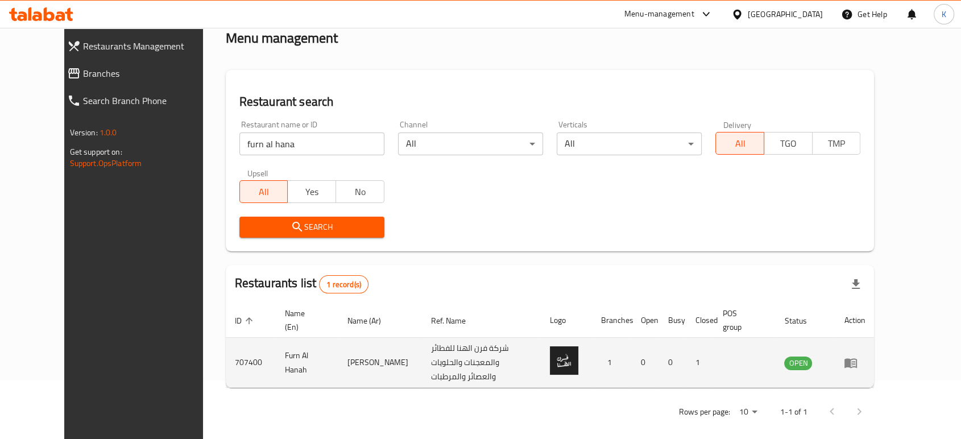
click at [857, 359] on icon "enhanced table" at bounding box center [851, 363] width 13 height 10
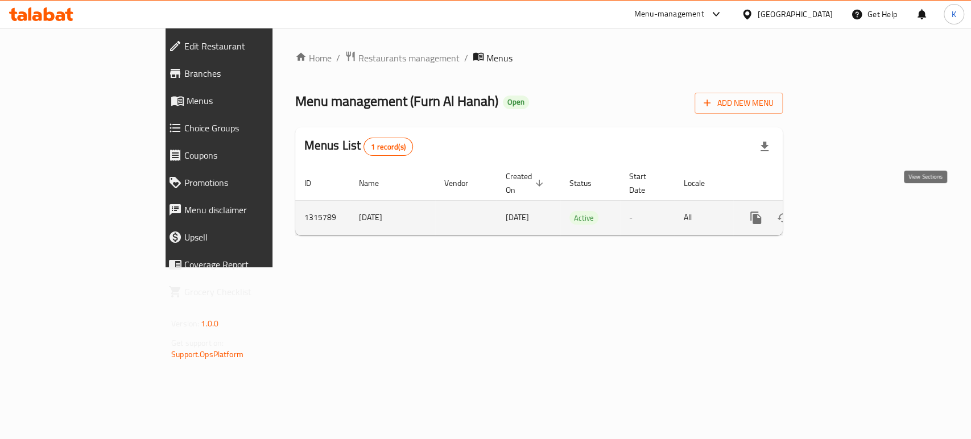
click at [845, 211] on icon "enhanced table" at bounding box center [838, 218] width 14 height 14
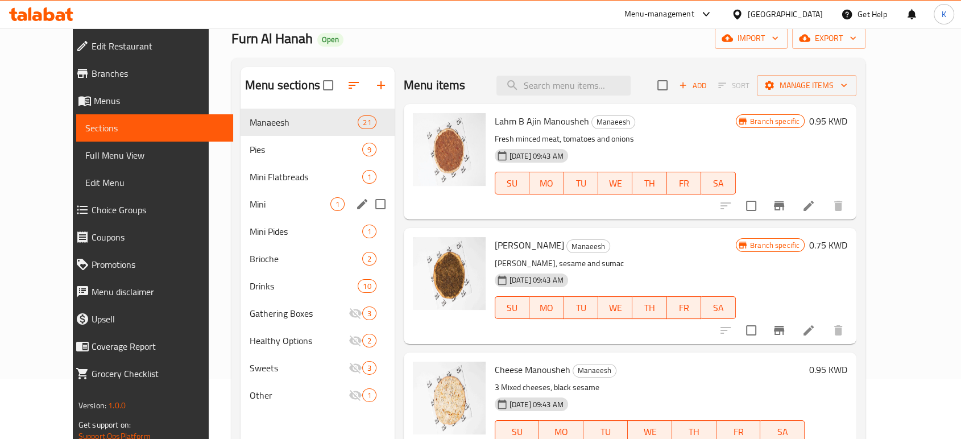
scroll to position [126, 0]
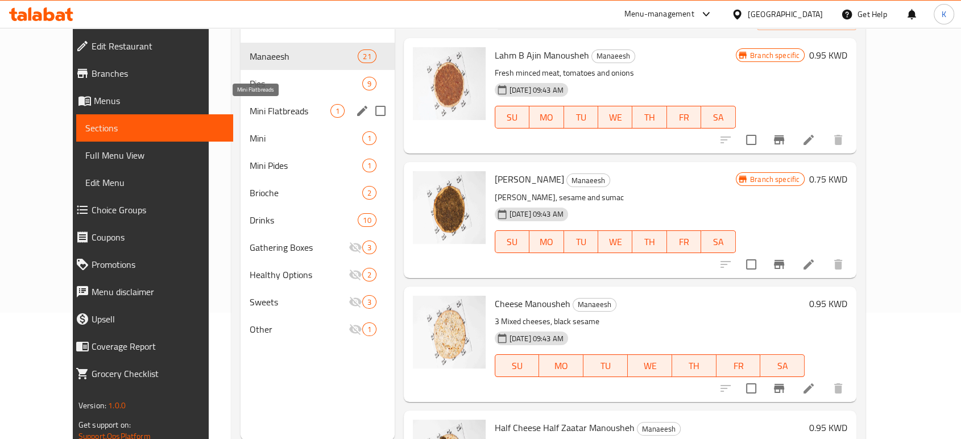
click at [252, 109] on span "Mini Flatbreads" at bounding box center [290, 111] width 81 height 14
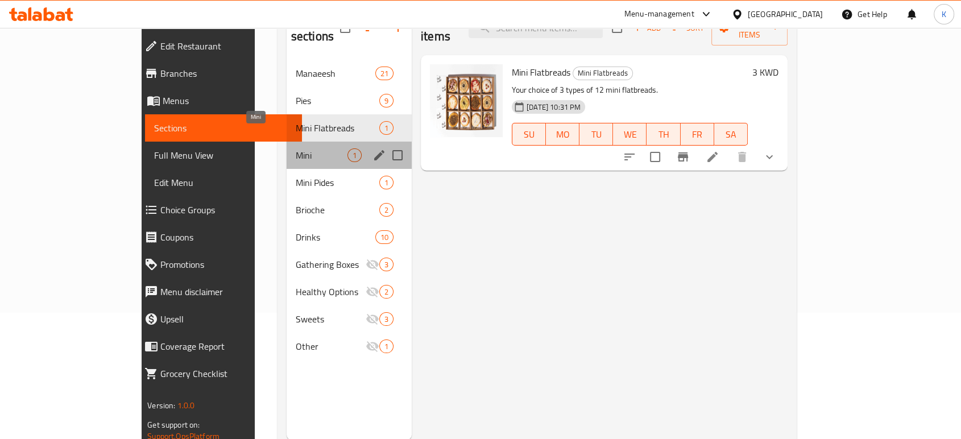
click at [296, 148] on span "Mini" at bounding box center [322, 155] width 52 height 14
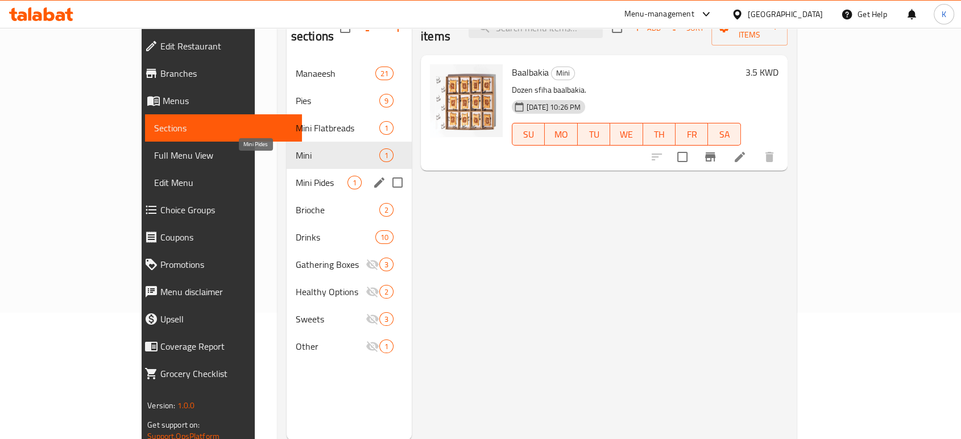
click at [296, 176] on span "Mini Pides" at bounding box center [322, 183] width 52 height 14
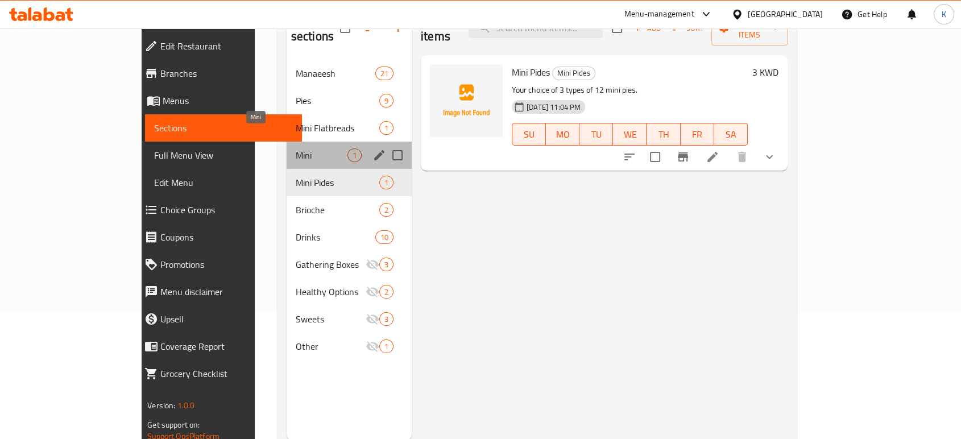
click at [296, 148] on span "Mini" at bounding box center [322, 155] width 52 height 14
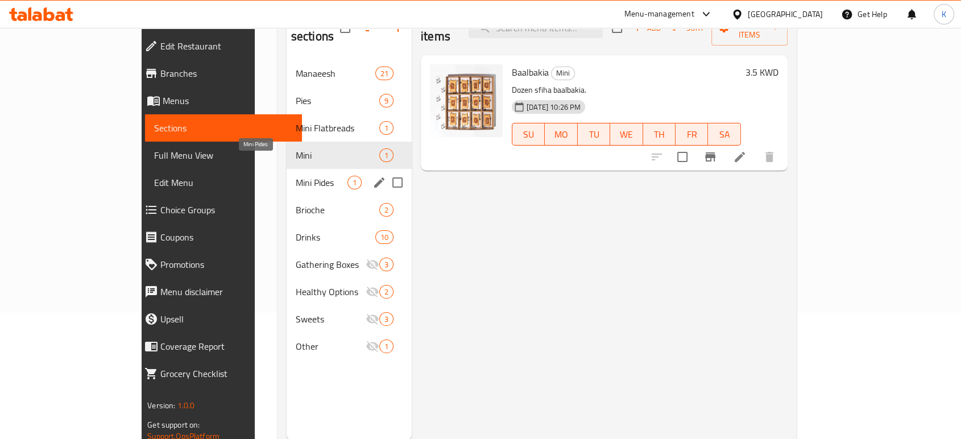
click at [296, 176] on span "Mini Pides" at bounding box center [322, 183] width 52 height 14
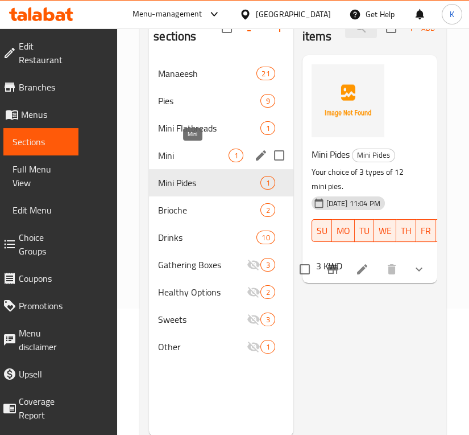
click at [166, 150] on span "Mini" at bounding box center [193, 155] width 71 height 14
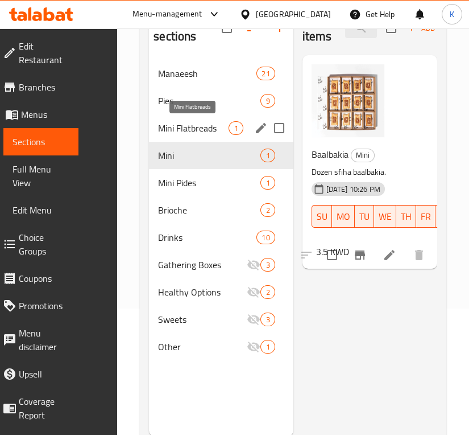
click at [181, 133] on span "Mini Flatbreads" at bounding box center [193, 128] width 71 height 14
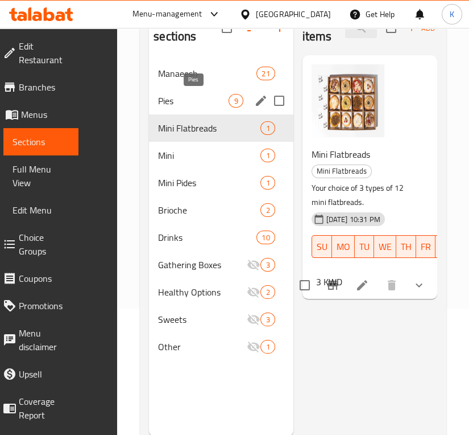
click at [191, 103] on span "Pies" at bounding box center [193, 101] width 71 height 14
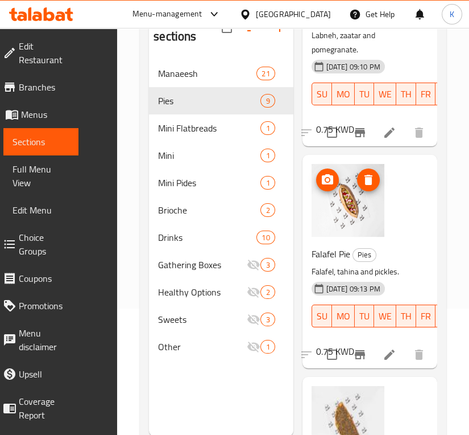
scroll to position [1082, 0]
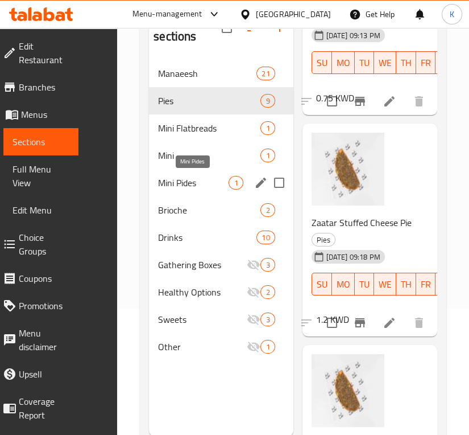
click at [193, 181] on span "Mini Pides" at bounding box center [193, 183] width 71 height 14
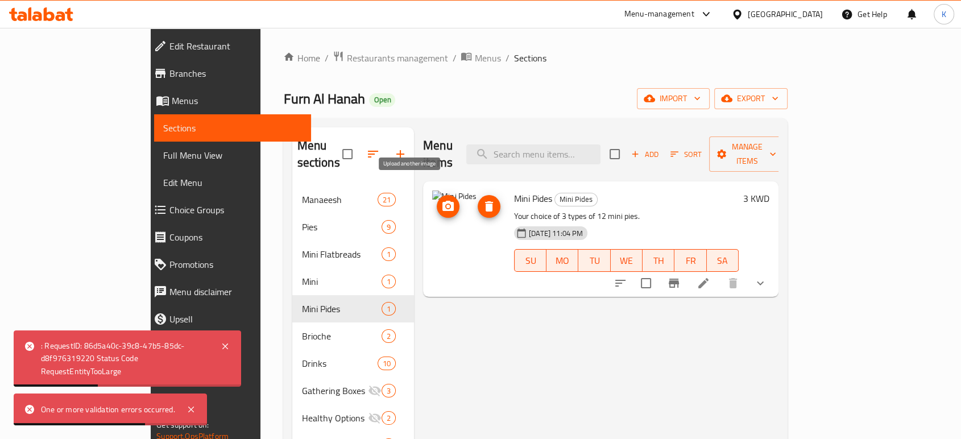
click at [437, 200] on span "upload picture" at bounding box center [448, 207] width 23 height 14
click at [711, 276] on icon at bounding box center [704, 283] width 14 height 14
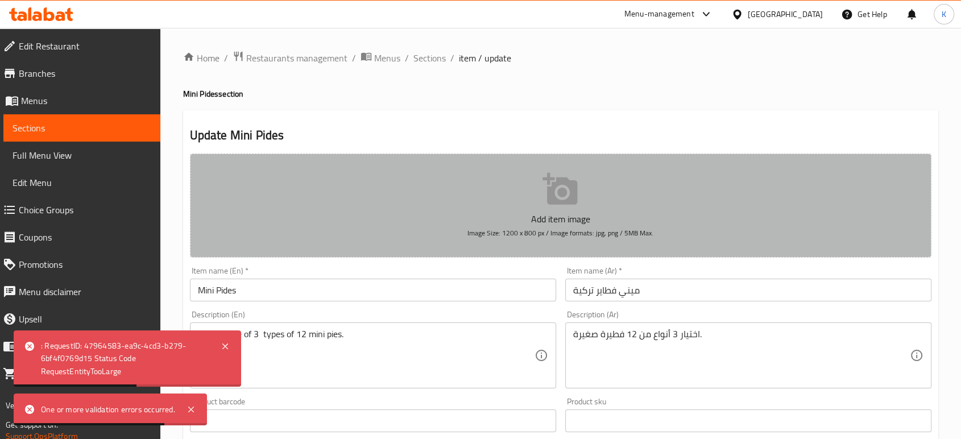
click at [580, 200] on button "Add item image Image Size: 1200 x 800 px / Image formats: jpg, png / 5MB Max." at bounding box center [561, 206] width 742 height 104
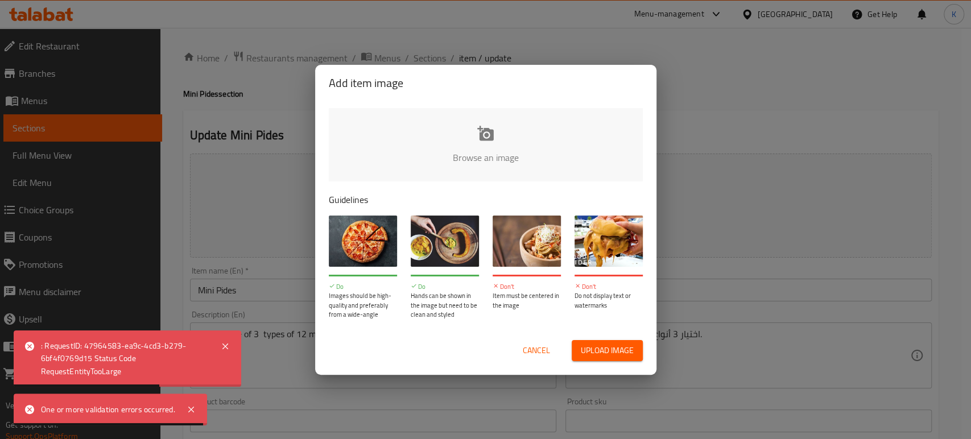
click at [601, 358] on span "Upload image" at bounding box center [607, 351] width 53 height 14
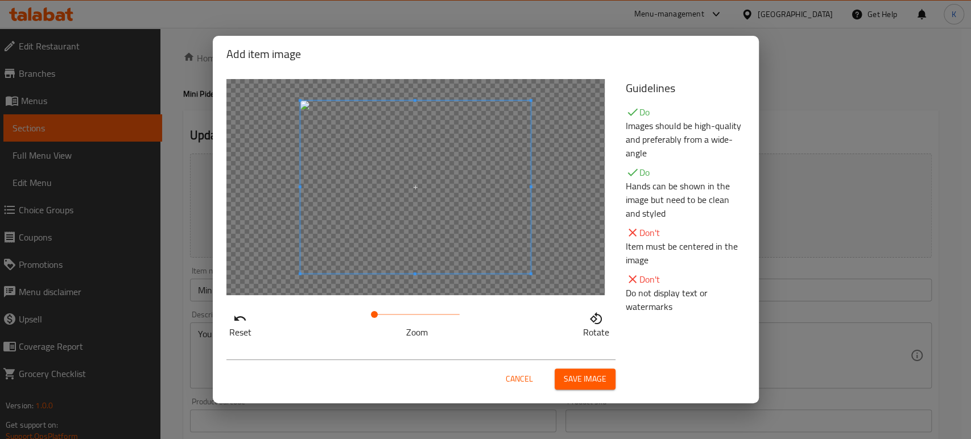
click at [457, 240] on span at bounding box center [415, 187] width 230 height 173
click at [447, 221] on span at bounding box center [415, 187] width 230 height 173
click at [377, 311] on span at bounding box center [376, 314] width 7 height 7
click at [587, 375] on span "Save image" at bounding box center [585, 379] width 43 height 14
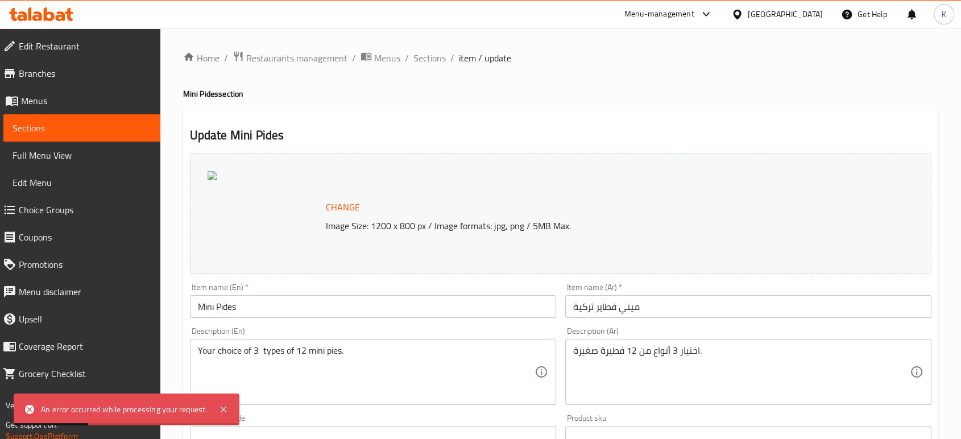
scroll to position [63, 0]
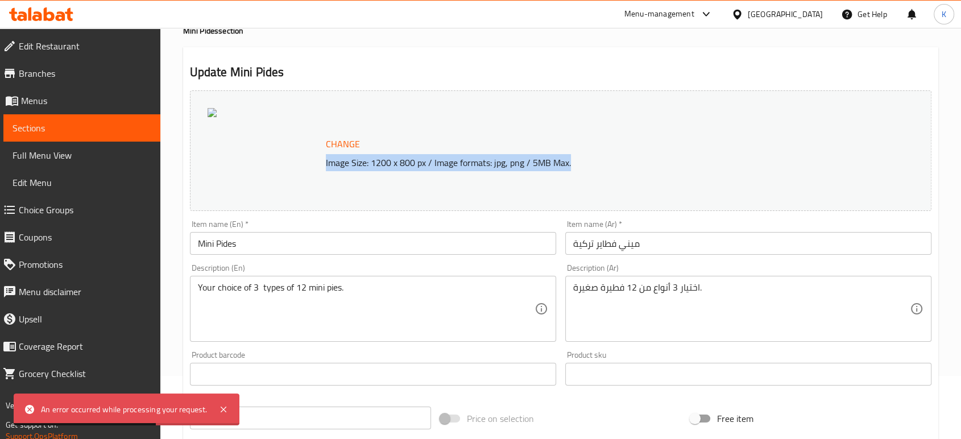
drag, startPoint x: 324, startPoint y: 162, endPoint x: 590, endPoint y: 160, distance: 265.7
click at [589, 160] on p "Image Size: 1200 x 800 px / Image formats: jpg, png / 5MB Max." at bounding box center [586, 163] width 530 height 14
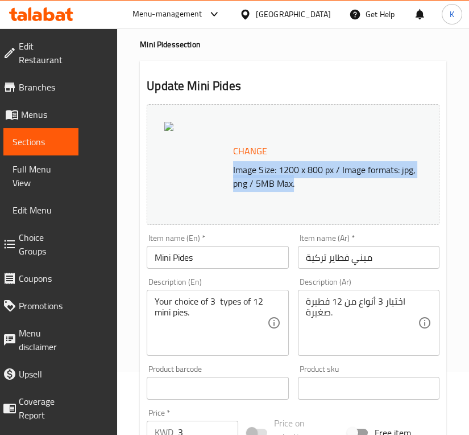
click at [249, 143] on span "Change" at bounding box center [250, 151] width 34 height 16
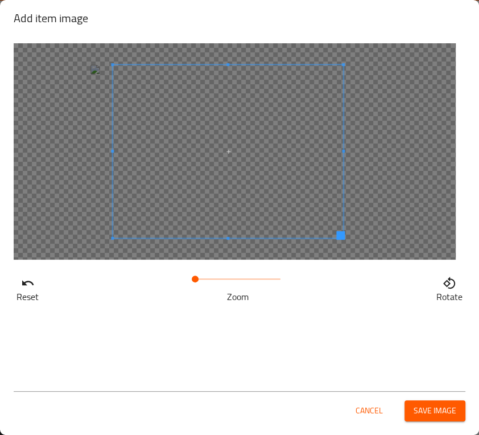
click at [214, 178] on span at bounding box center [228, 151] width 230 height 173
click at [424, 403] on span "Save image" at bounding box center [435, 410] width 43 height 14
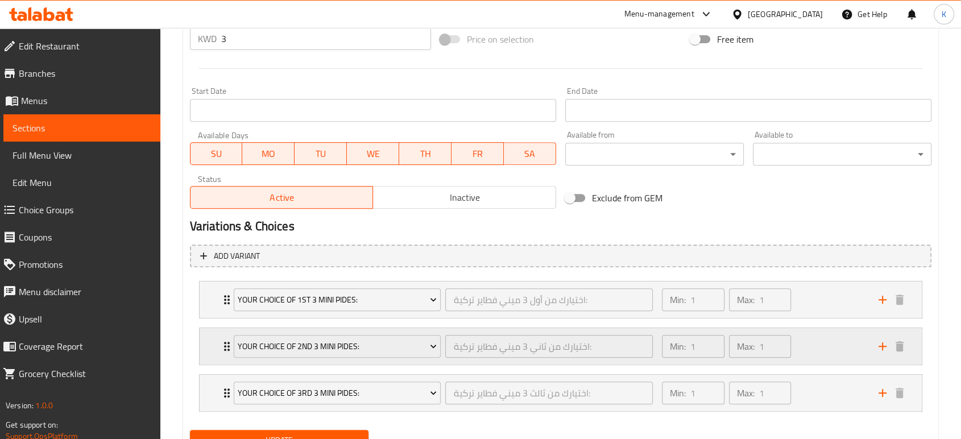
scroll to position [492, 0]
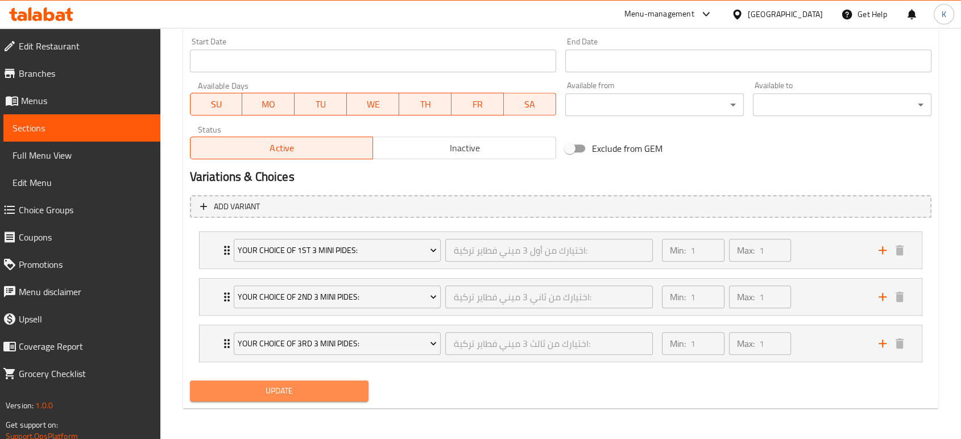
click at [342, 391] on span "Update" at bounding box center [279, 391] width 160 height 14
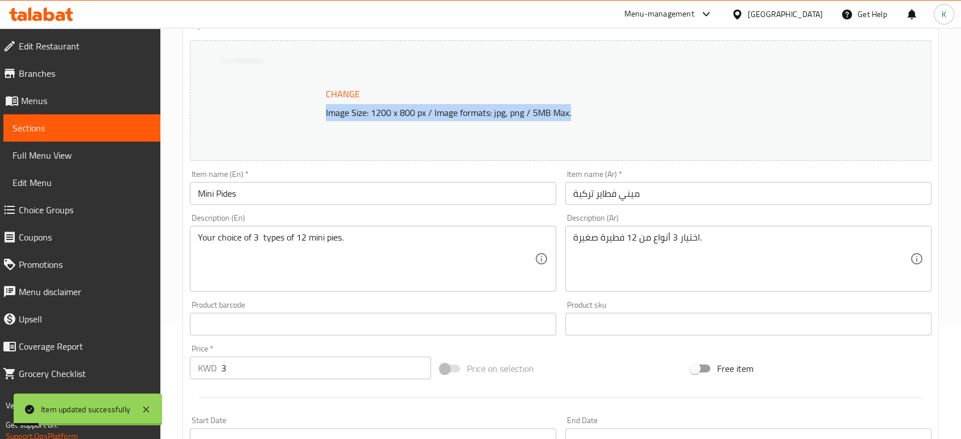
scroll to position [0, 0]
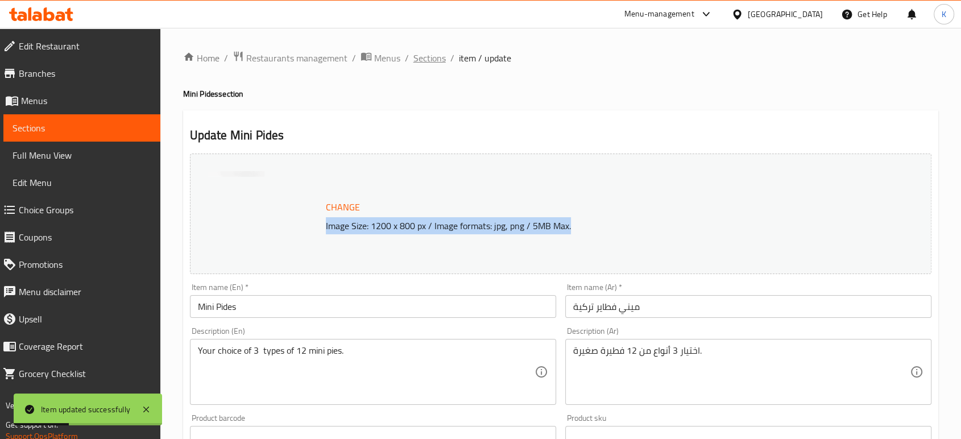
click at [426, 57] on span "Sections" at bounding box center [430, 58] width 32 height 14
